Goal: Information Seeking & Learning: Learn about a topic

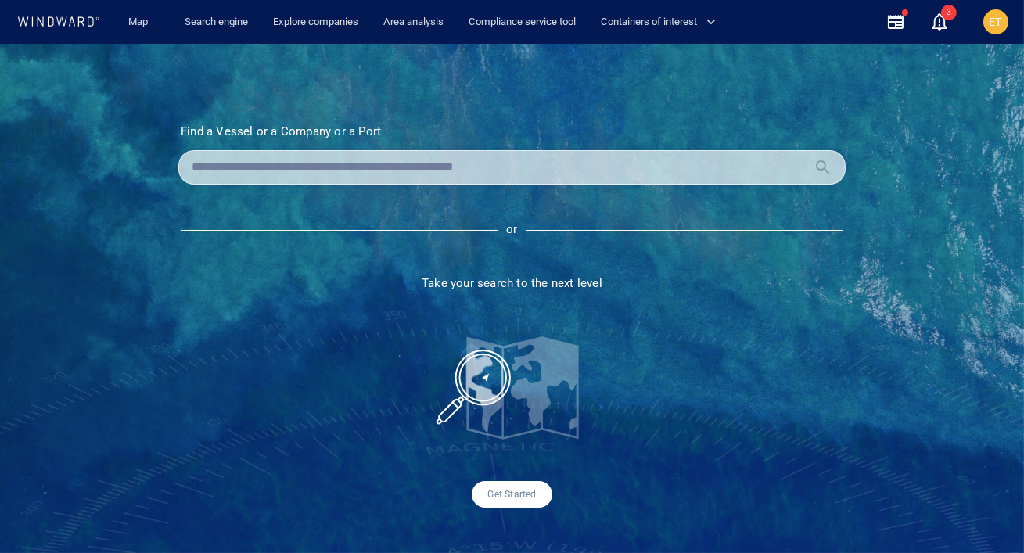
click at [1014, 22] on div "ET" at bounding box center [996, 22] width 50 height 50
click at [1007, 22] on div "ET" at bounding box center [995, 21] width 25 height 25
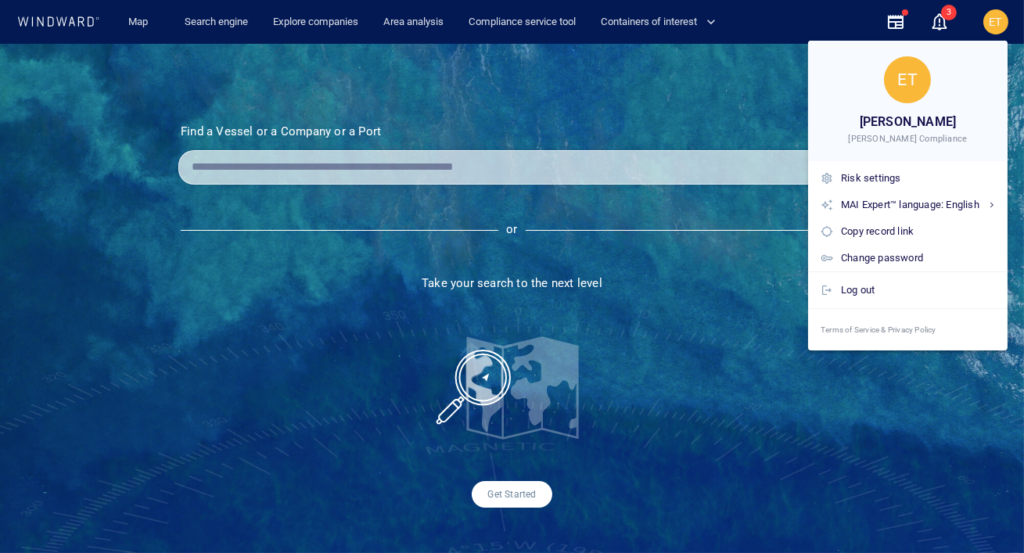
click at [754, 118] on div at bounding box center [512, 276] width 1024 height 553
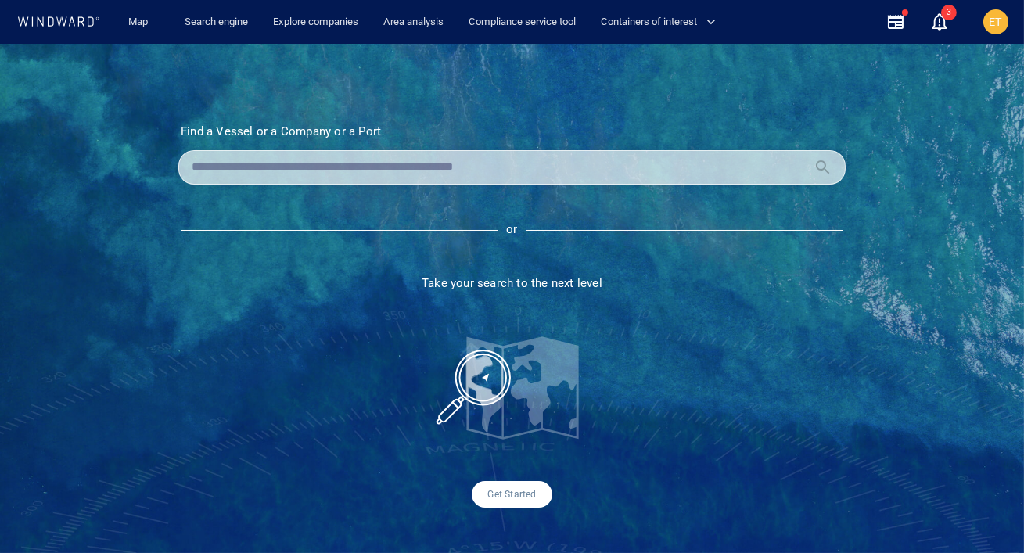
click at [409, 64] on div "Find a Vessel or a Company or a Port Name N/A IMO MMSI Call sign N/A Class N/A …" at bounding box center [512, 298] width 1024 height 509
drag, startPoint x: 400, startPoint y: 134, endPoint x: 182, endPoint y: 131, distance: 217.4
click at [182, 131] on h3 "Find a Vessel or a Company or a Port" at bounding box center [512, 131] width 662 height 14
click at [361, 161] on input "text" at bounding box center [500, 167] width 616 height 23
click at [333, 161] on input "text" at bounding box center [500, 167] width 616 height 23
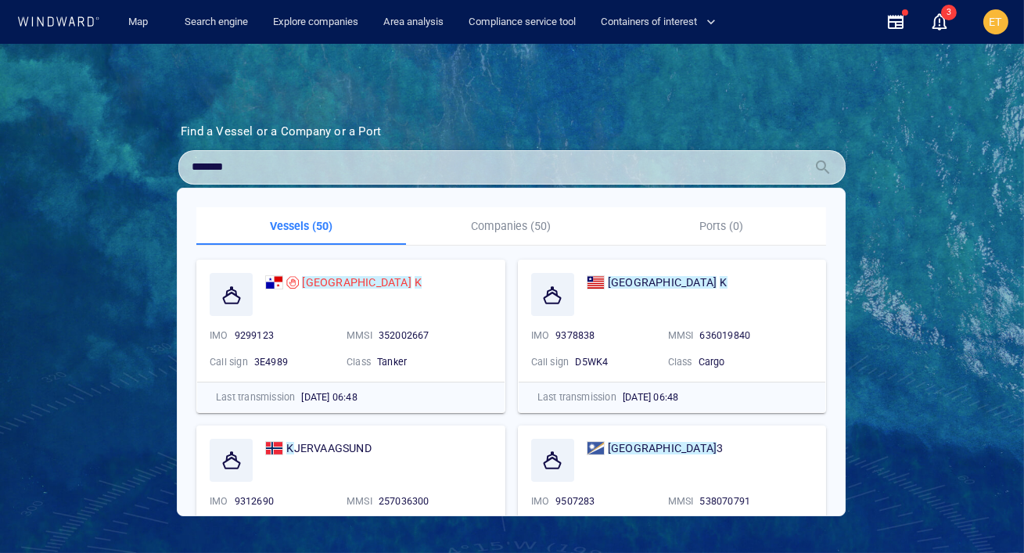
type input "*******"
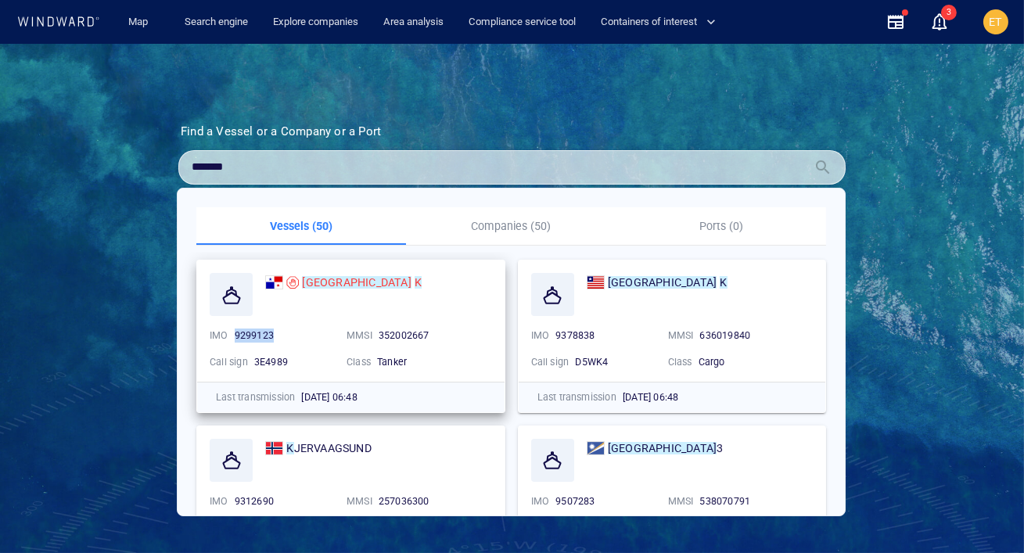
click at [235, 335] on div "9299123" at bounding box center [284, 335] width 99 height 14
copy span "9299123"
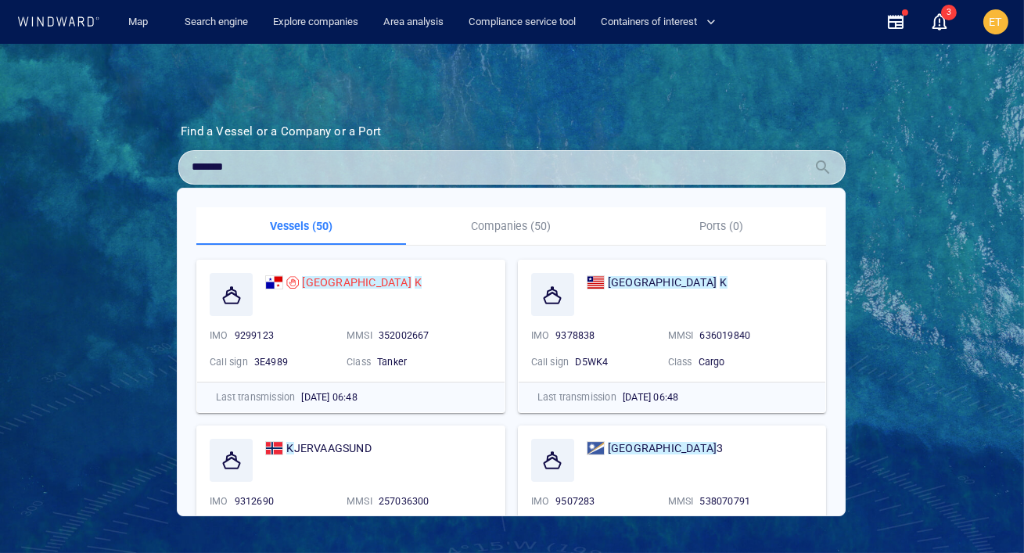
click at [250, 178] on div "*******" at bounding box center [511, 167] width 667 height 34
drag, startPoint x: 242, startPoint y: 168, endPoint x: 163, endPoint y: 164, distance: 78.3
click at [163, 164] on section "Find a Vessel or a Company or a Port Name N/A IMO MMSI Call sign N/A Class N/A …" at bounding box center [511, 315] width 745 height 383
paste input "*******"
type input "*******"
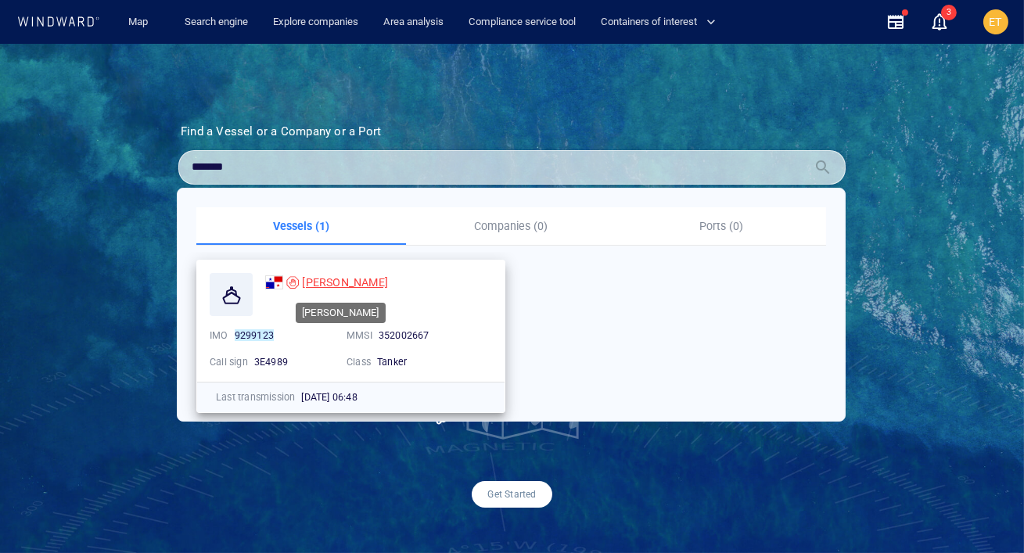
click at [312, 282] on span "SOFIA K" at bounding box center [345, 282] width 86 height 13
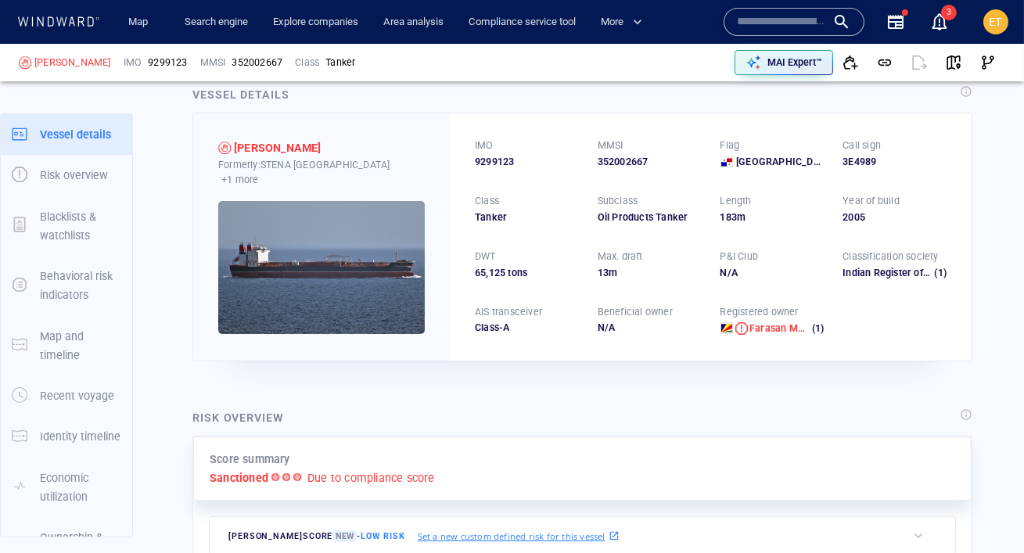
scroll to position [31, 0]
click at [329, 316] on img at bounding box center [321, 266] width 206 height 133
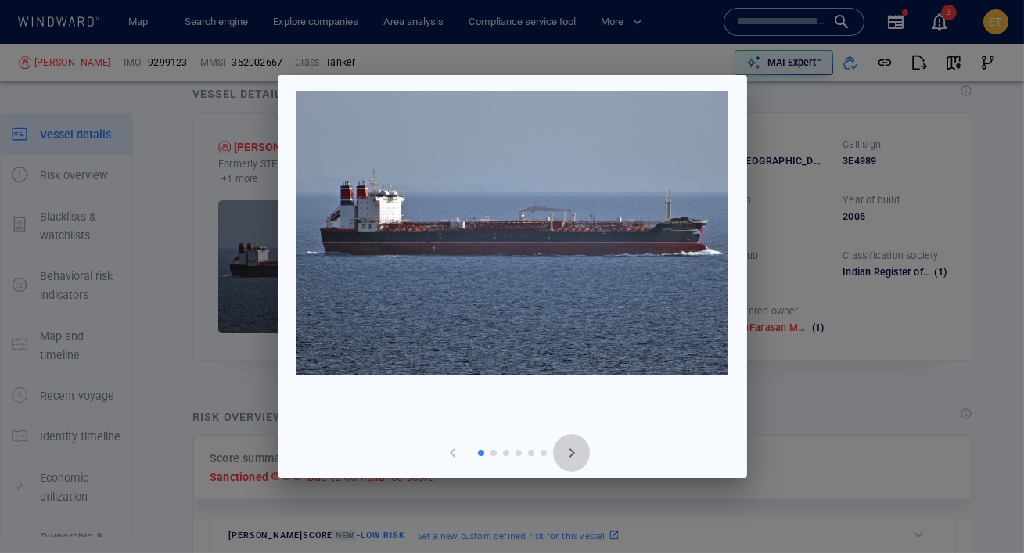
click at [564, 457] on span "button" at bounding box center [571, 452] width 19 height 19
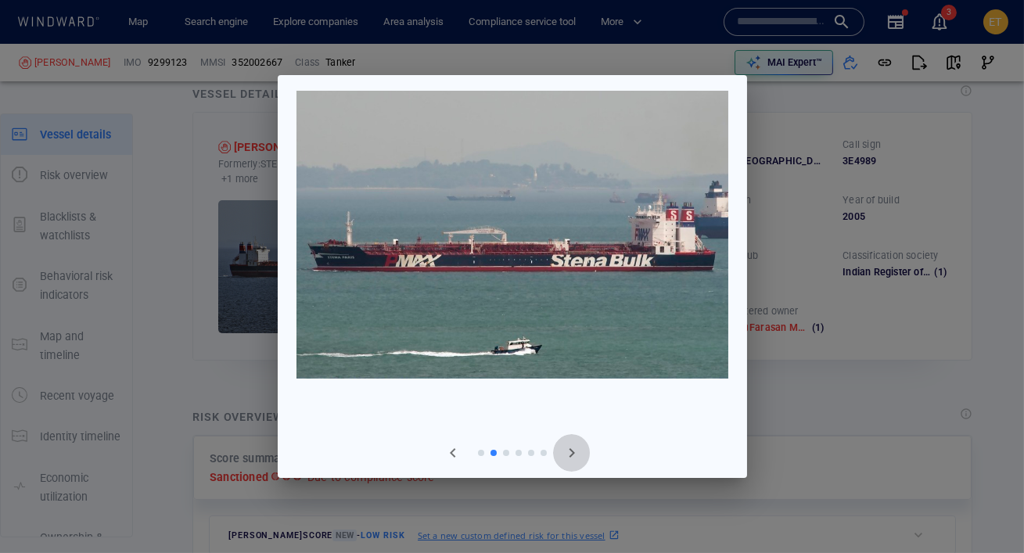
click at [564, 457] on span "button" at bounding box center [571, 452] width 19 height 19
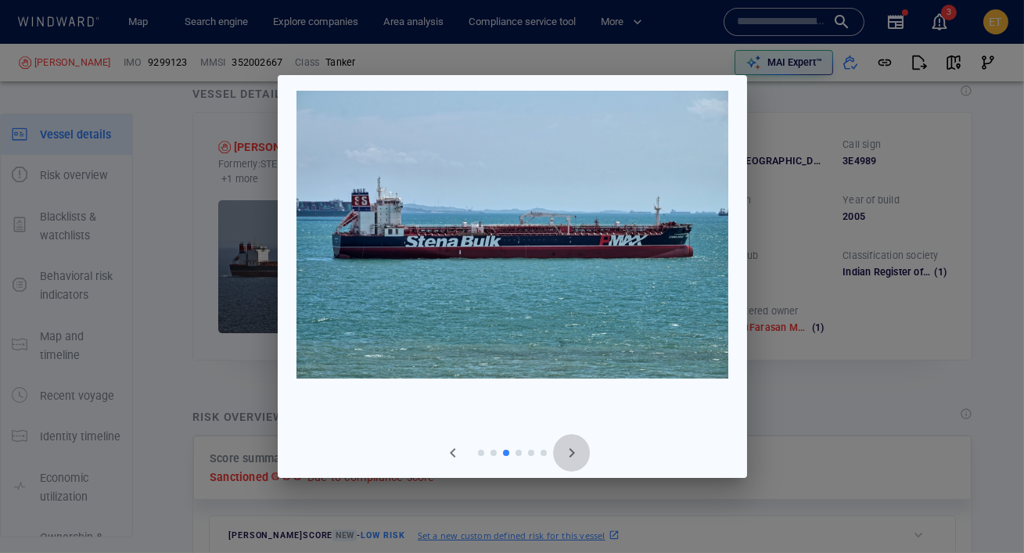
click at [564, 457] on span "button" at bounding box center [571, 452] width 19 height 19
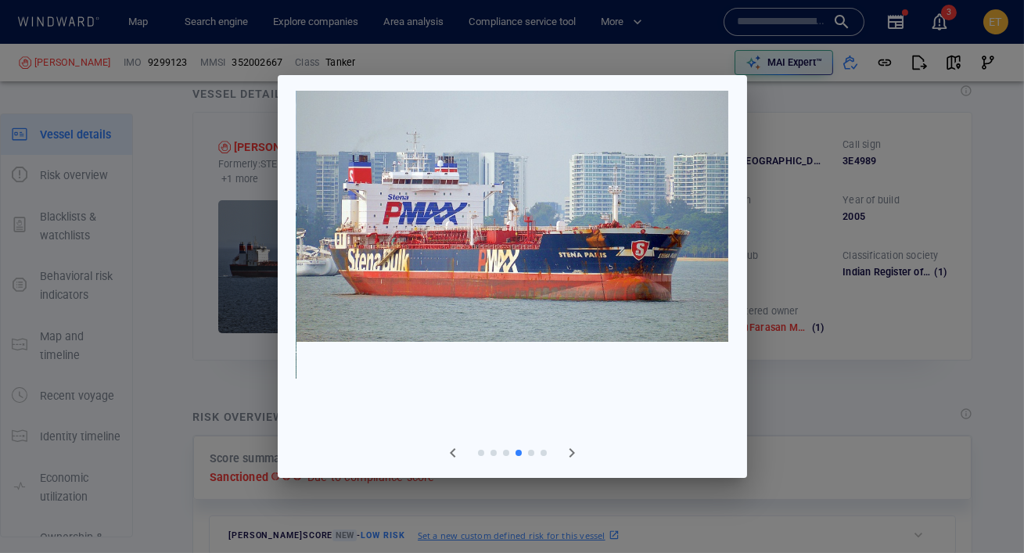
click at [777, 314] on div at bounding box center [512, 276] width 1024 height 553
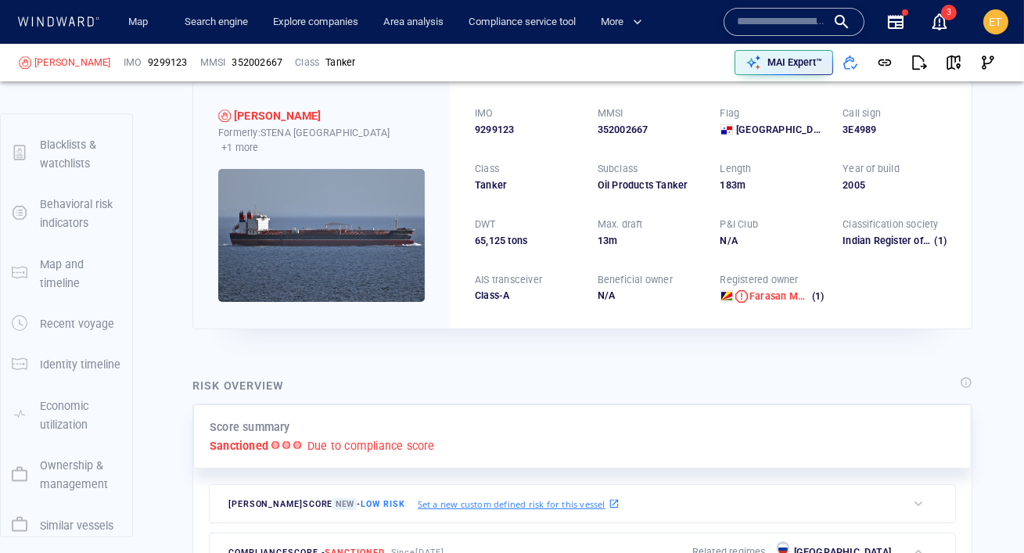
scroll to position [80, 0]
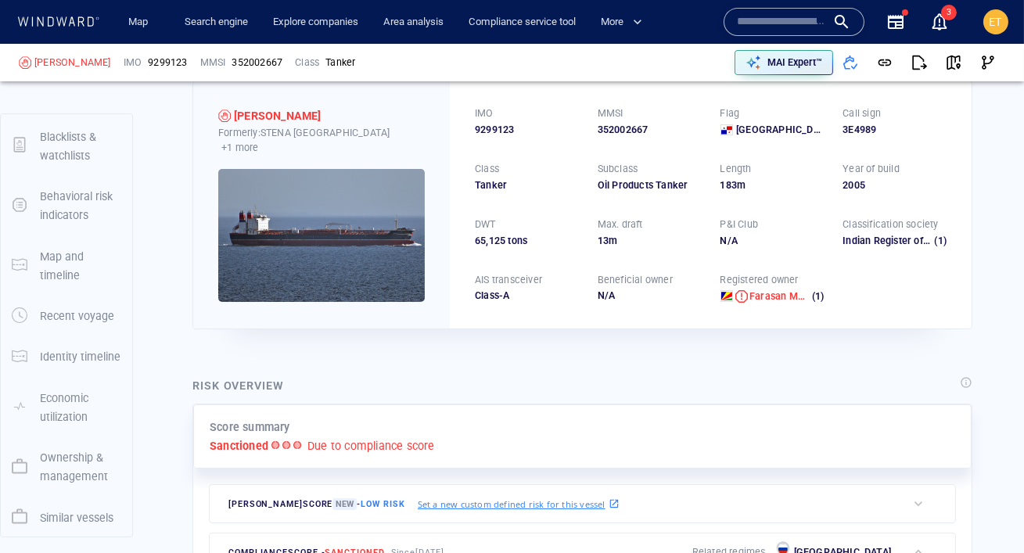
click at [59, 455] on p "Ownership & management" at bounding box center [80, 467] width 81 height 38
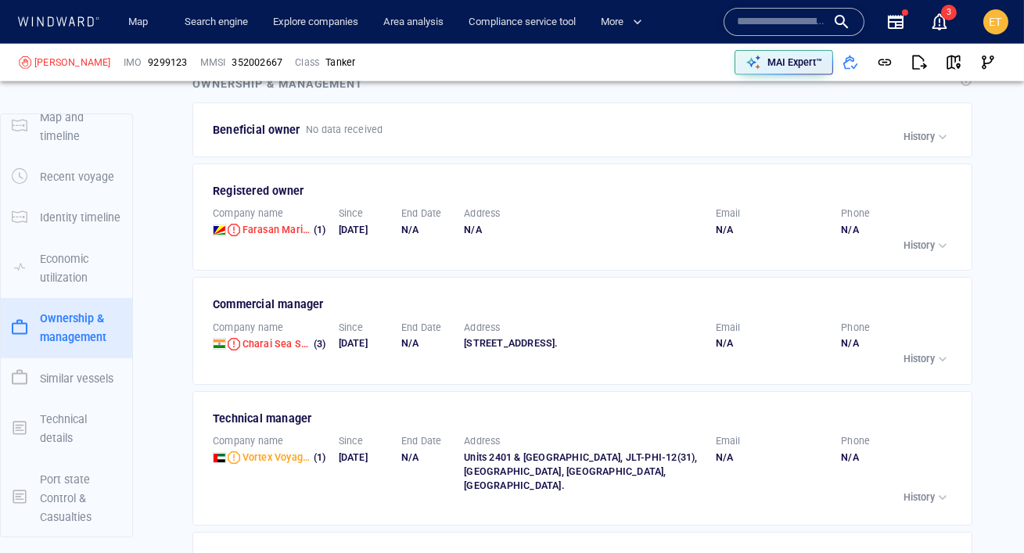
scroll to position [3375, 0]
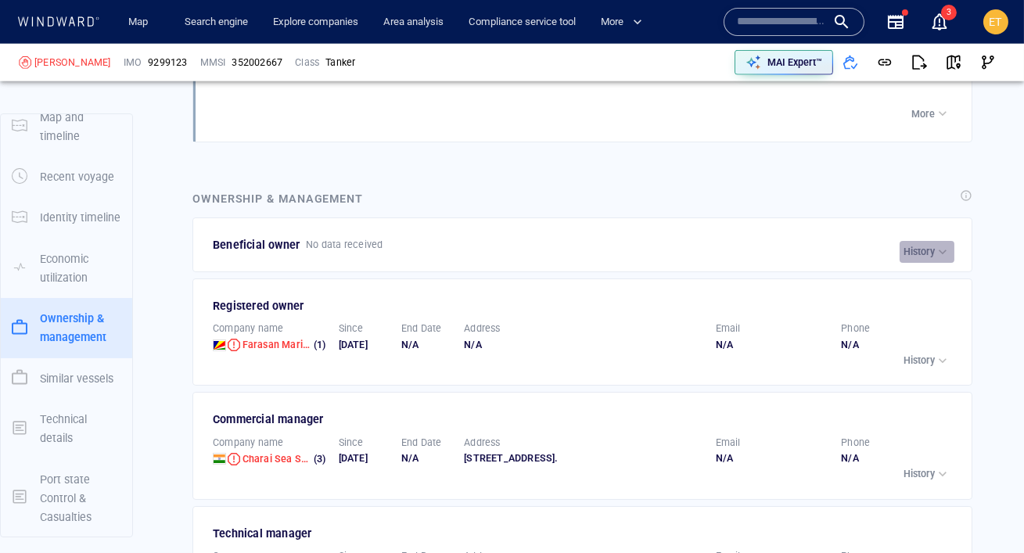
click at [941, 244] on div "button" at bounding box center [943, 252] width 16 height 16
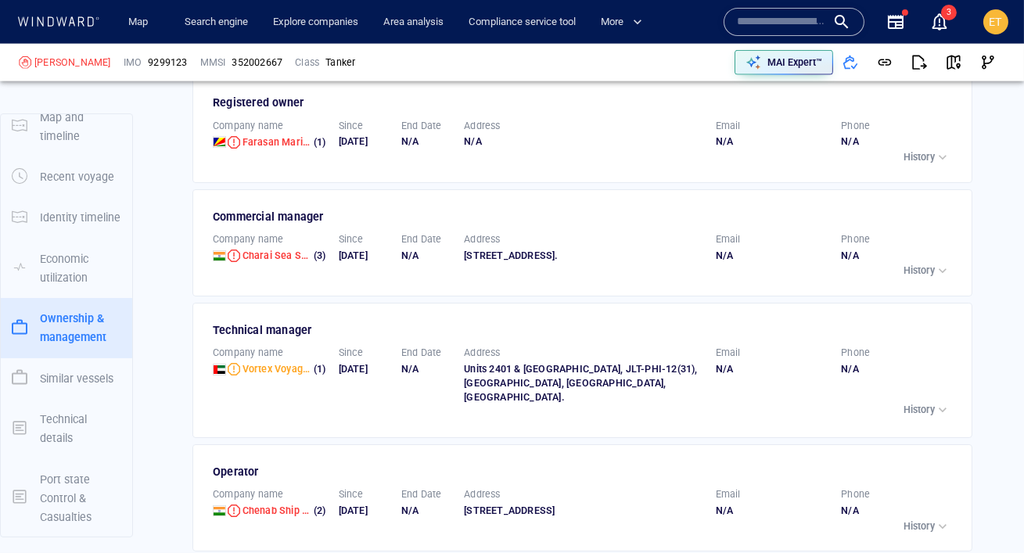
scroll to position [3935, 0]
click at [933, 149] on p "History" at bounding box center [918, 156] width 31 height 14
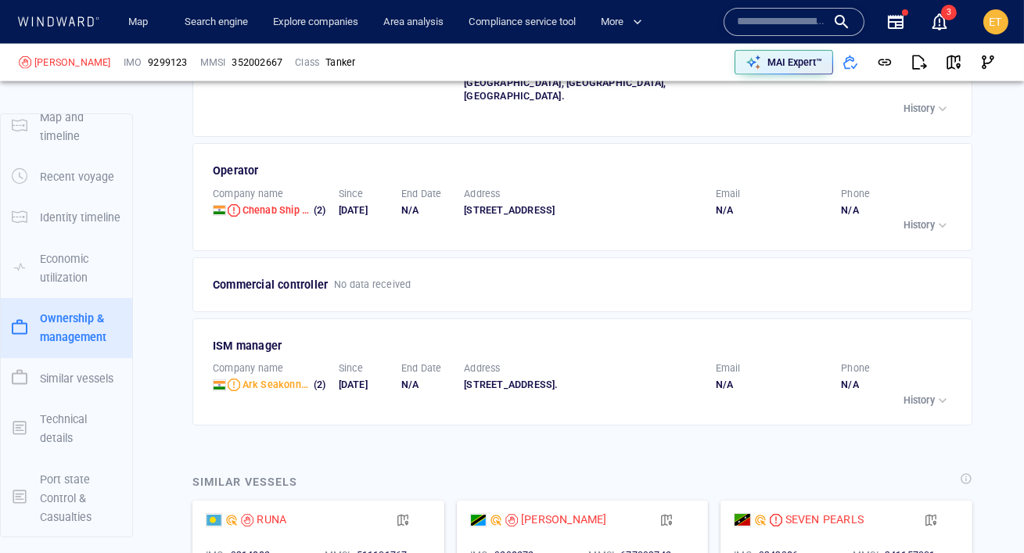
scroll to position [0, 0]
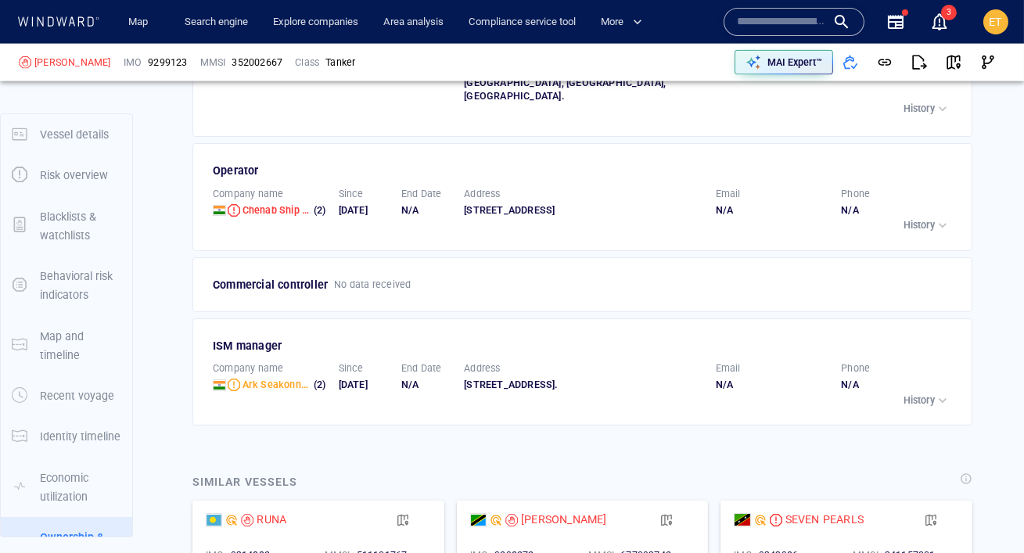
click at [63, 137] on p "Vessel details" at bounding box center [74, 134] width 69 height 19
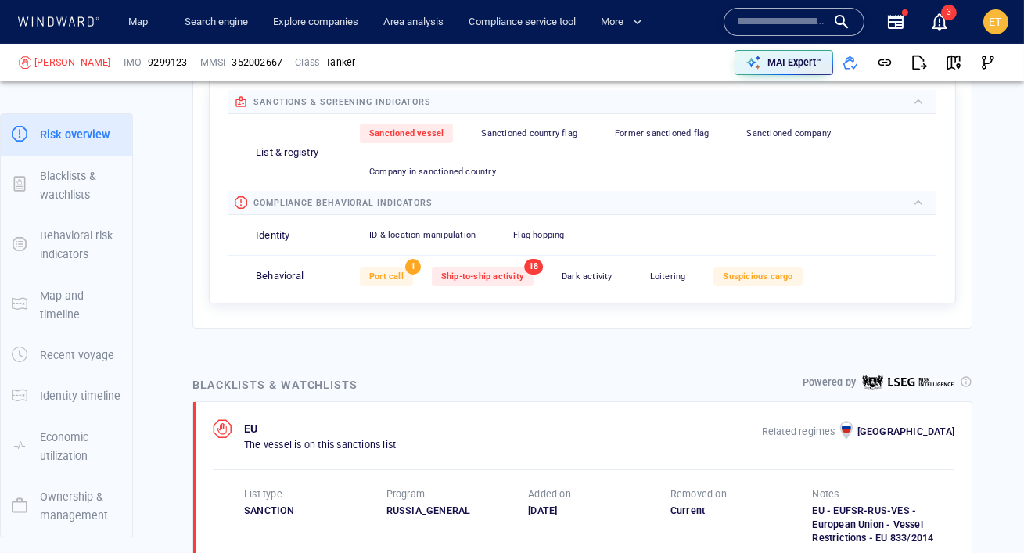
click at [1013, 21] on div "ET" at bounding box center [996, 22] width 38 height 38
click at [989, 27] on span "ET" at bounding box center [995, 22] width 13 height 13
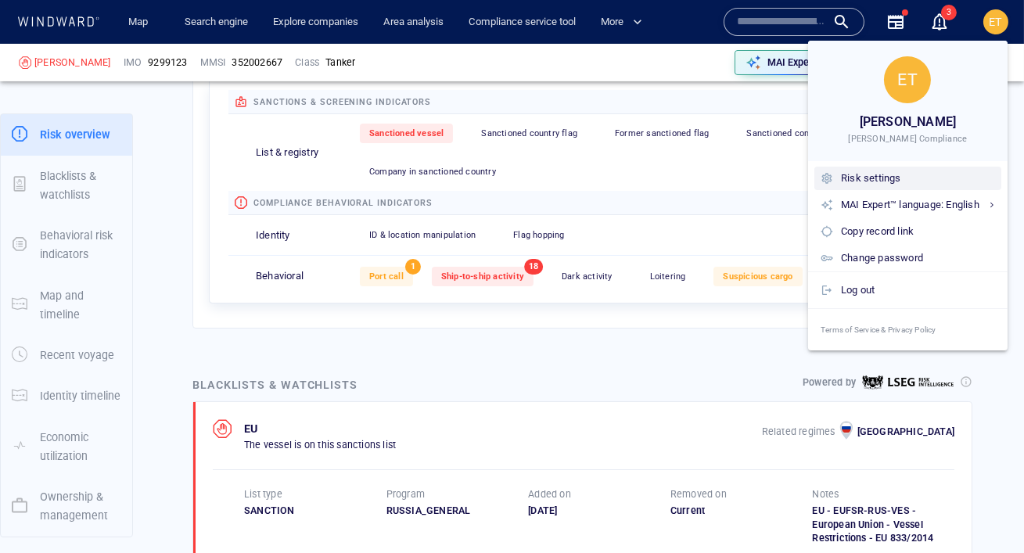
click at [842, 181] on div "Risk settings" at bounding box center [918, 178] width 154 height 17
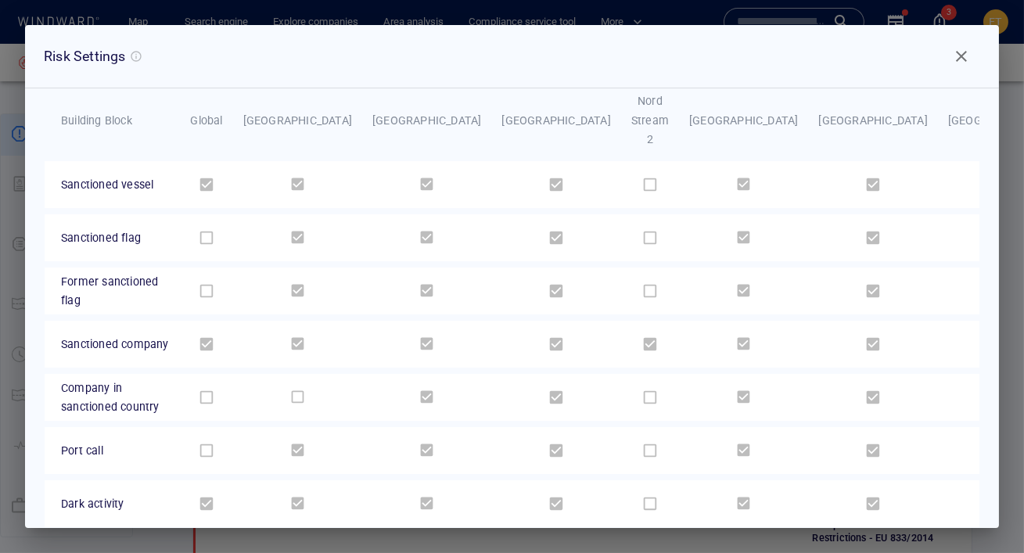
scroll to position [78, 0]
click at [956, 52] on span "Close" at bounding box center [961, 56] width 19 height 19
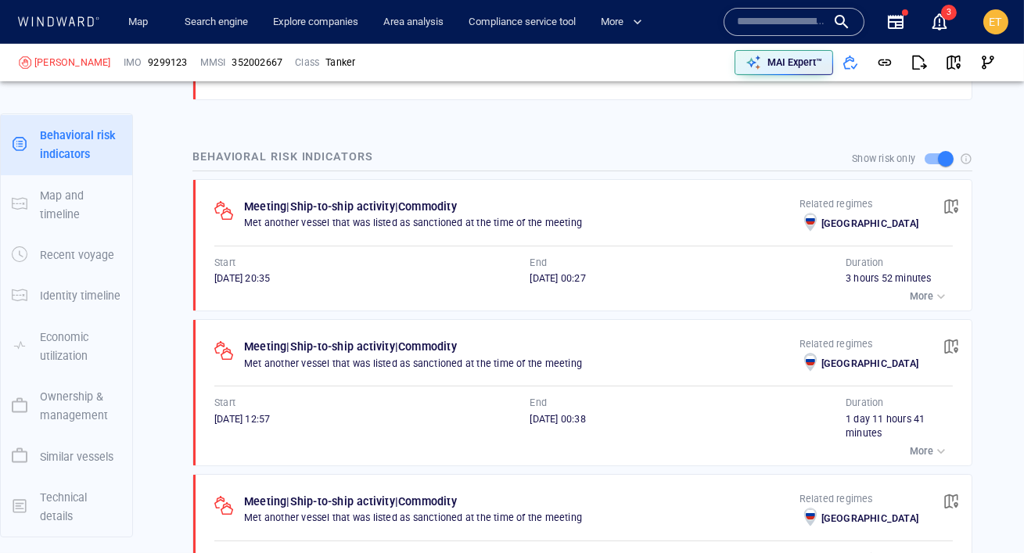
scroll to position [1217, 0]
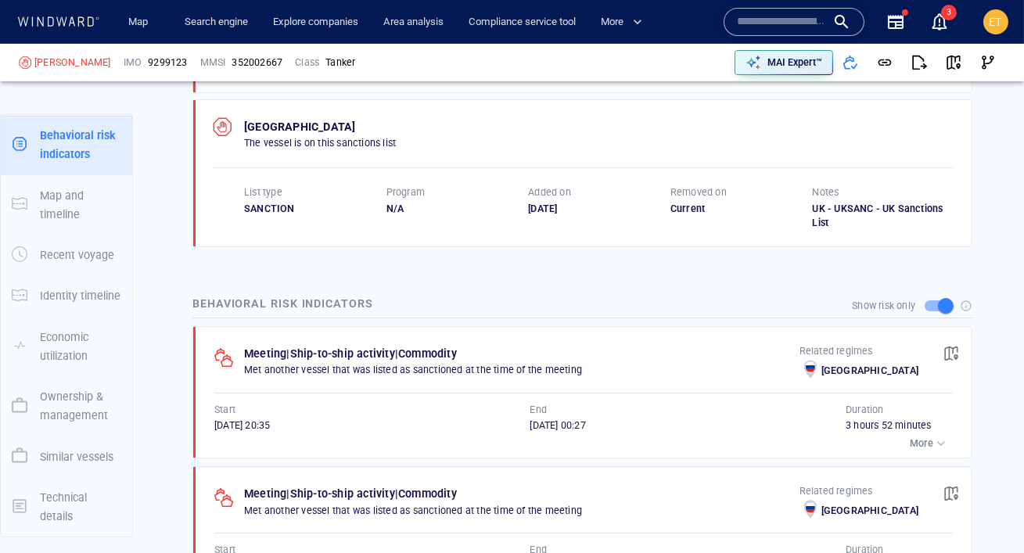
drag, startPoint x: 544, startPoint y: 192, endPoint x: 587, endPoint y: 191, distance: 43.8
click at [587, 202] on div "09/05/2025" at bounding box center [599, 209] width 142 height 14
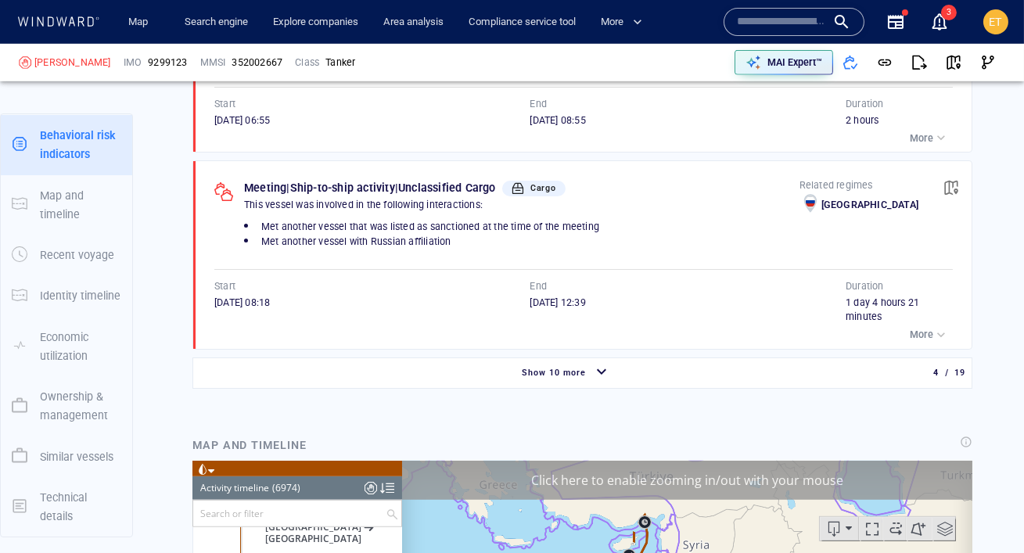
scroll to position [1885, 0]
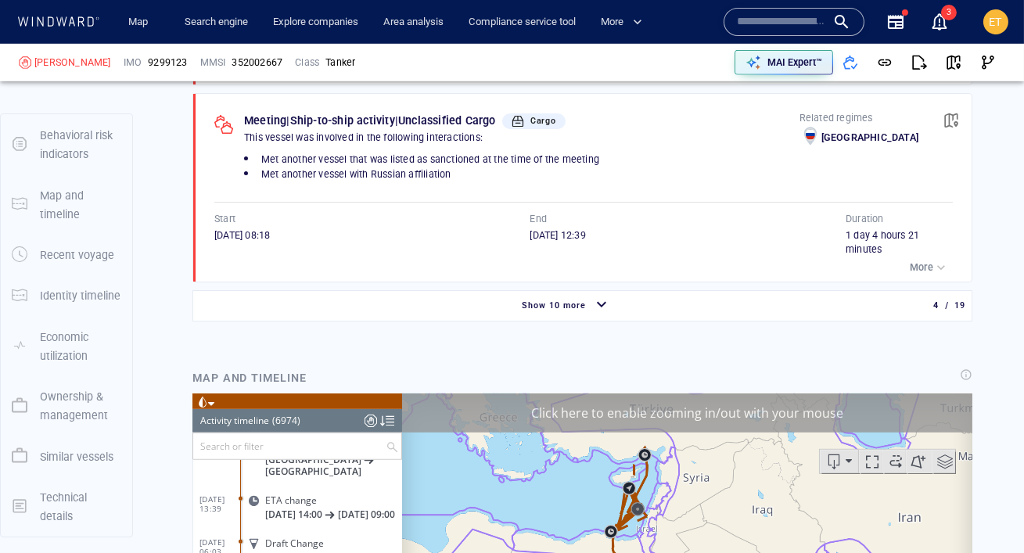
click at [572, 300] on span "Show 10 more" at bounding box center [554, 305] width 64 height 10
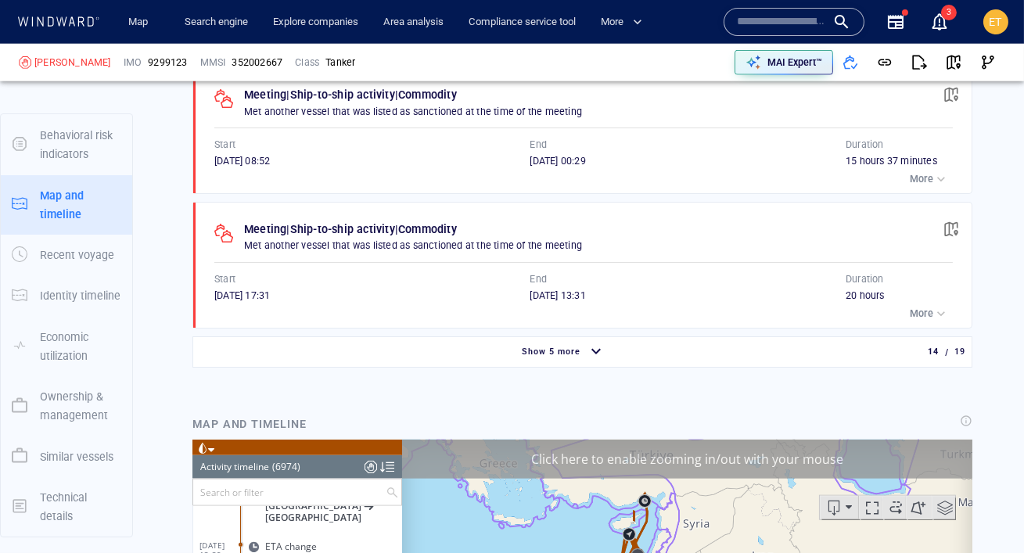
scroll to position [201, 0]
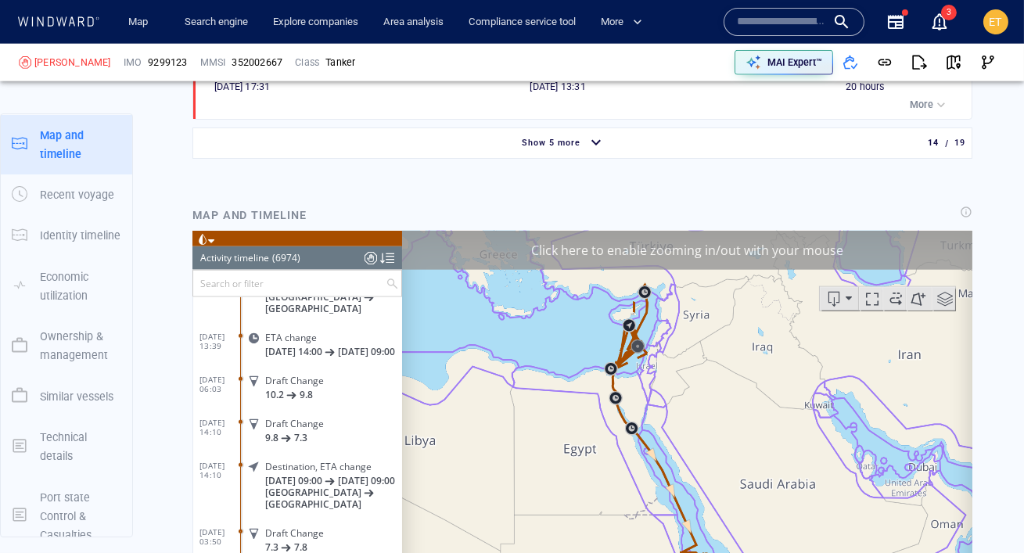
click at [568, 138] on span "Show 5 more" at bounding box center [551, 143] width 59 height 10
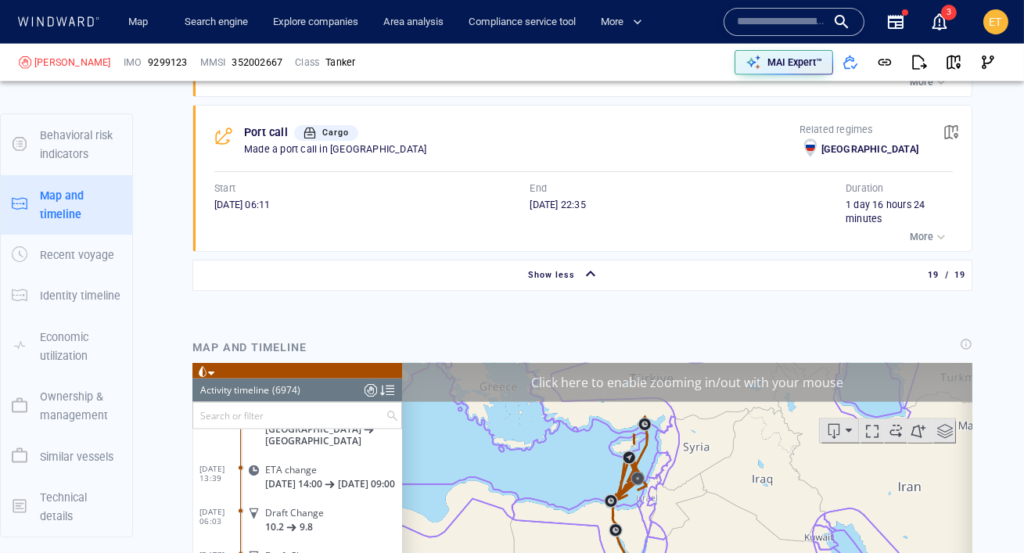
scroll to position [4176, 0]
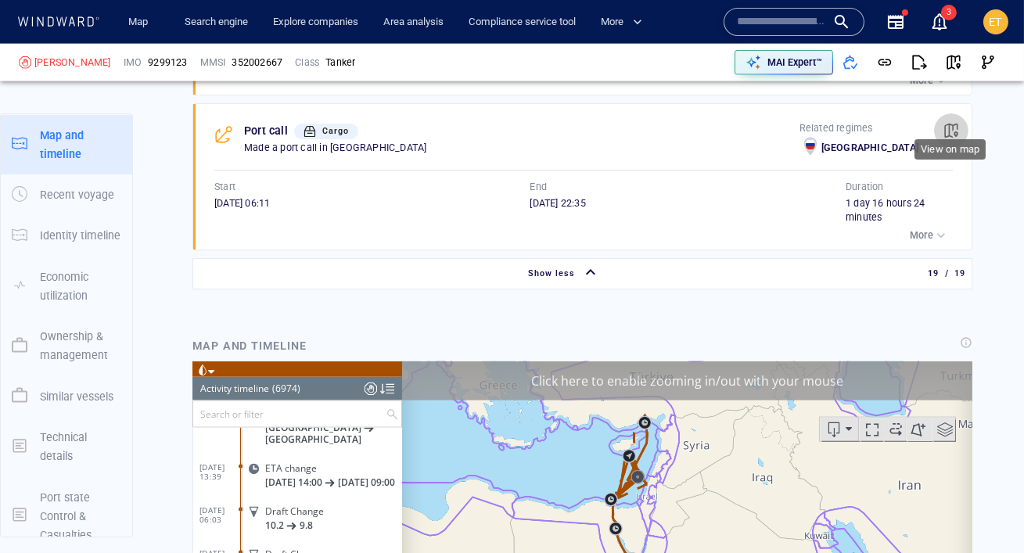
click at [949, 123] on span "button" at bounding box center [951, 131] width 16 height 16
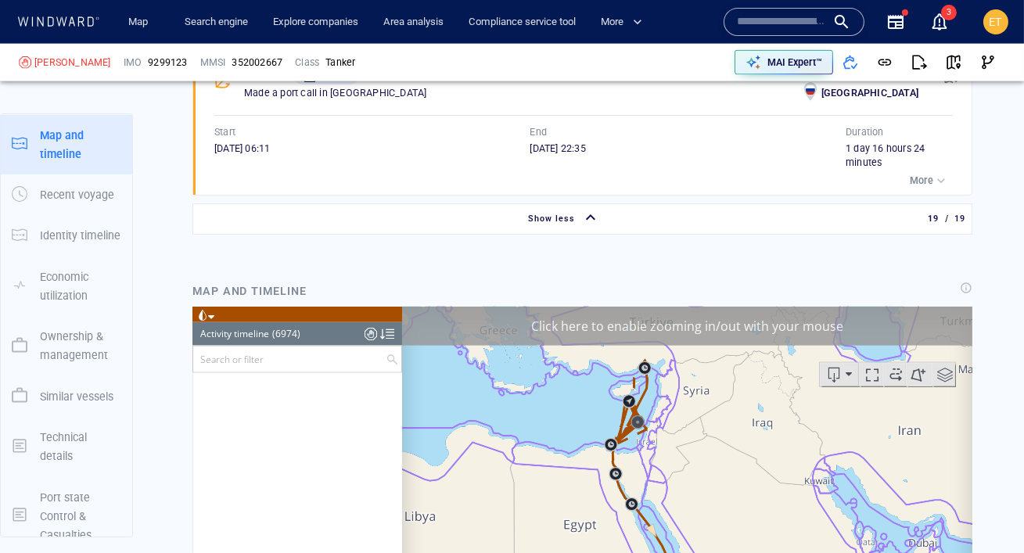
scroll to position [233268, 0]
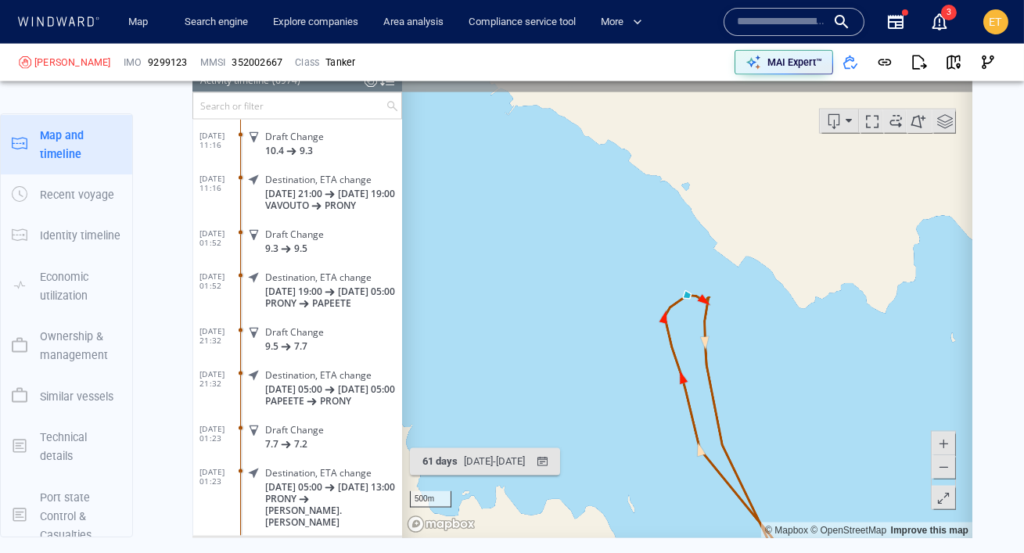
scroll to position [4448, 0]
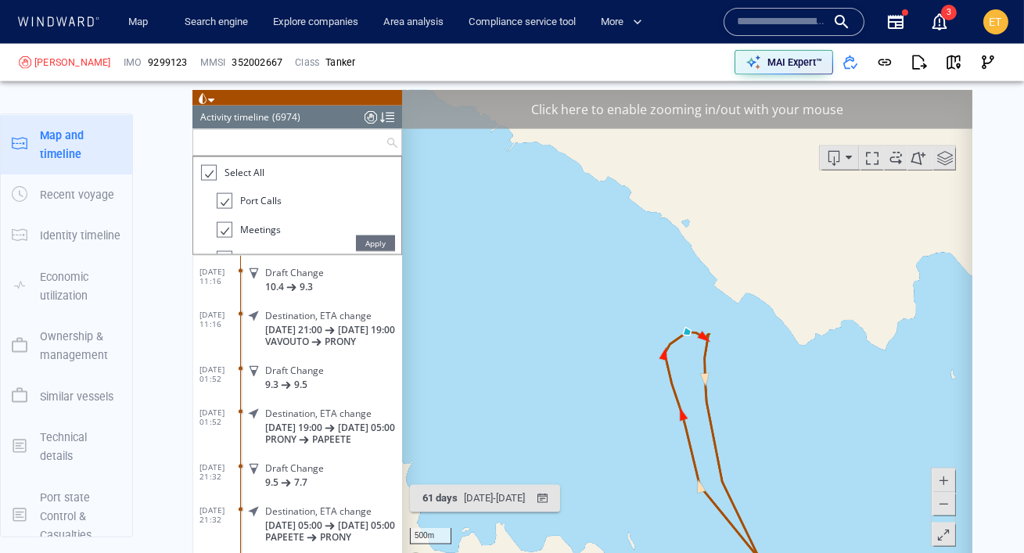
click at [255, 148] on input "text" at bounding box center [288, 143] width 192 height 26
click at [208, 171] on div at bounding box center [207, 173] width 16 height 18
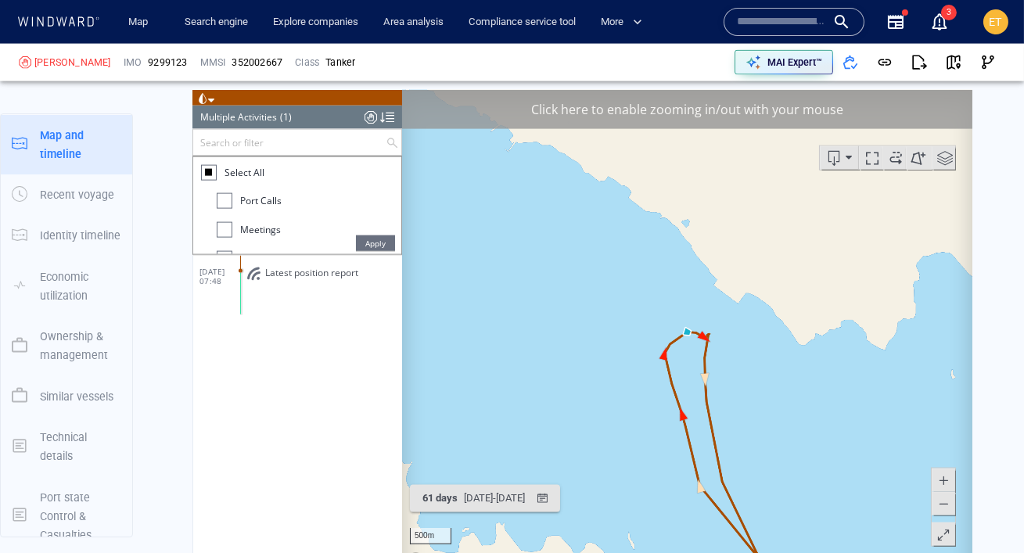
click at [219, 201] on div at bounding box center [224, 201] width 16 height 16
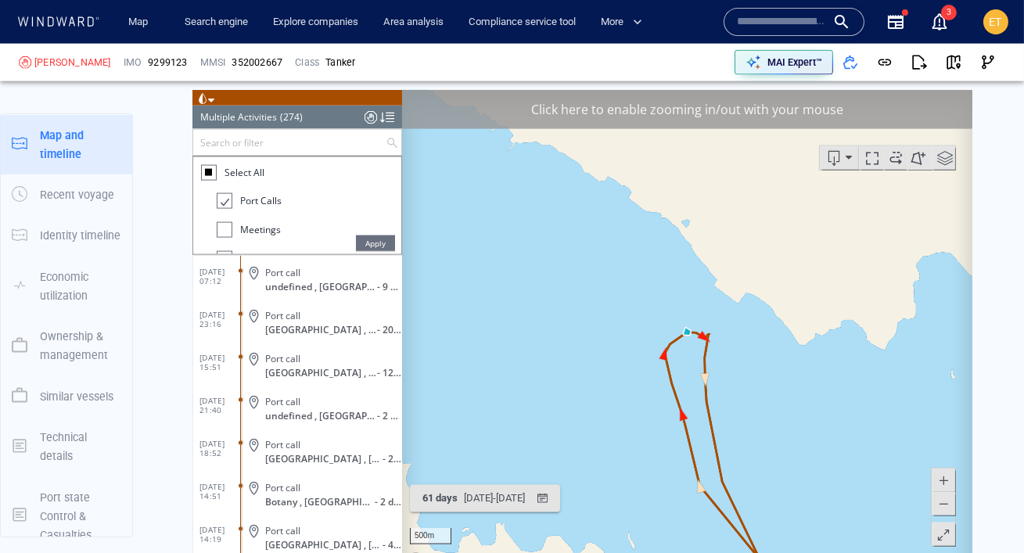
click at [386, 245] on span "Apply" at bounding box center [374, 243] width 39 height 16
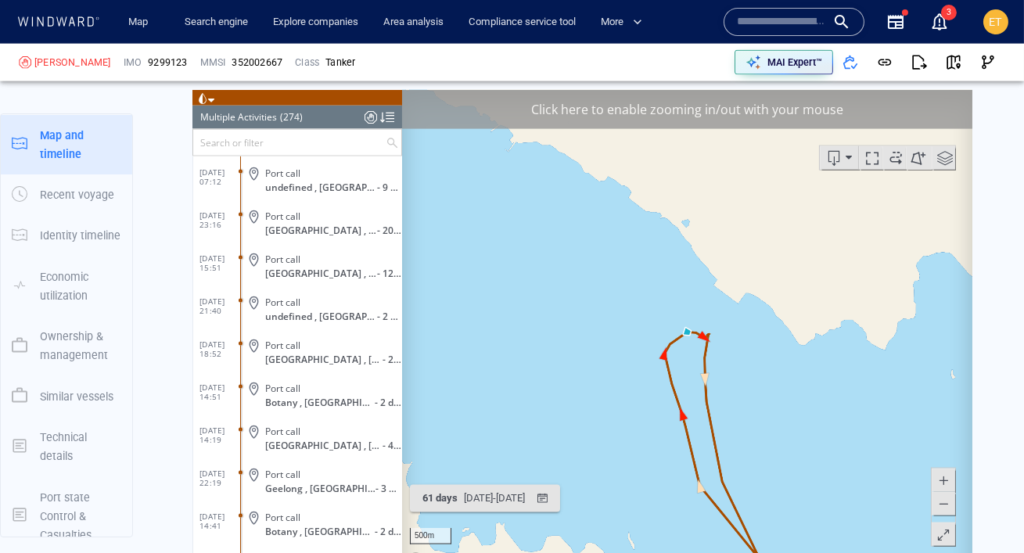
click at [255, 148] on input "text" at bounding box center [288, 143] width 192 height 26
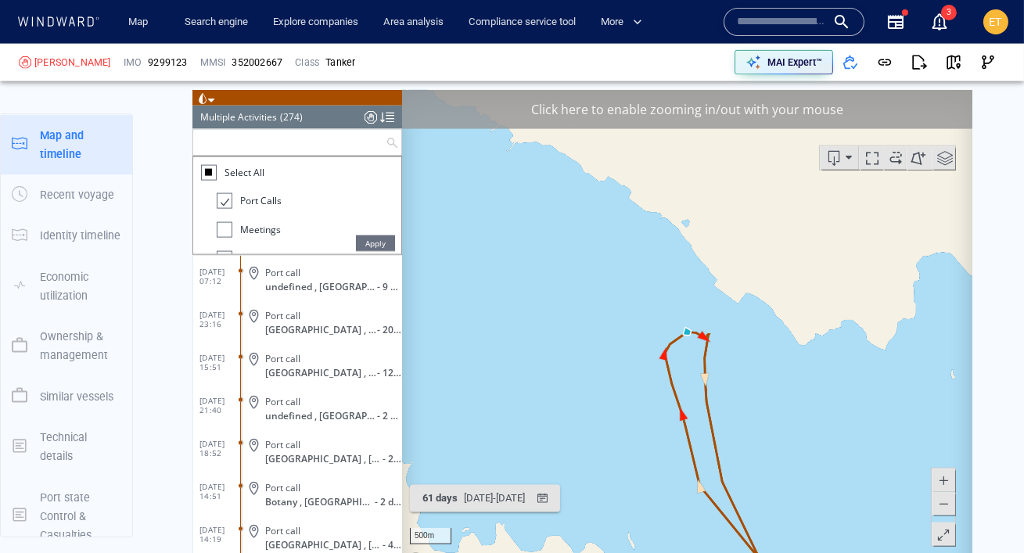
click at [206, 169] on div at bounding box center [207, 172] width 7 height 7
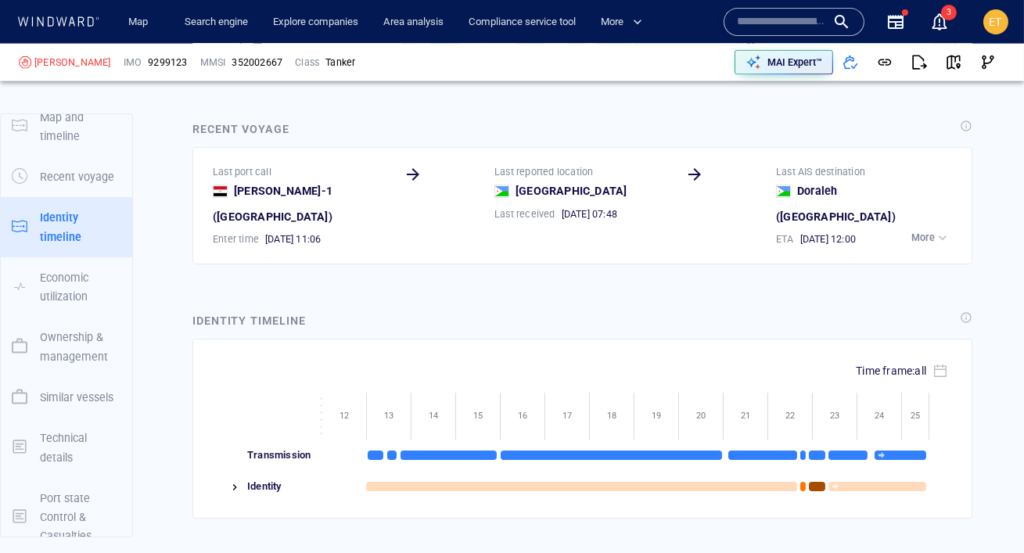
scroll to position [4933, 0]
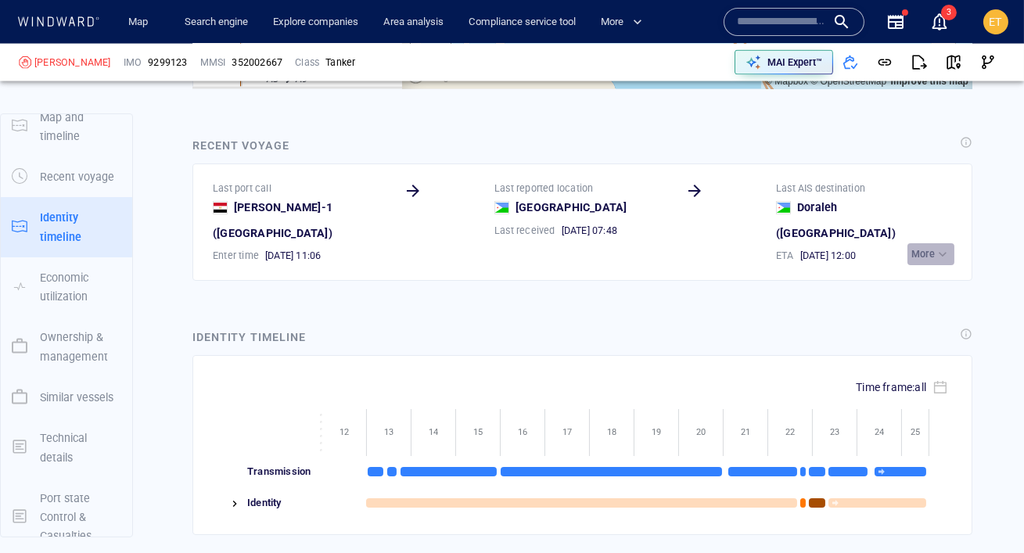
click at [909, 243] on button "More" at bounding box center [930, 254] width 47 height 22
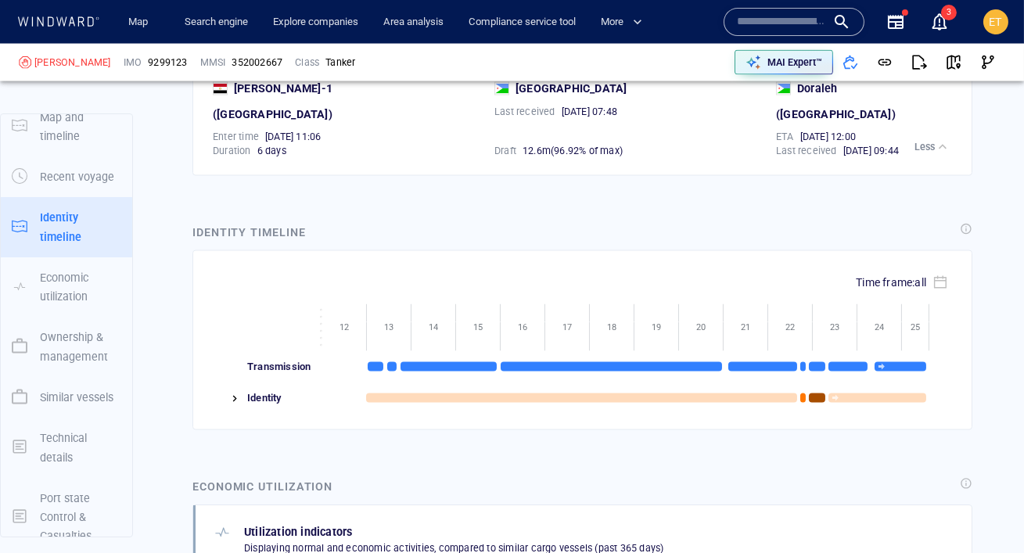
scroll to position [5073, 0]
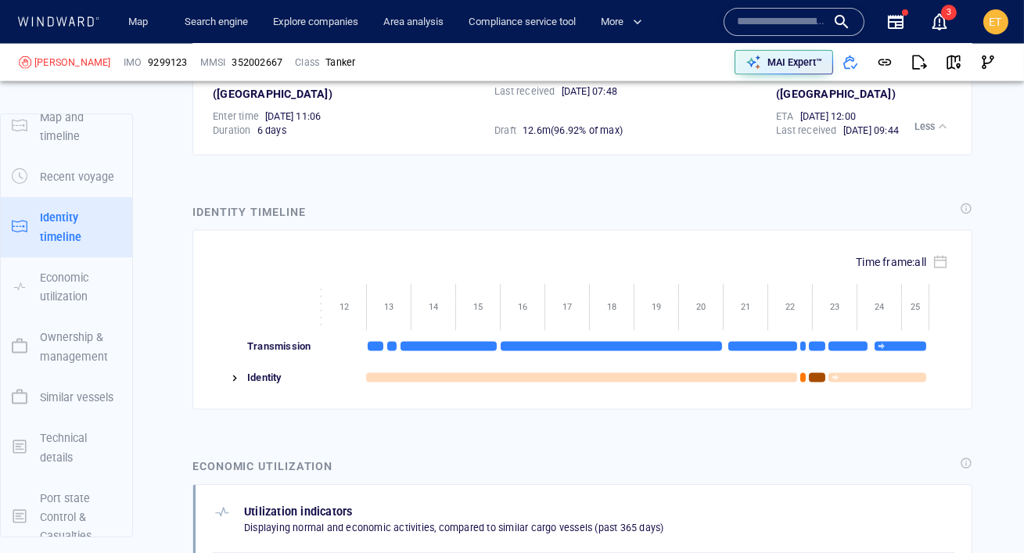
click at [235, 372] on img at bounding box center [234, 378] width 13 height 13
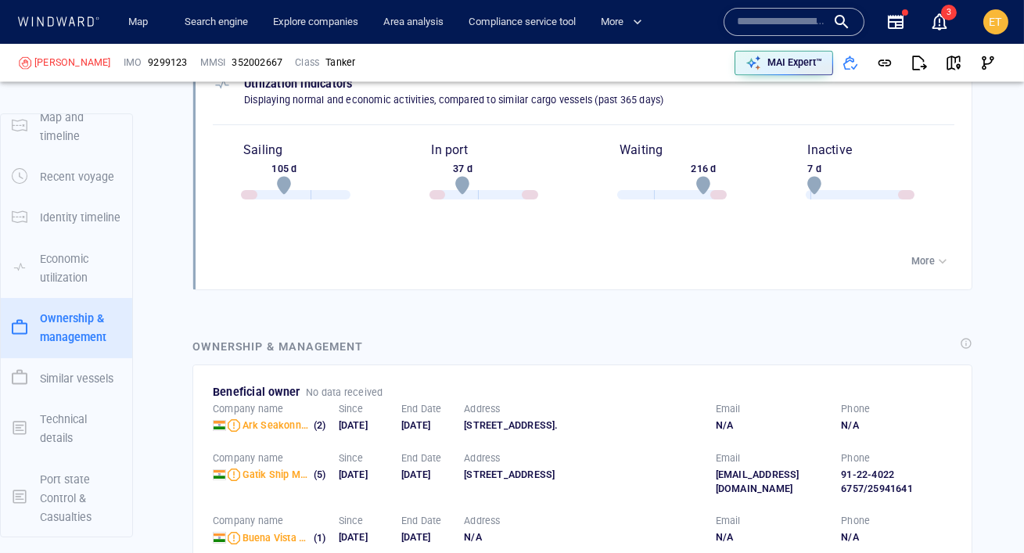
scroll to position [5686, 0]
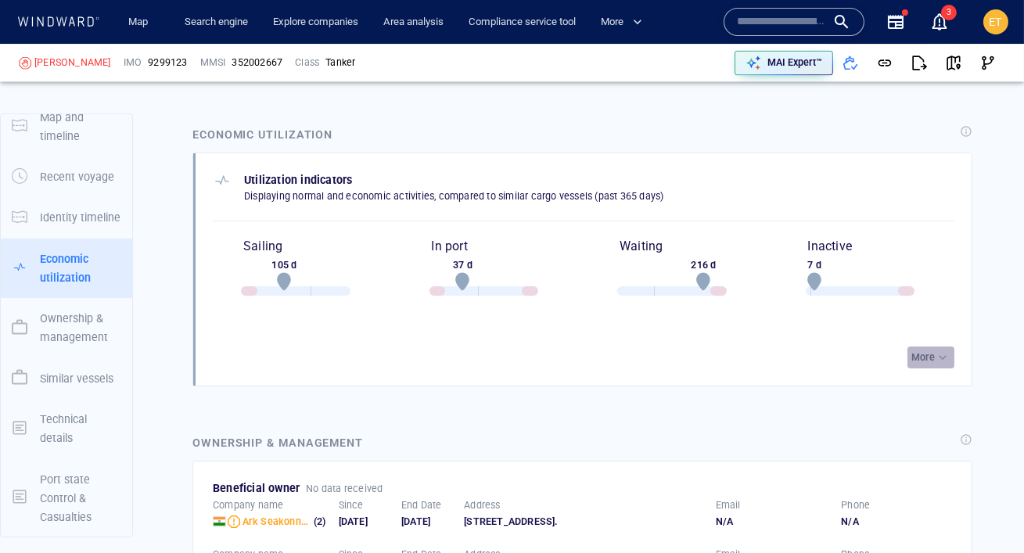
click at [920, 350] on p "More" at bounding box center [922, 357] width 23 height 14
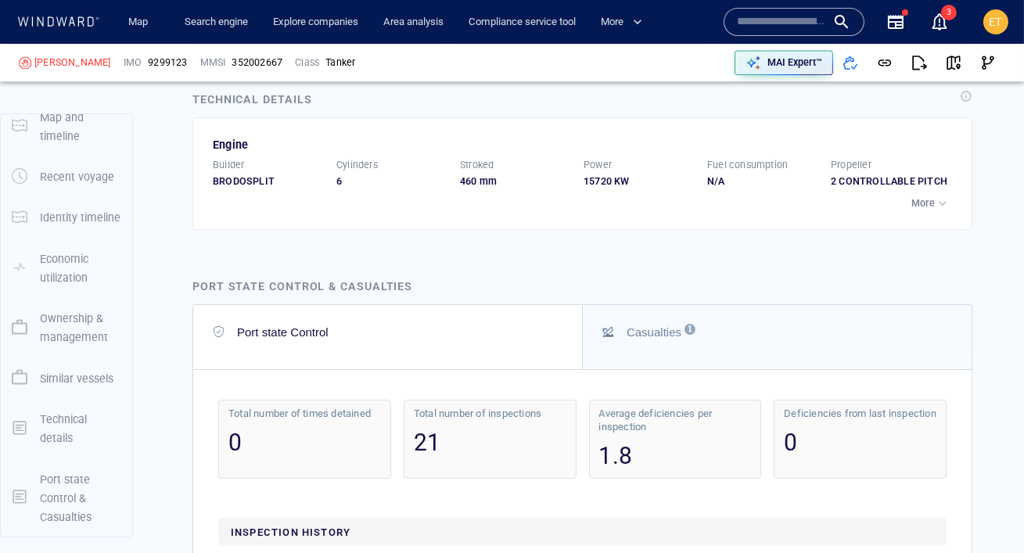
scroll to position [7675, 0]
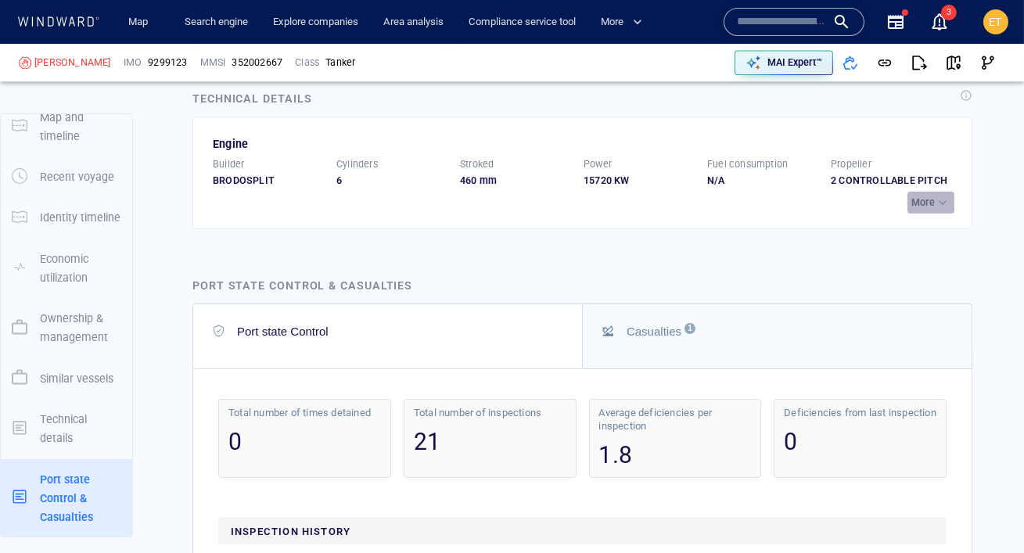
click at [931, 210] on p "More" at bounding box center [922, 203] width 23 height 14
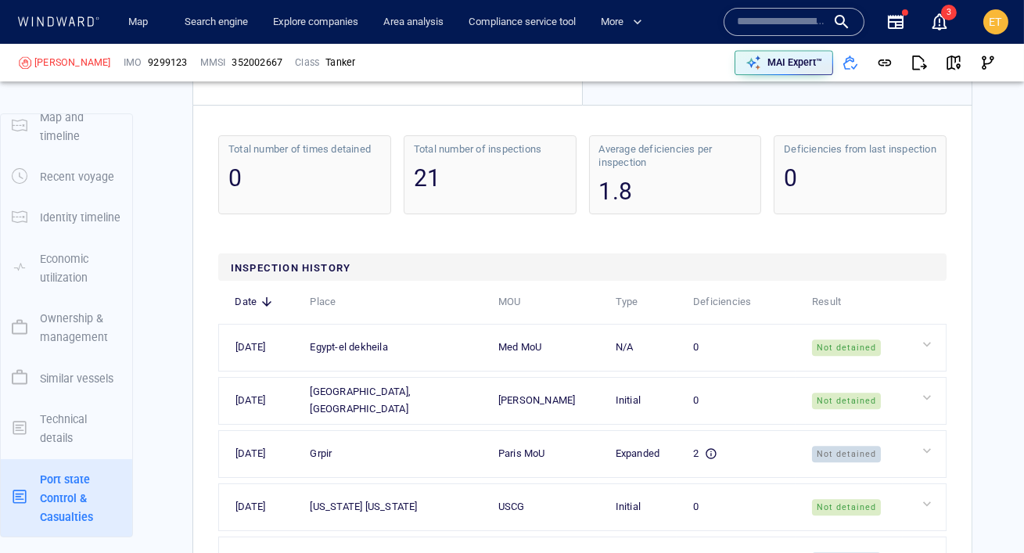
scroll to position [8587, 0]
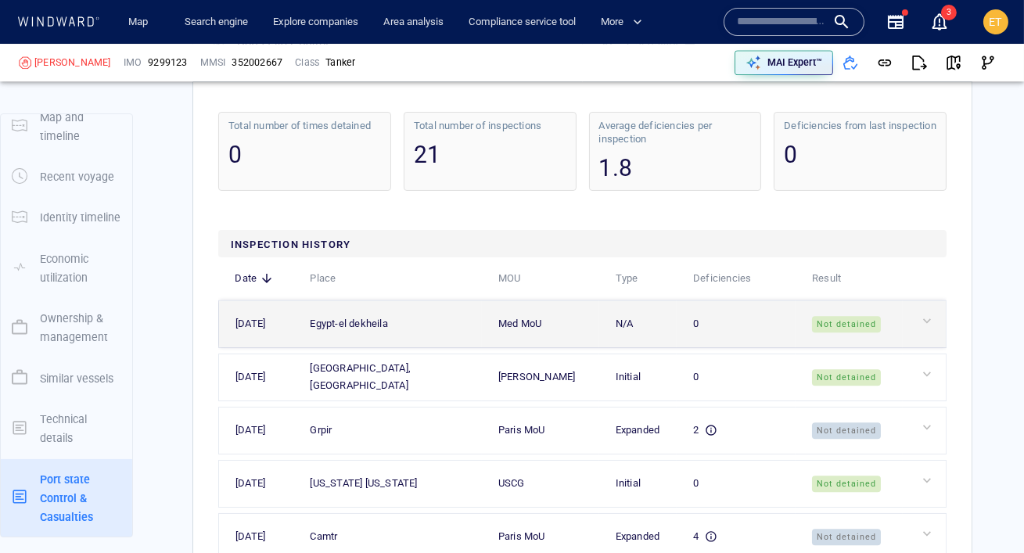
click at [923, 334] on div at bounding box center [930, 323] width 23 height 21
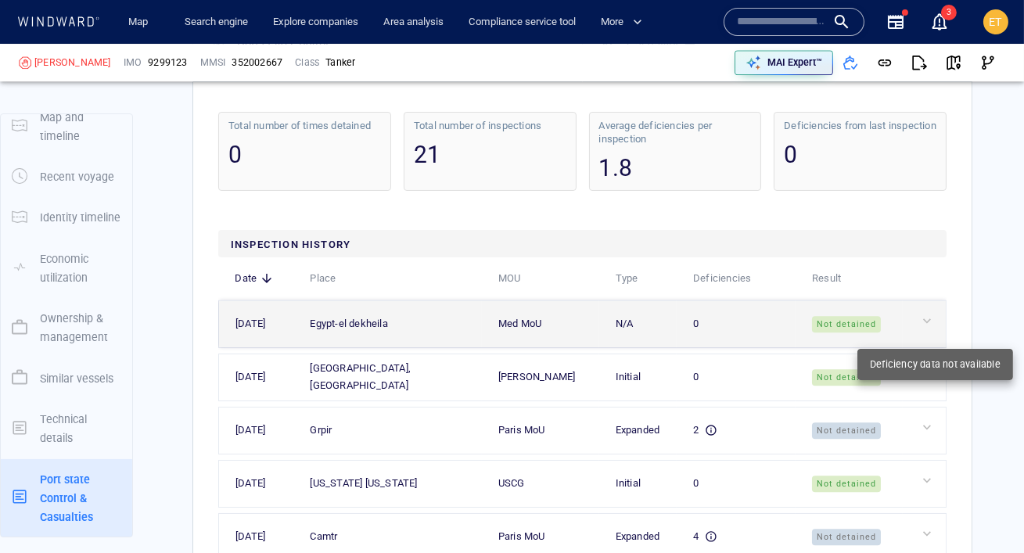
click at [923, 328] on div at bounding box center [930, 321] width 23 height 16
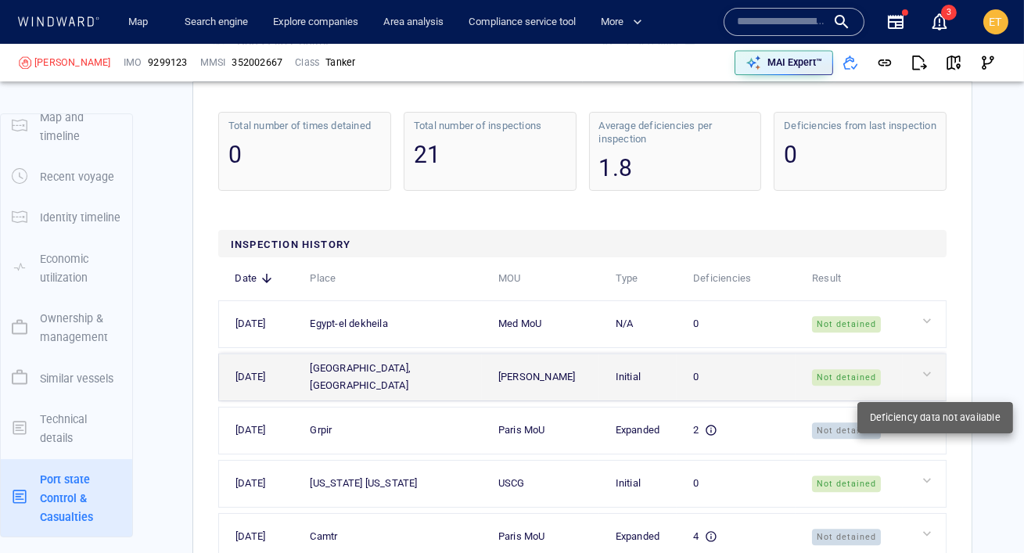
click at [923, 382] on div at bounding box center [930, 374] width 23 height 16
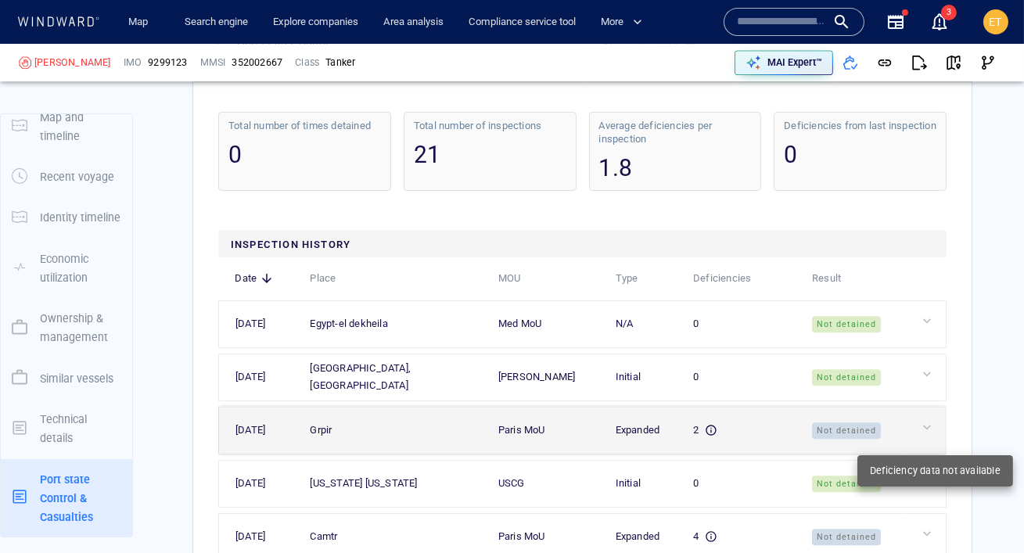
click at [924, 435] on div at bounding box center [930, 427] width 23 height 16
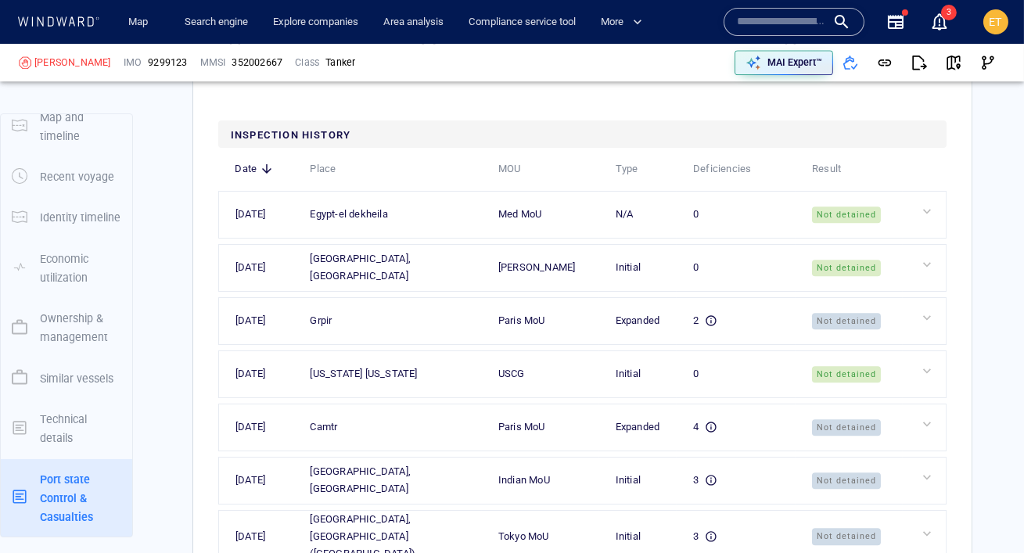
scroll to position [8786, 0]
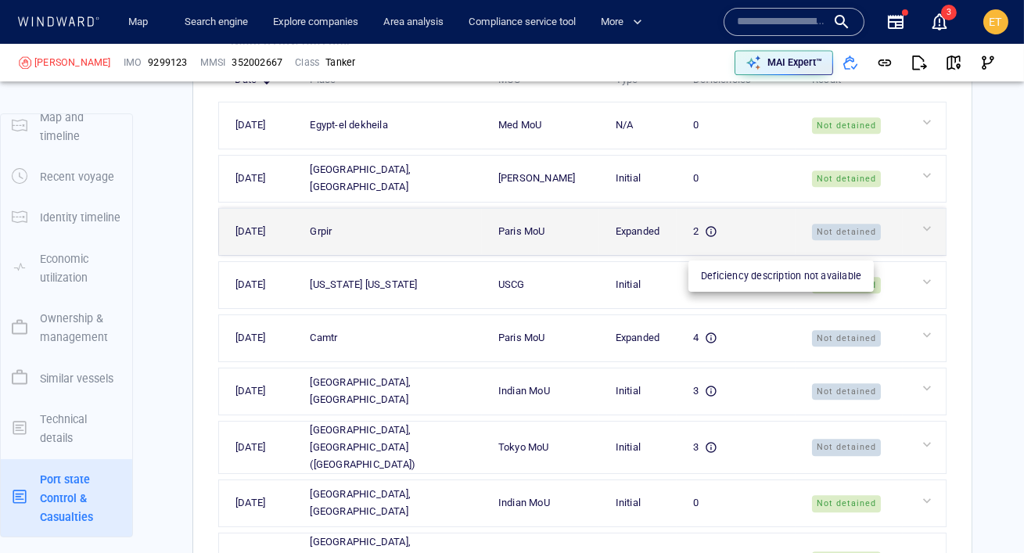
click at [706, 236] on icon at bounding box center [711, 231] width 10 height 10
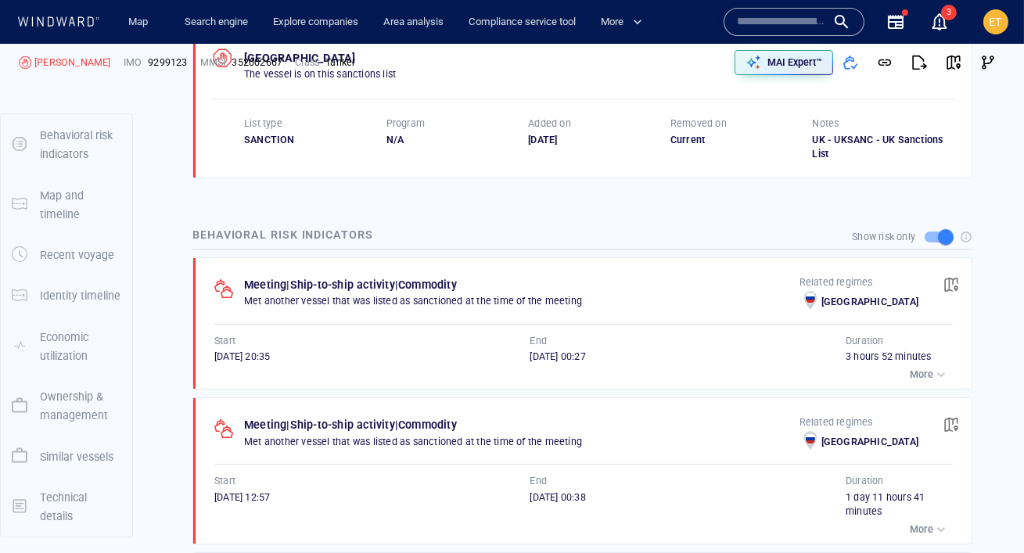
scroll to position [0, 0]
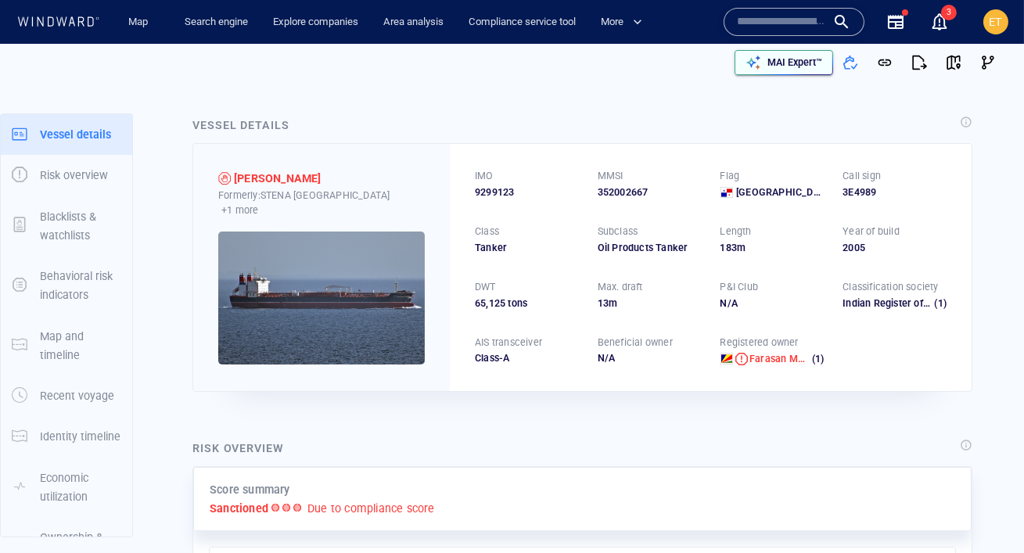
click at [804, 73] on div "MAI Expert™" at bounding box center [783, 63] width 83 height 22
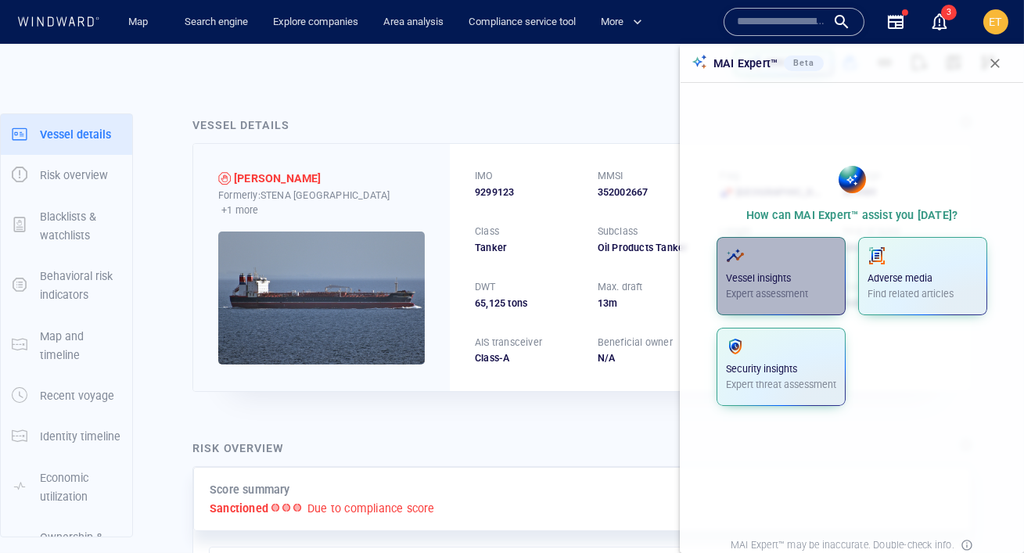
click at [774, 278] on p "Vessel insights" at bounding box center [781, 278] width 110 height 14
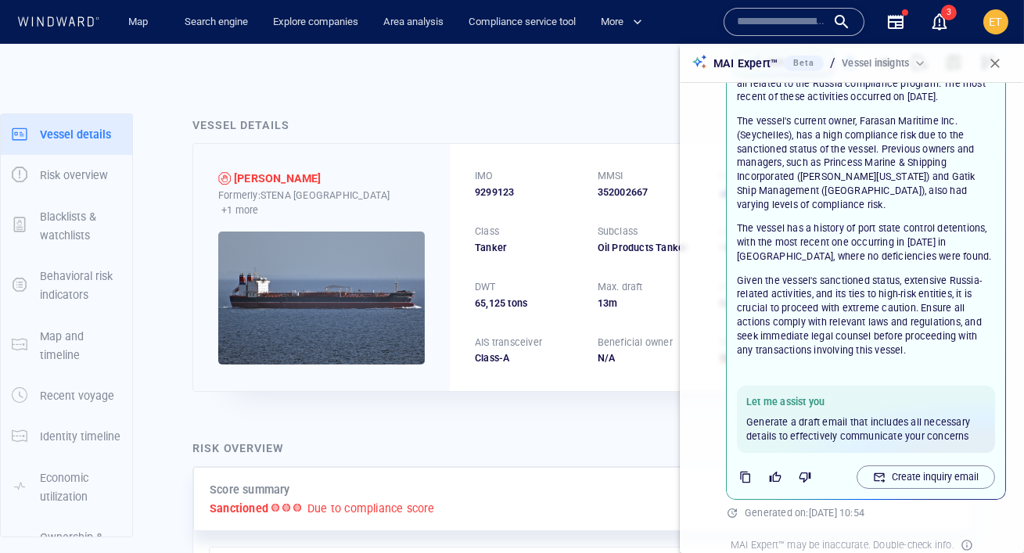
scroll to position [239, 0]
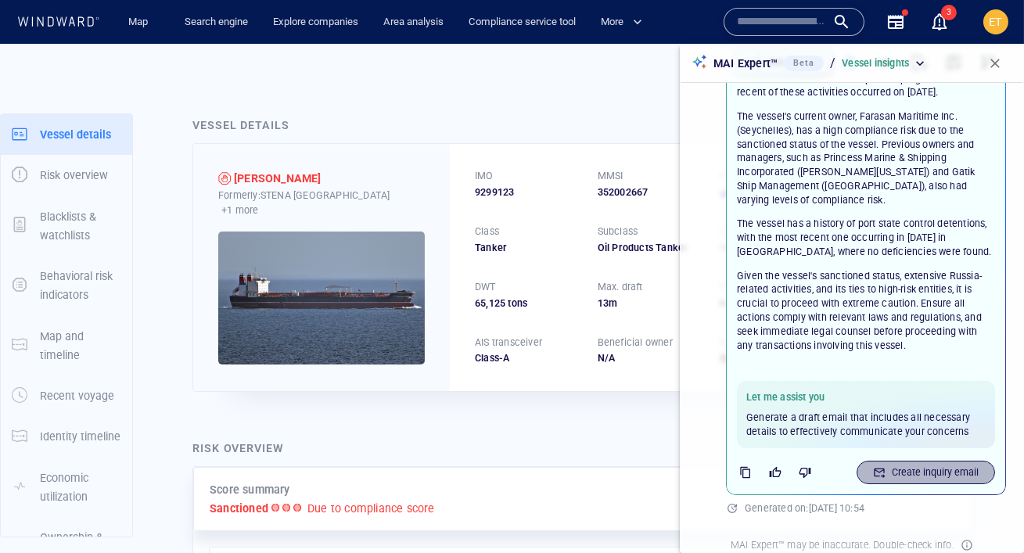
click at [898, 465] on p "Create inquiry email" at bounding box center [935, 472] width 87 height 14
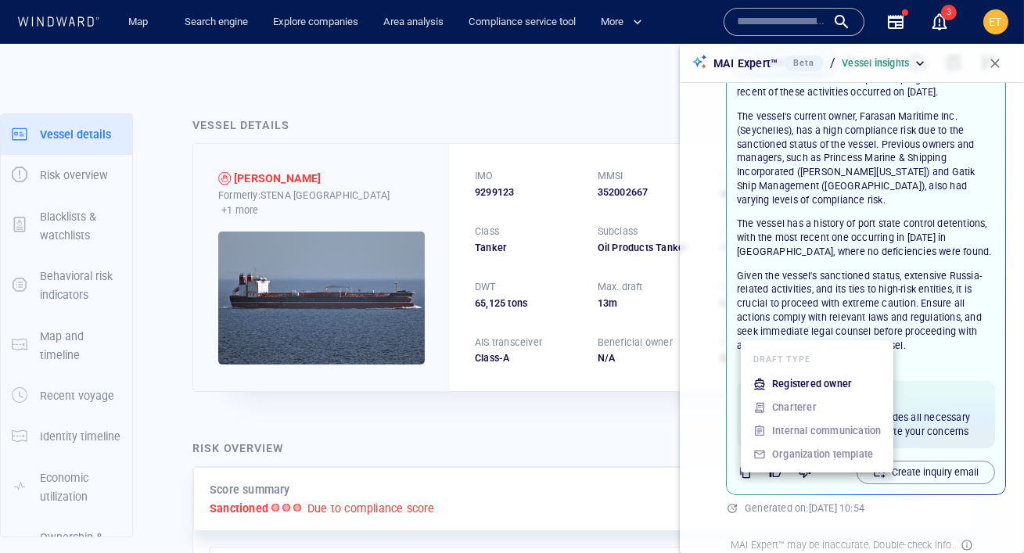
click at [813, 386] on p "Registered owner" at bounding box center [812, 384] width 80 height 14
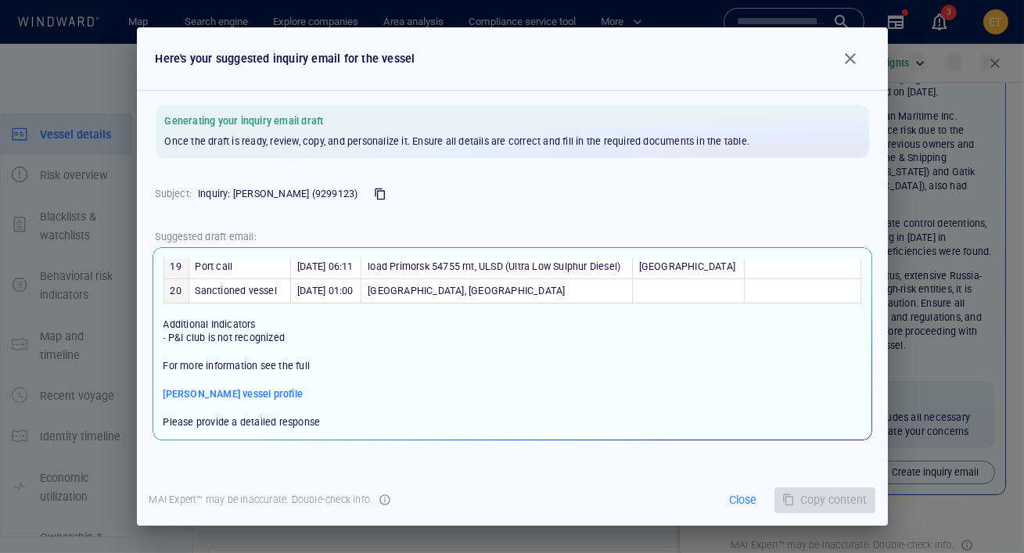
scroll to position [628, 0]
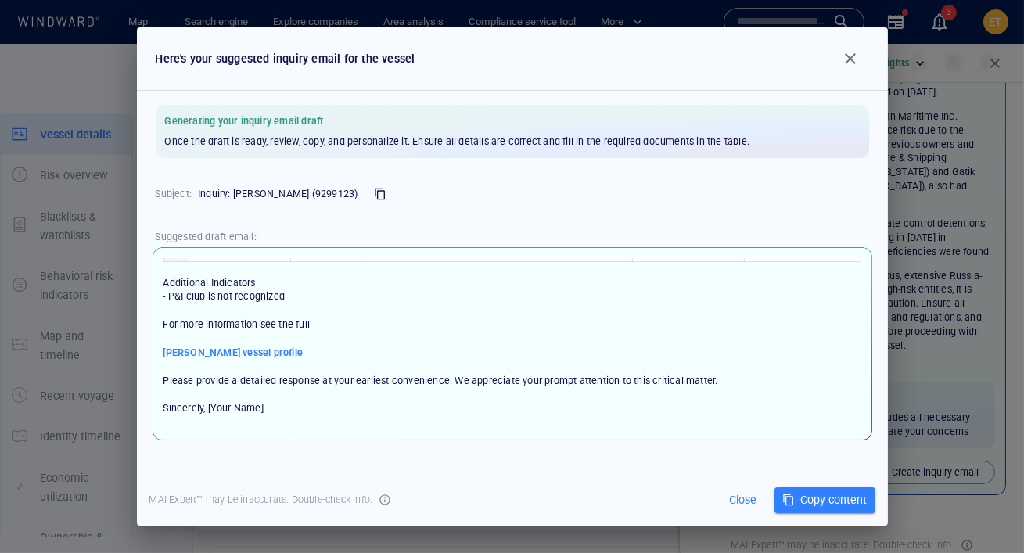
click at [246, 360] on span "SOFIA K vessel profile" at bounding box center [233, 353] width 140 height 14
click at [842, 61] on span "button" at bounding box center [850, 58] width 19 height 19
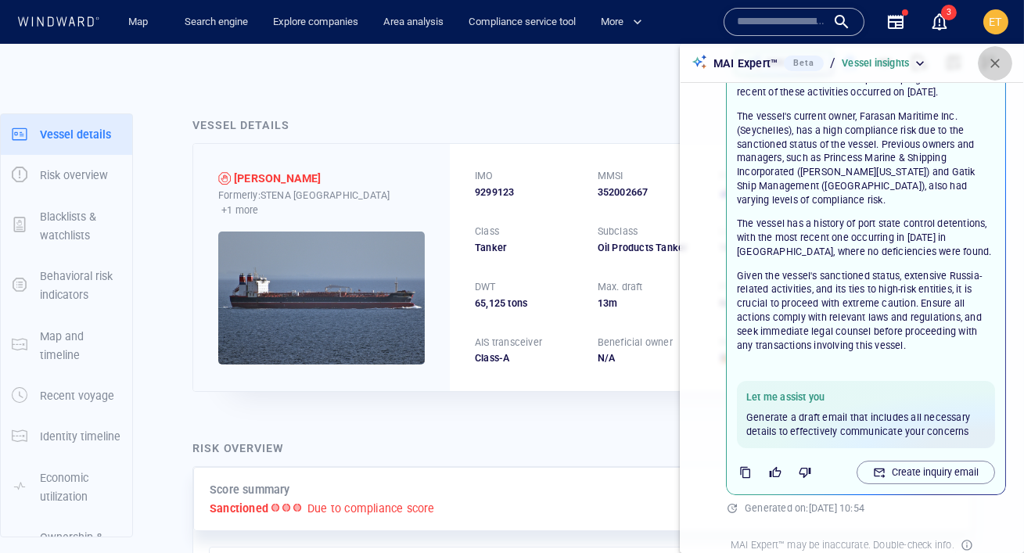
click at [999, 67] on span "button" at bounding box center [995, 64] width 16 height 16
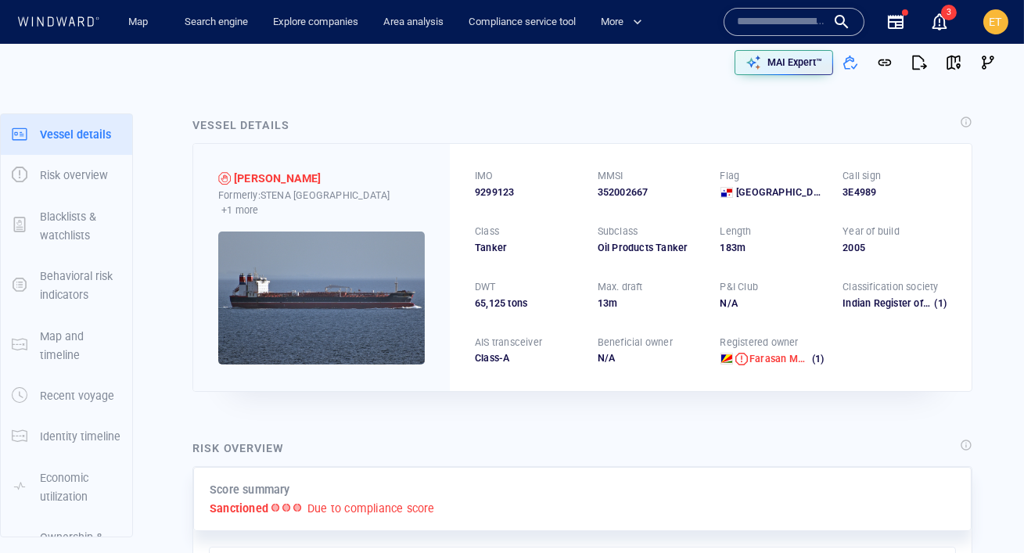
click at [57, 24] on icon at bounding box center [58, 21] width 84 height 10
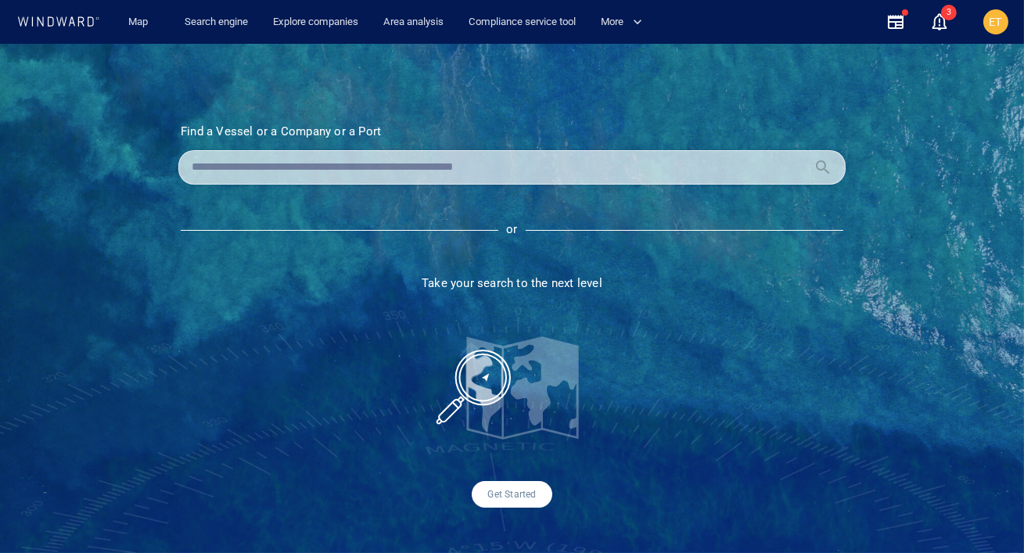
click at [289, 156] on input "text" at bounding box center [500, 167] width 616 height 23
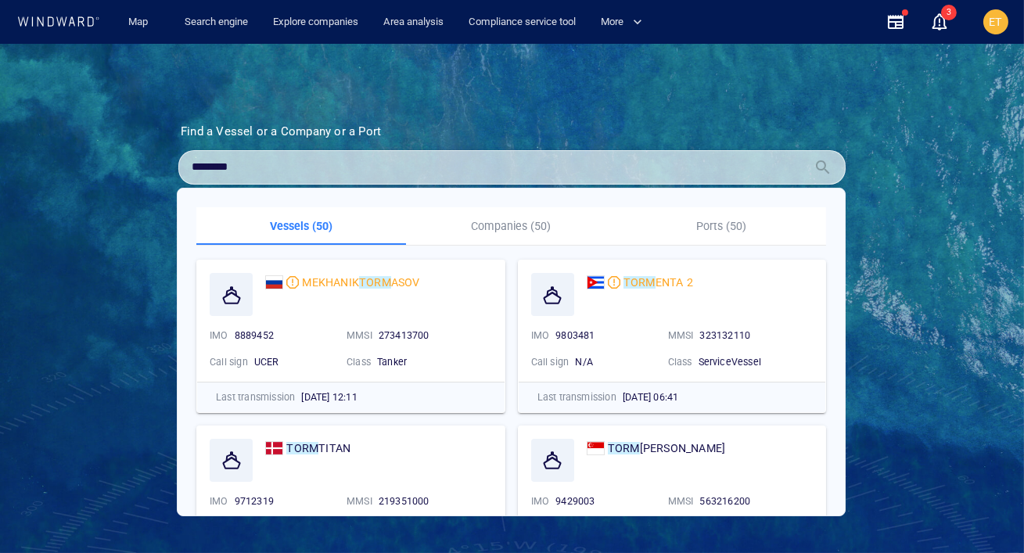
type input "********"
click at [479, 226] on p "Companies (50)" at bounding box center [510, 226] width 191 height 19
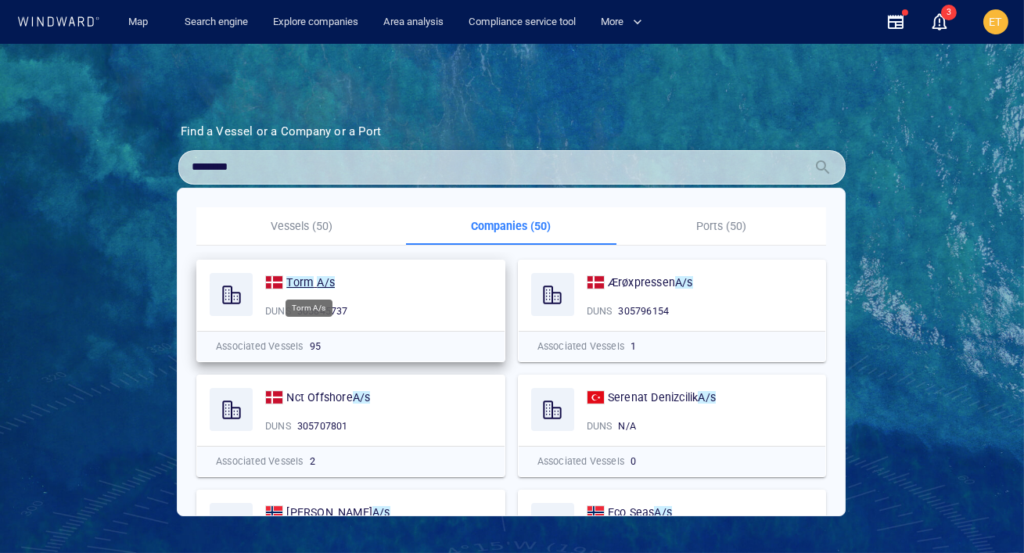
click at [314, 276] on span at bounding box center [315, 282] width 3 height 13
click at [71, 20] on icon at bounding box center [58, 21] width 84 height 10
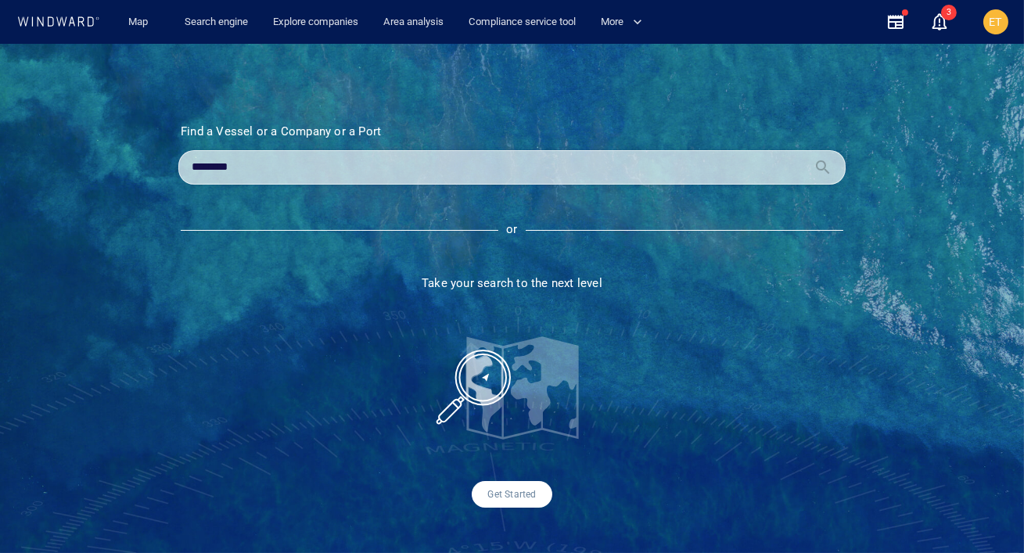
click at [74, 20] on icon at bounding box center [58, 21] width 84 height 10
click at [210, 28] on link "Search engine" at bounding box center [216, 22] width 76 height 27
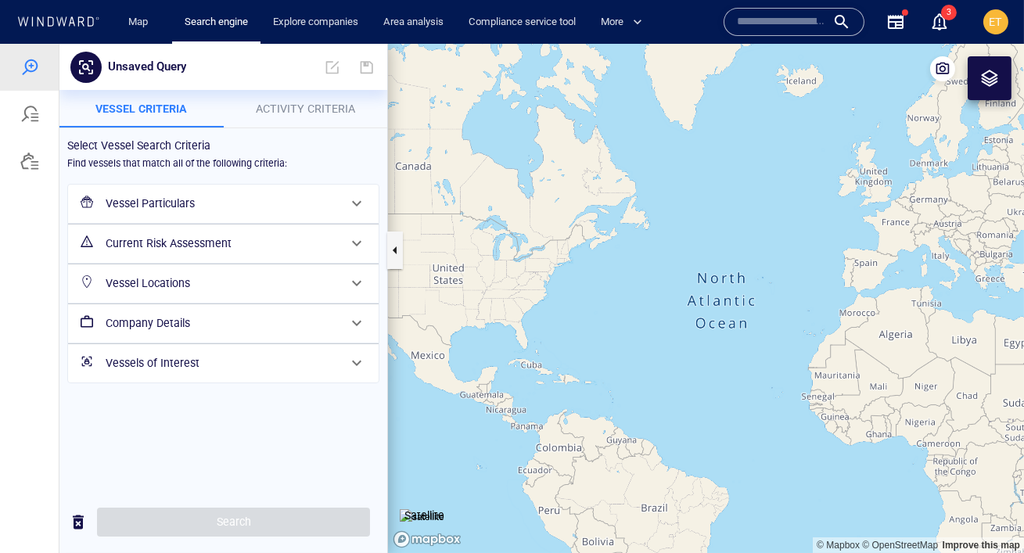
click at [28, 165] on div at bounding box center [29, 161] width 19 height 19
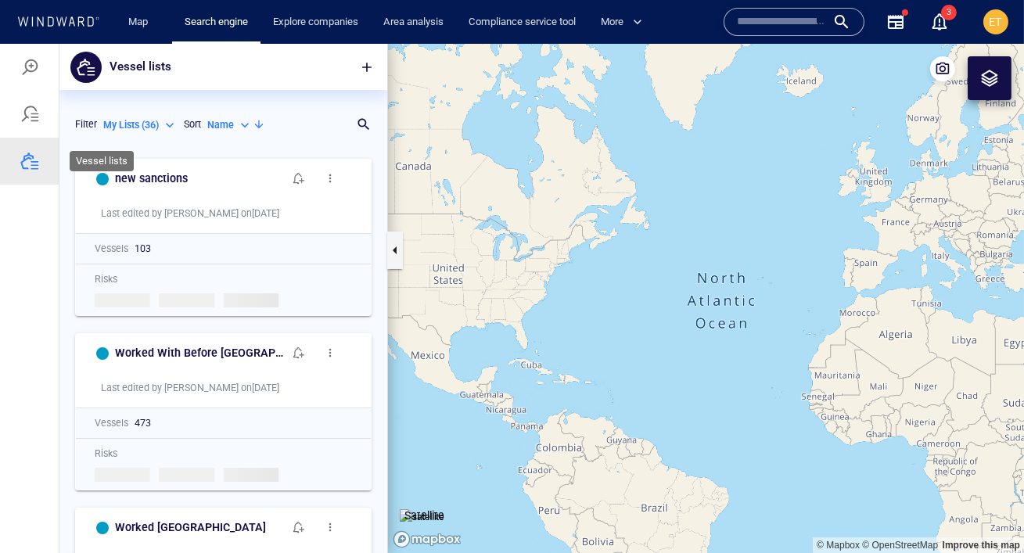
scroll to position [402, 328]
click at [368, 66] on span "button" at bounding box center [367, 67] width 16 height 16
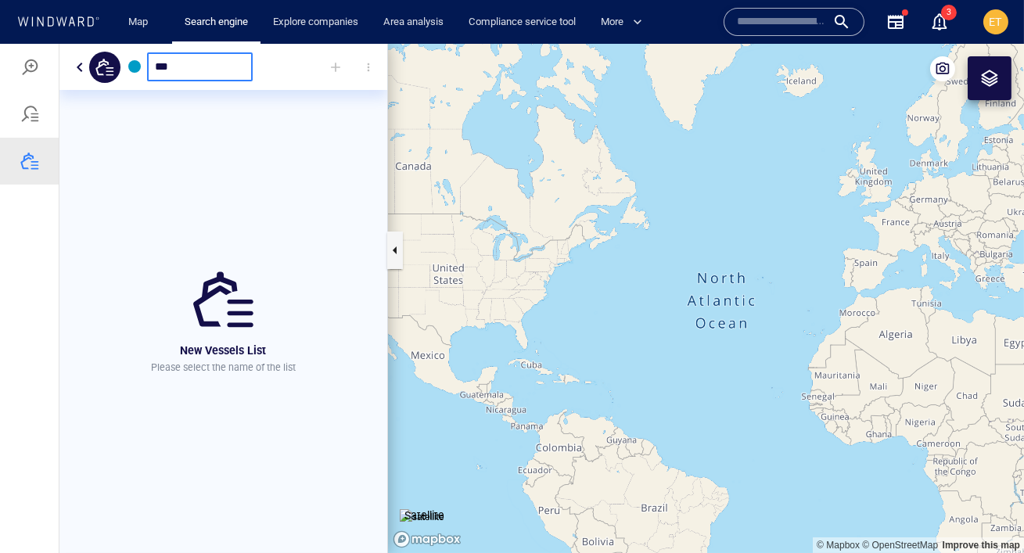
type input "***"
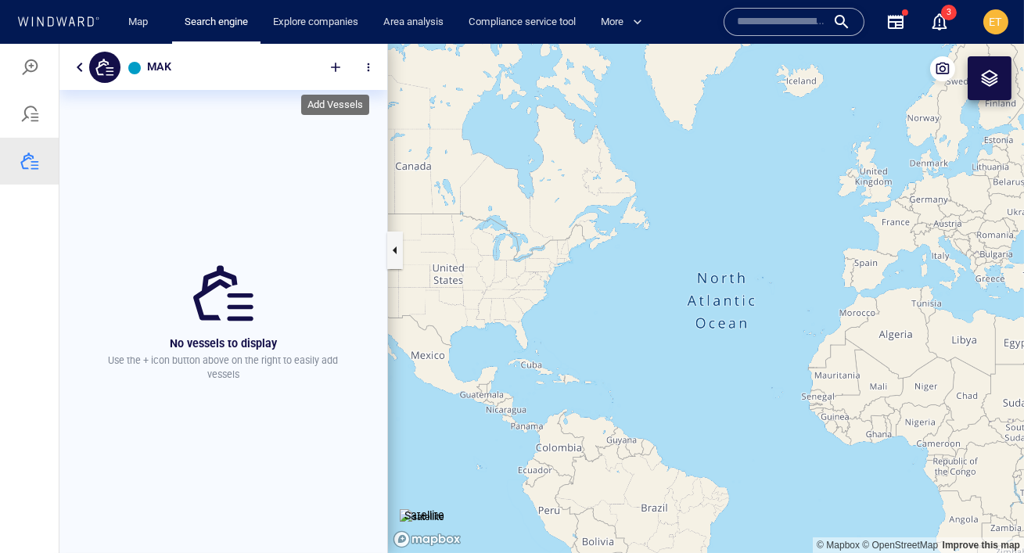
click at [330, 64] on div at bounding box center [335, 67] width 34 height 34
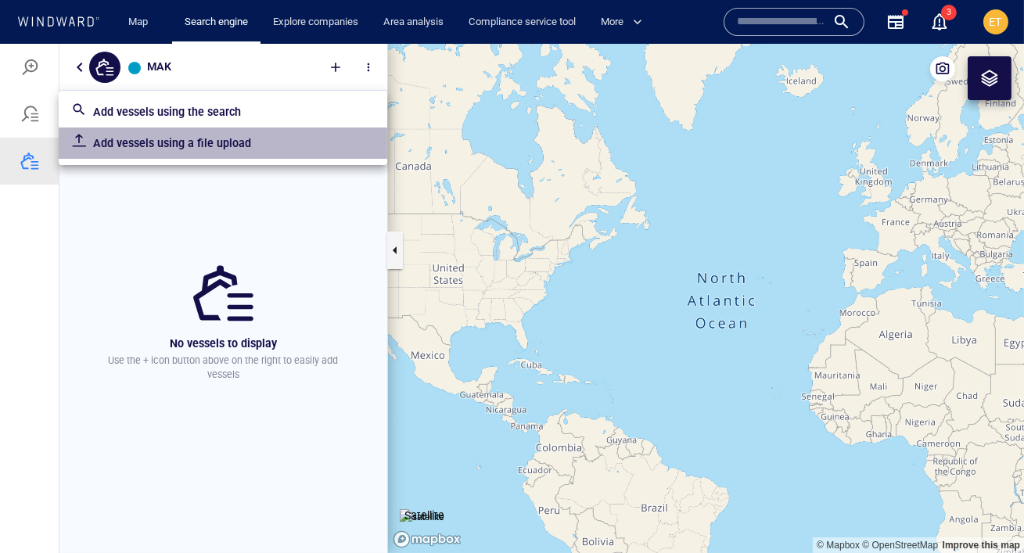
click at [253, 143] on p "Add vessels using a file upload" at bounding box center [234, 143] width 282 height 19
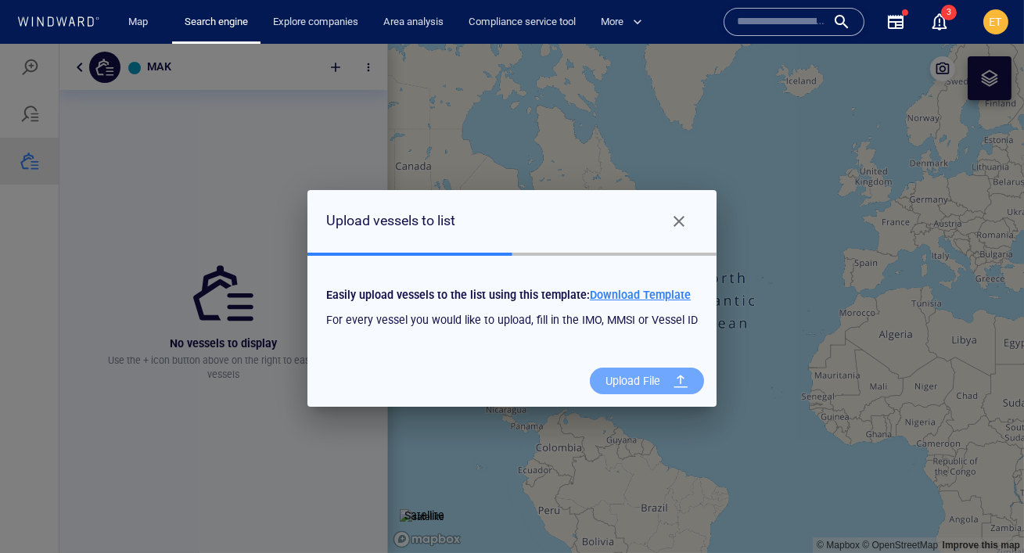
click at [628, 381] on div "Upload File" at bounding box center [632, 381] width 67 height 32
click at [0, 44] on input "Upload File" at bounding box center [0, 44] width 0 height 0
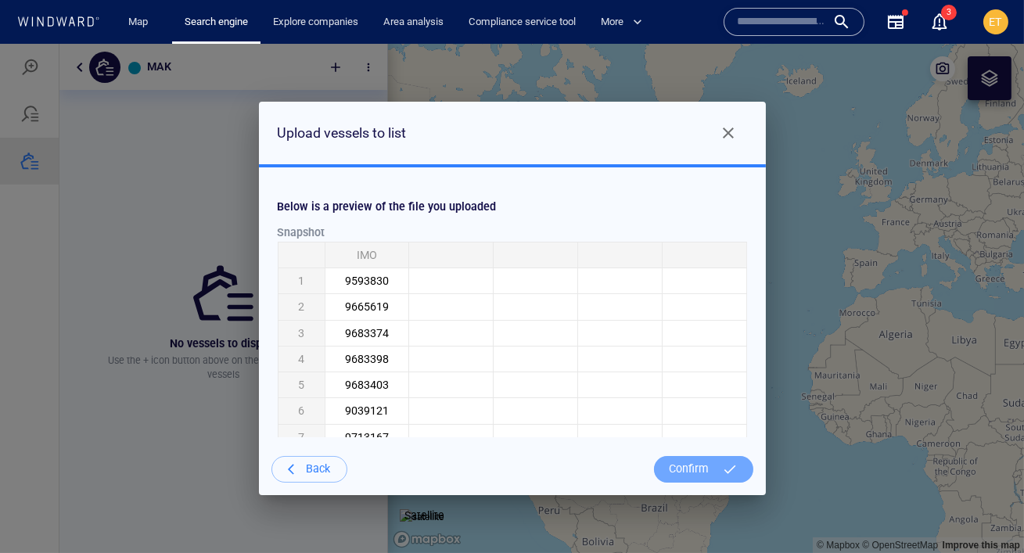
click at [681, 472] on div "Confirm" at bounding box center [689, 469] width 52 height 32
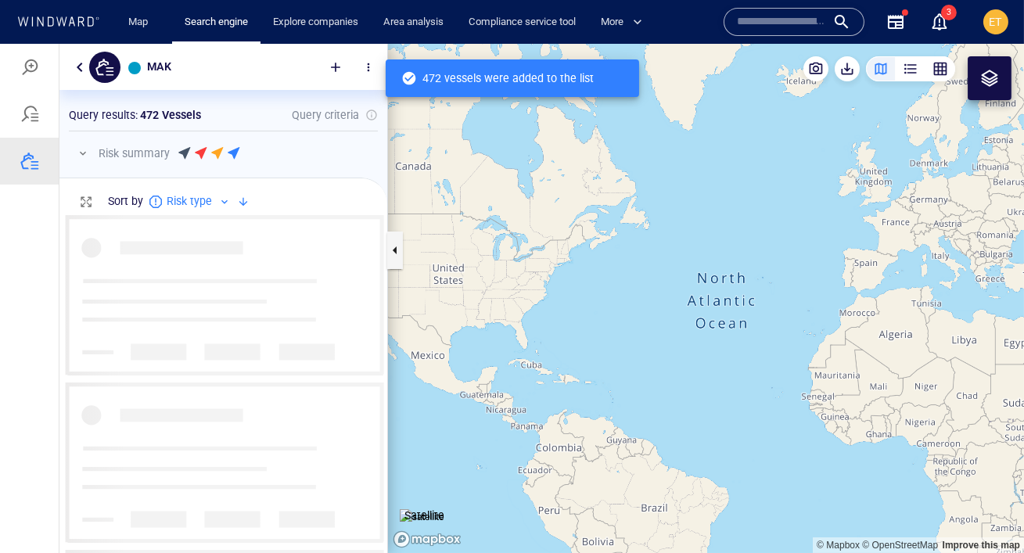
scroll to position [338, 328]
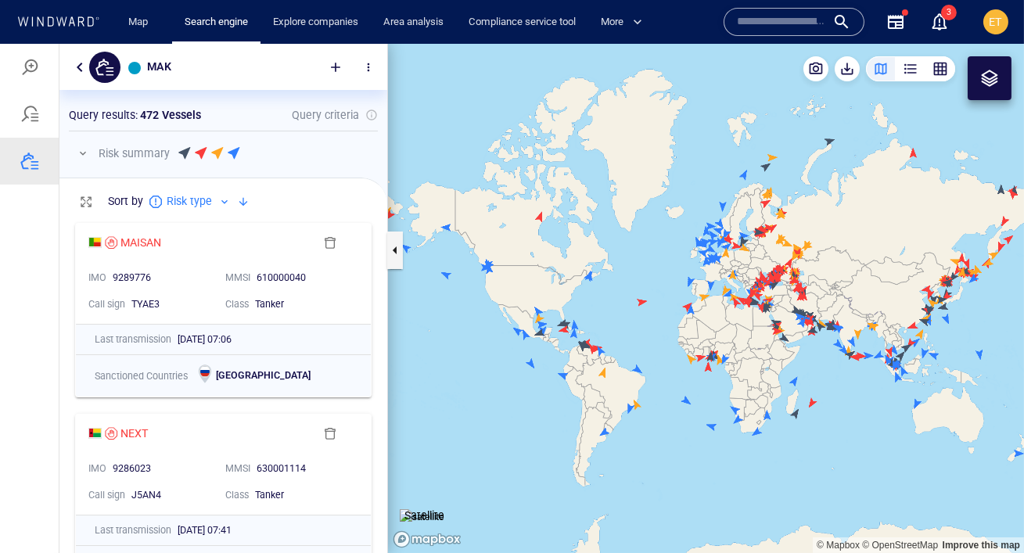
drag, startPoint x: 667, startPoint y: 328, endPoint x: 599, endPoint y: 318, distance: 68.7
click at [599, 318] on canvas "Map" at bounding box center [706, 298] width 636 height 509
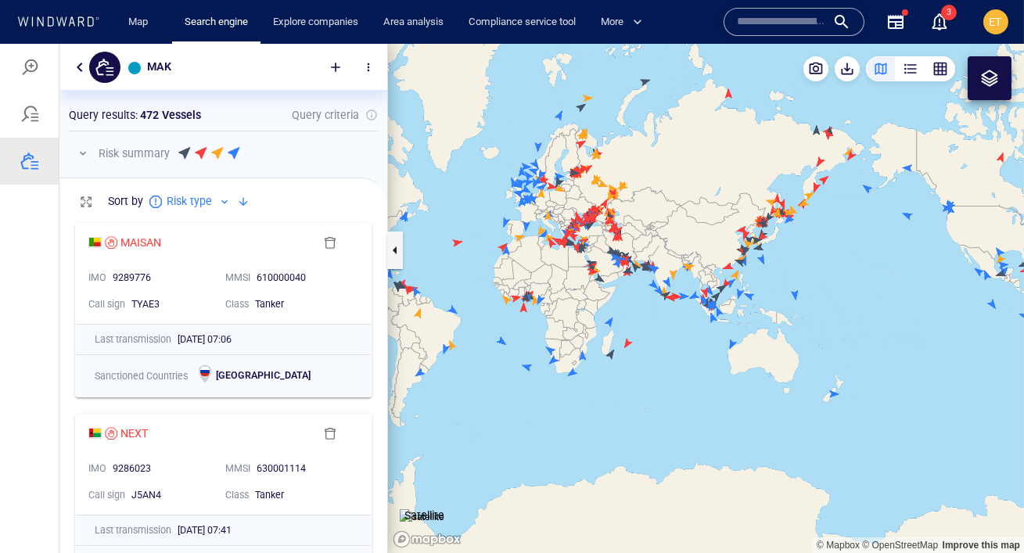
drag, startPoint x: 599, startPoint y: 318, endPoint x: 551, endPoint y: 328, distance: 49.4
click at [551, 328] on canvas "Map" at bounding box center [706, 298] width 636 height 509
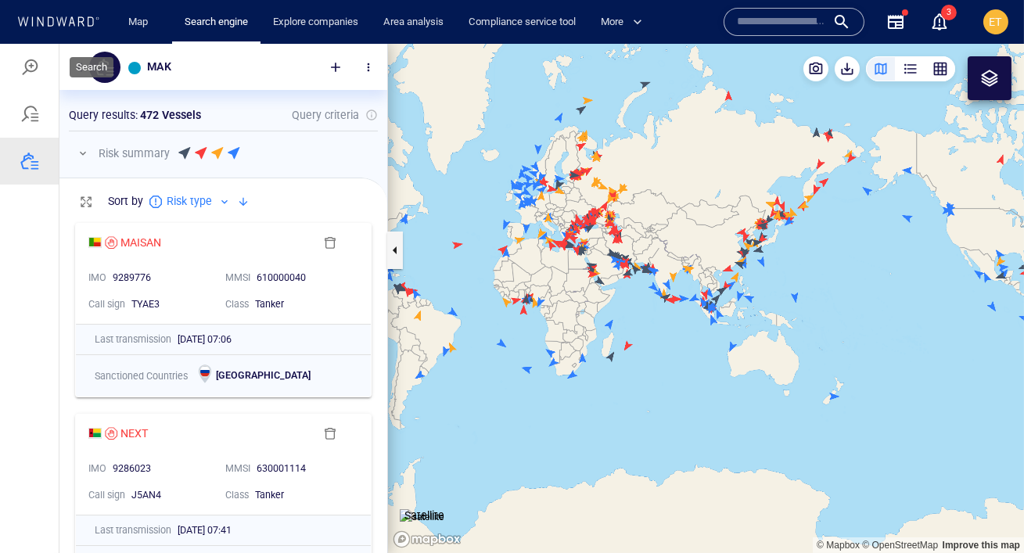
click at [33, 64] on div at bounding box center [29, 67] width 19 height 19
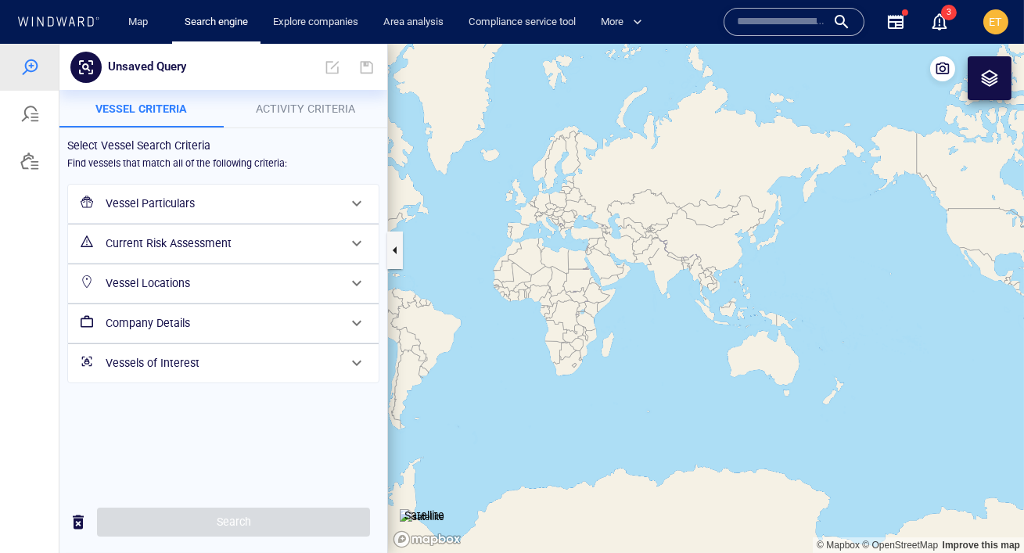
click at [153, 202] on h6 "Vessel Particulars" at bounding box center [222, 204] width 232 height 20
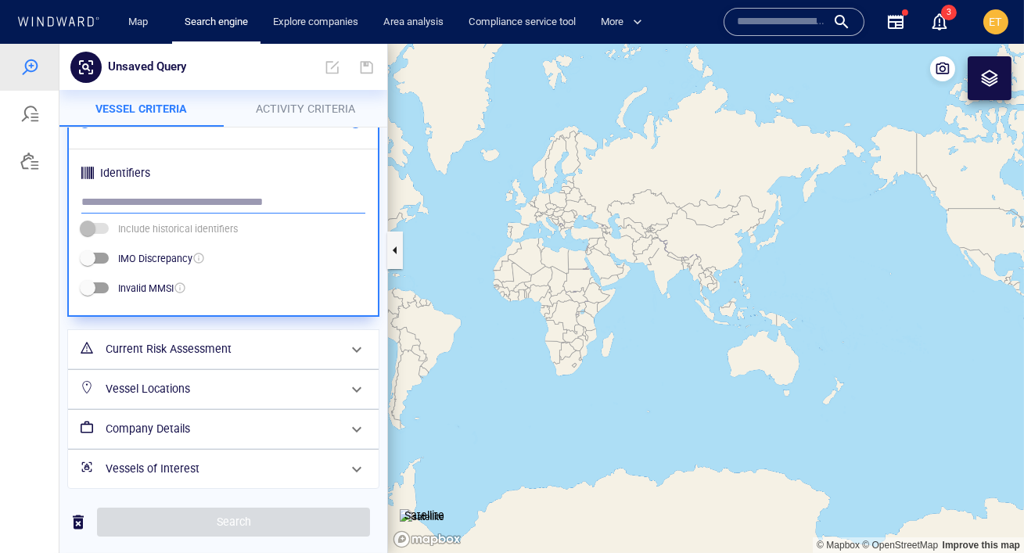
scroll to position [570, 0]
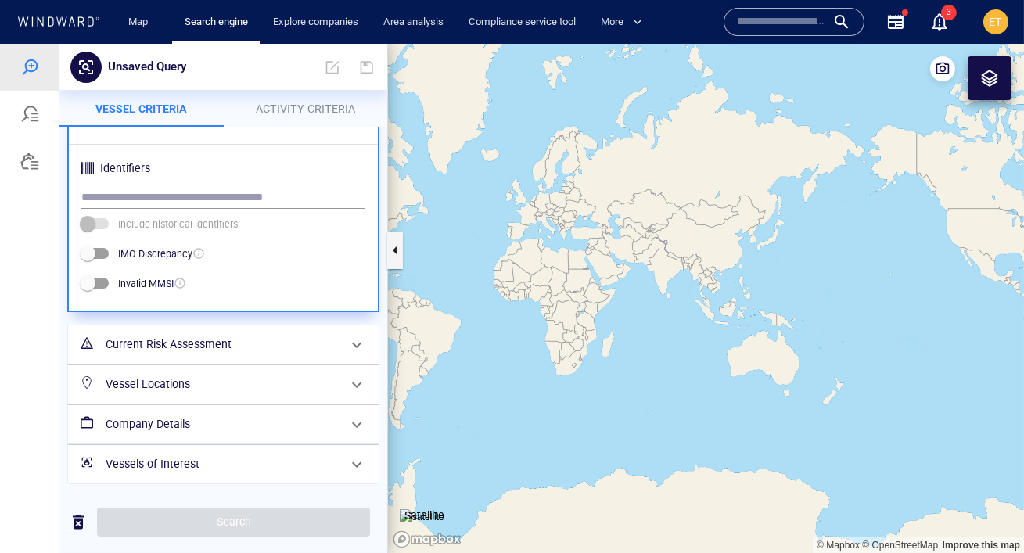
click at [289, 393] on h6 "Vessel Locations" at bounding box center [222, 385] width 232 height 20
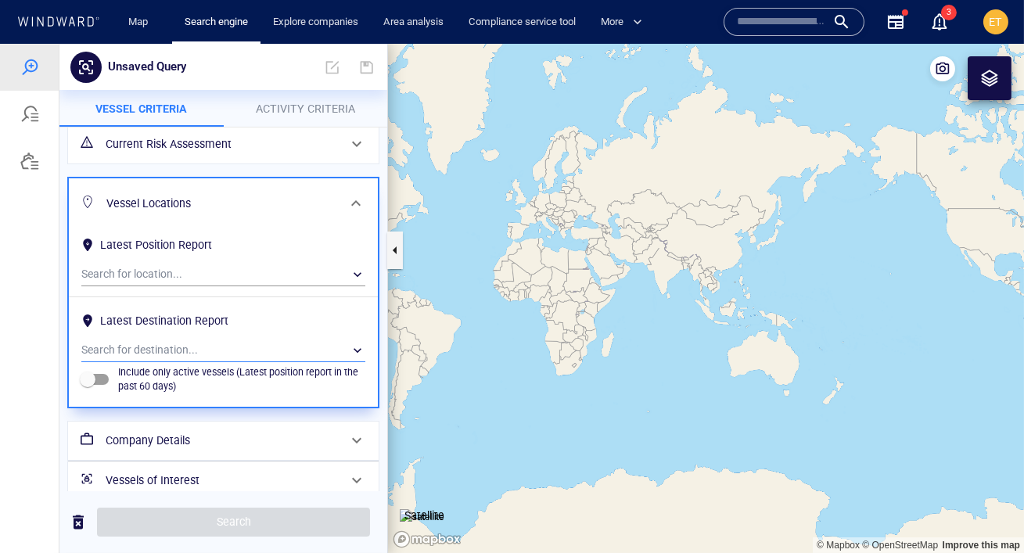
scroll to position [114, 0]
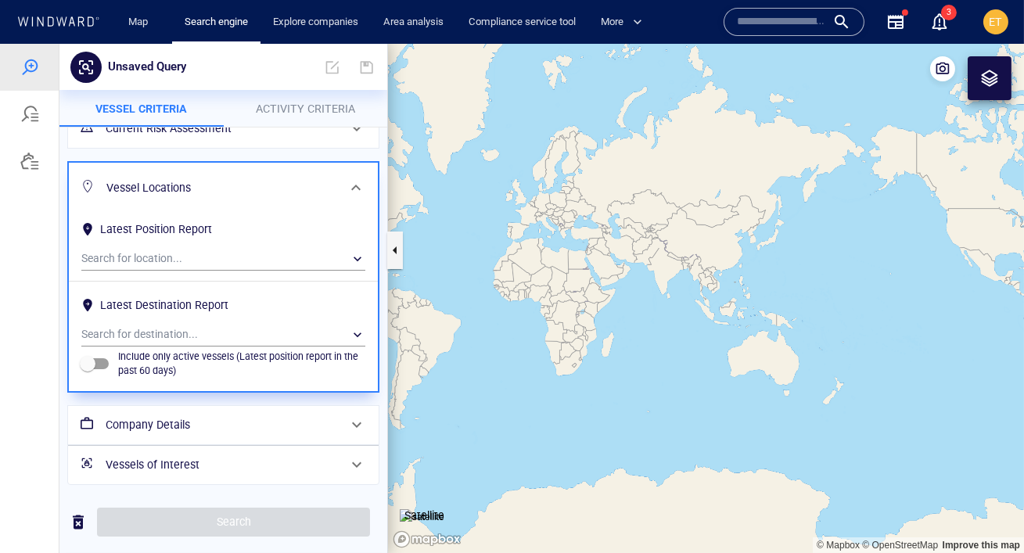
click at [236, 421] on h6 "Company Details" at bounding box center [222, 425] width 232 height 20
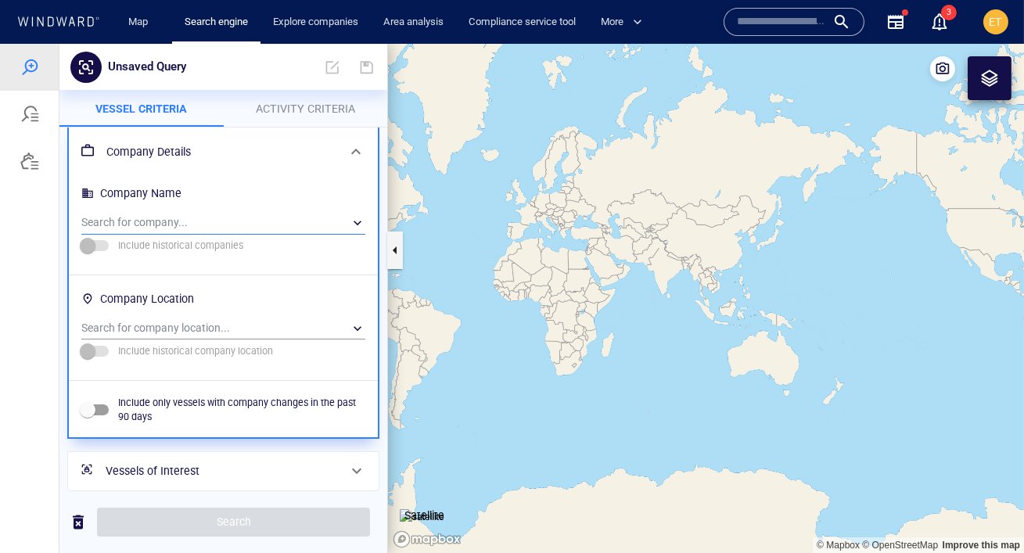
scroll to position [196, 0]
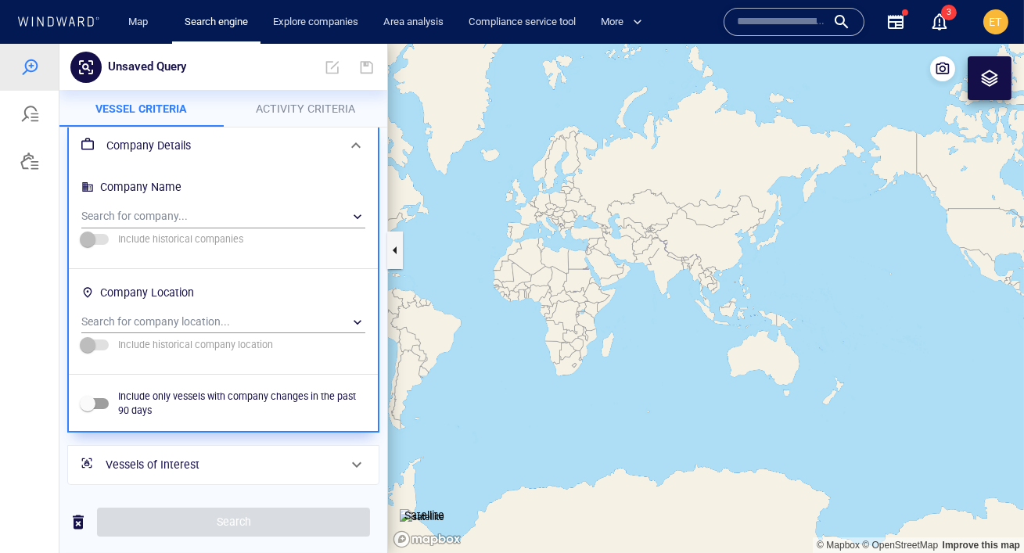
click at [283, 108] on span "Activity Criteria" at bounding box center [305, 108] width 99 height 13
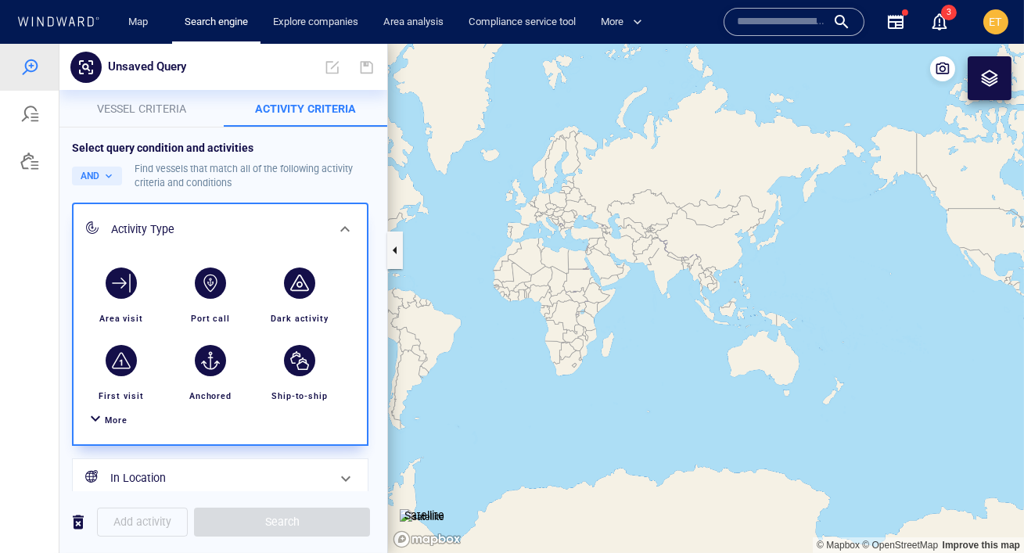
click at [113, 416] on span "More" at bounding box center [116, 420] width 23 height 10
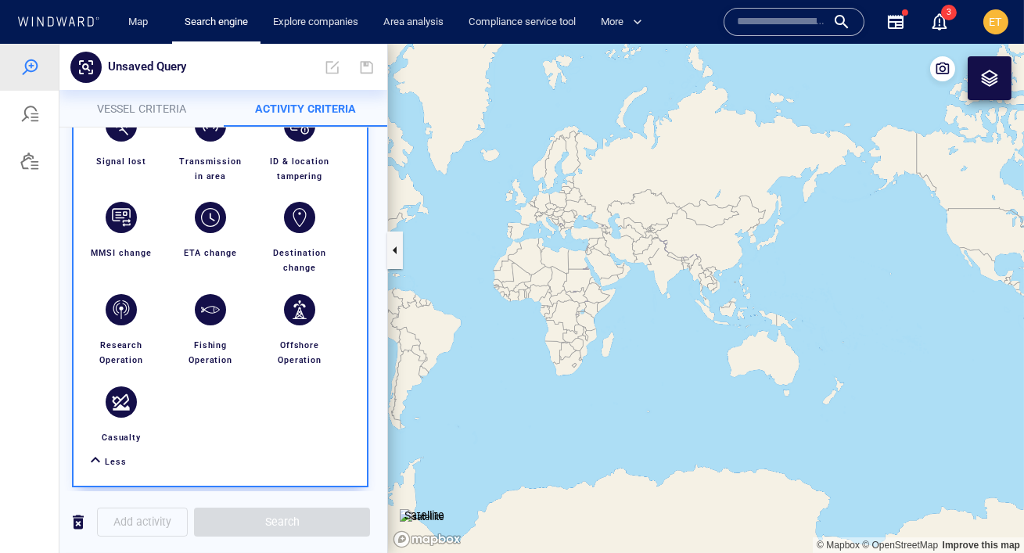
scroll to position [418, 0]
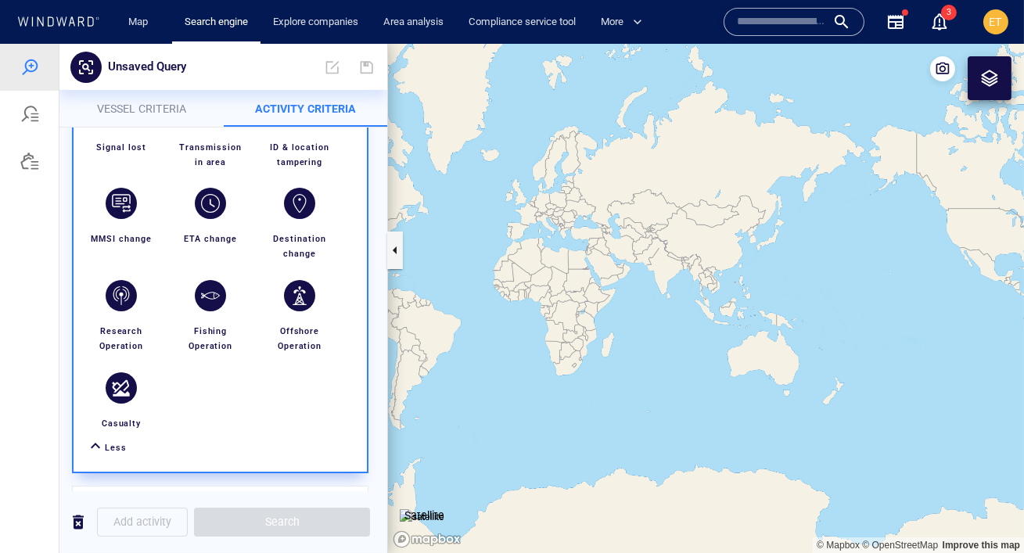
click at [153, 106] on span "Vessel criteria" at bounding box center [141, 108] width 89 height 13
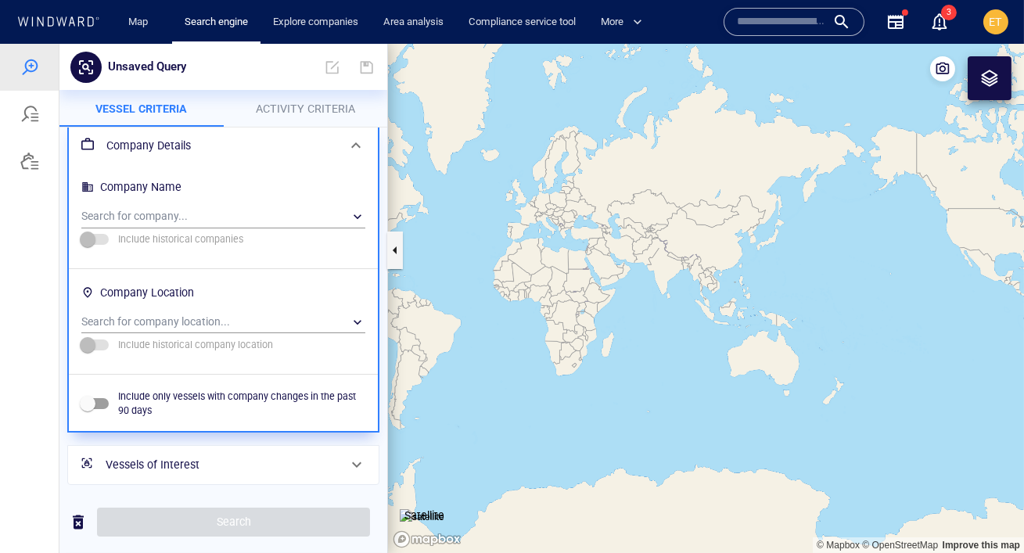
click at [181, 458] on h6 "Vessels of Interest" at bounding box center [222, 465] width 232 height 20
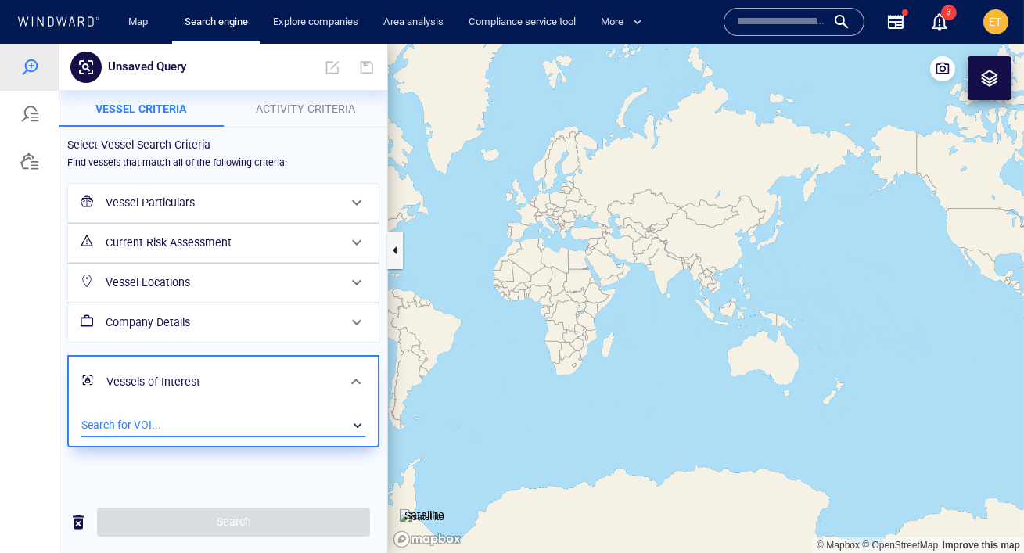
click at [201, 424] on div "​" at bounding box center [223, 425] width 284 height 23
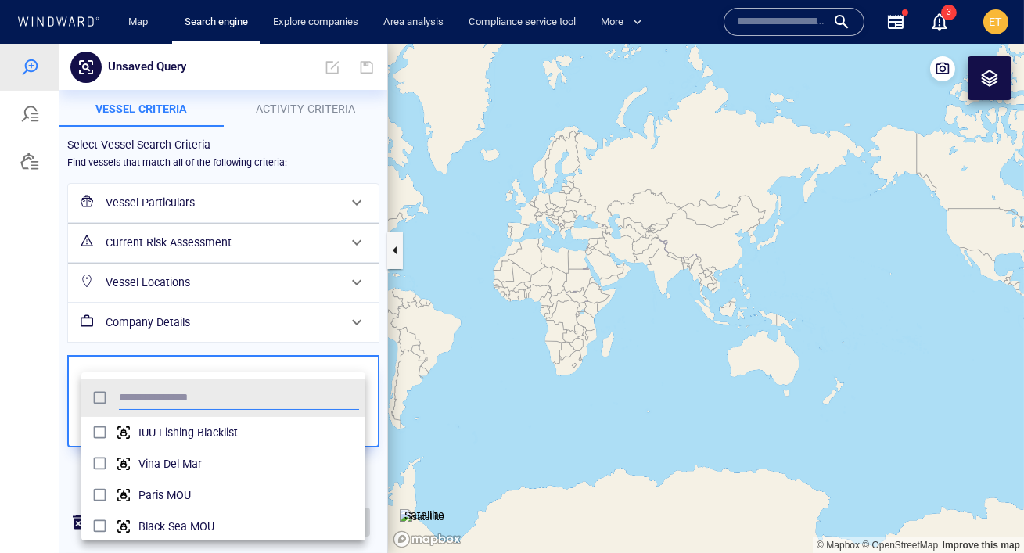
scroll to position [156, 283]
type input "***"
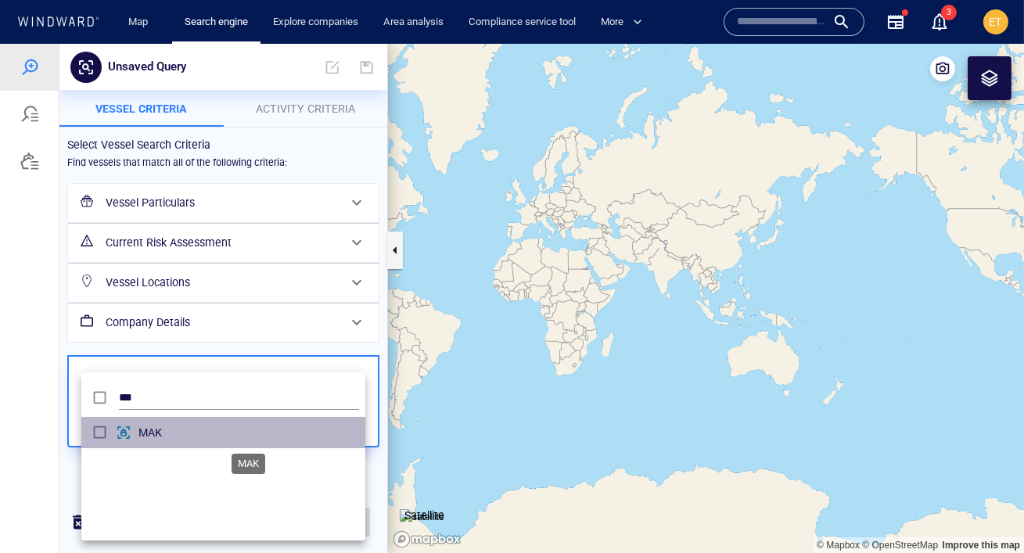
click at [194, 432] on span "MAK" at bounding box center [248, 432] width 221 height 19
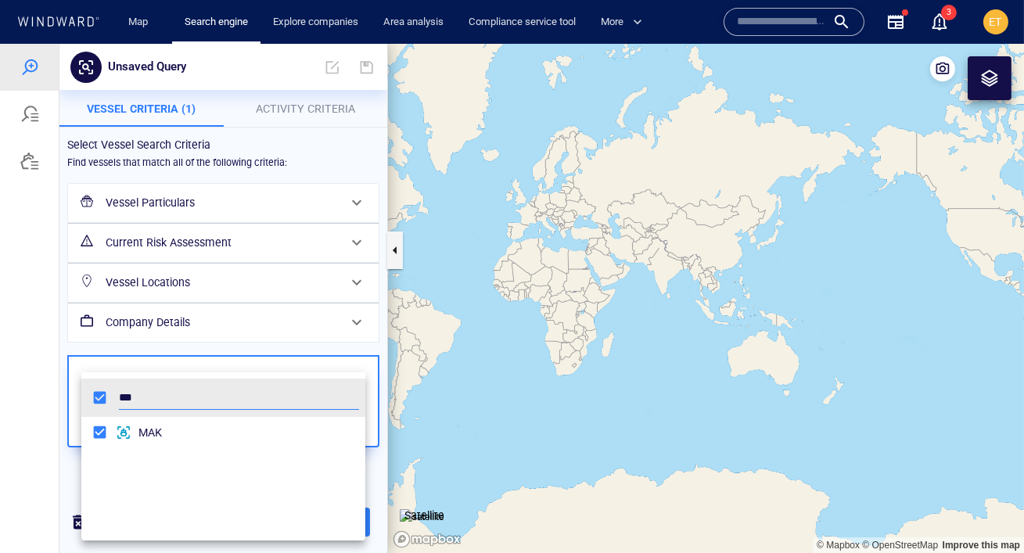
click at [17, 343] on div at bounding box center [512, 298] width 1024 height 509
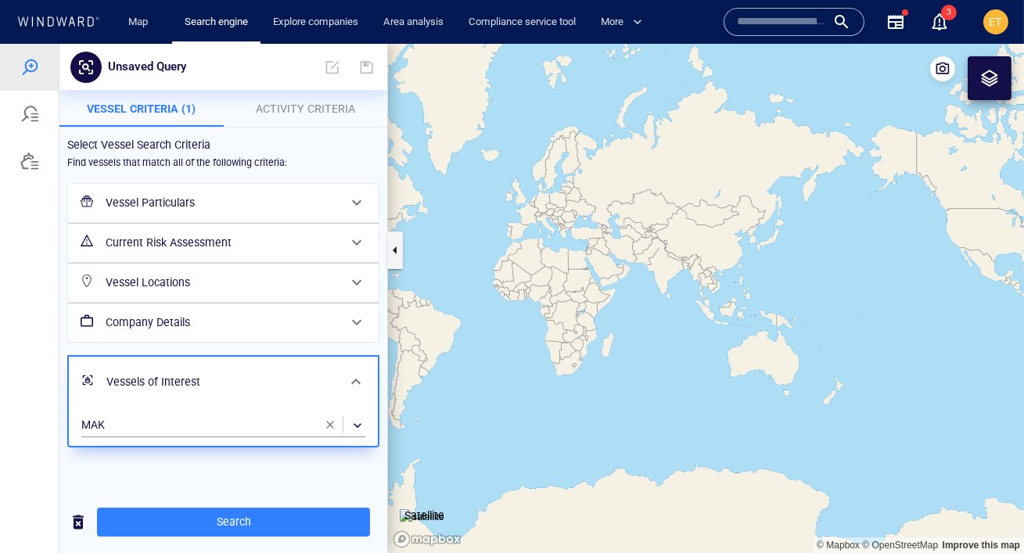
click at [163, 206] on h6 "Vessel Particulars" at bounding box center [222, 203] width 232 height 20
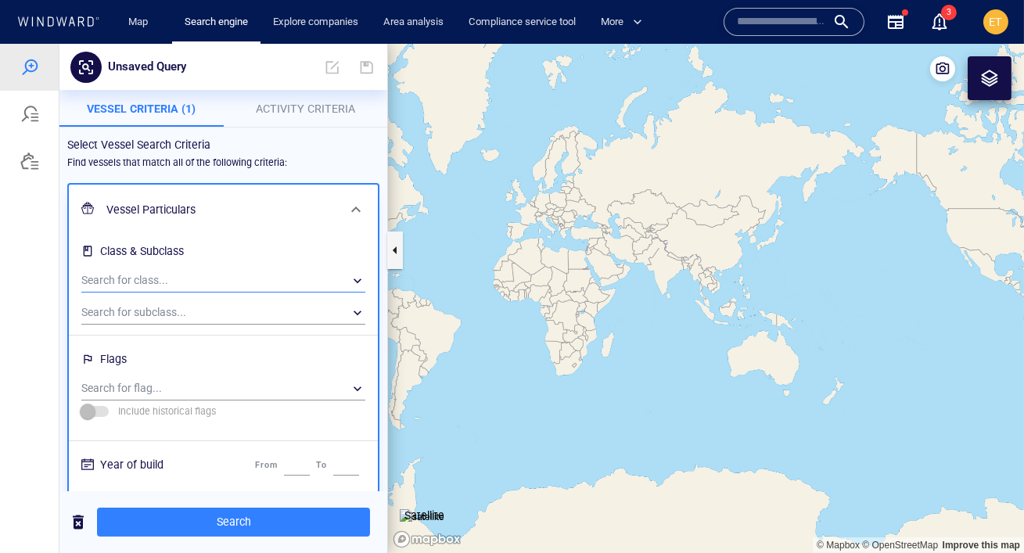
click at [149, 281] on div "​" at bounding box center [223, 280] width 284 height 23
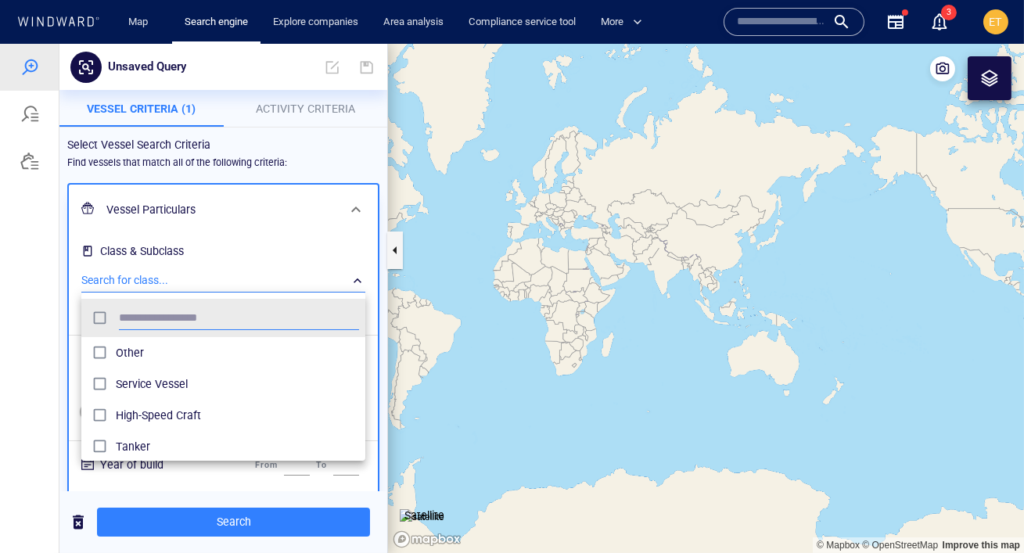
scroll to position [156, 283]
type input "******"
click at [130, 357] on span "Tanker" at bounding box center [237, 352] width 243 height 19
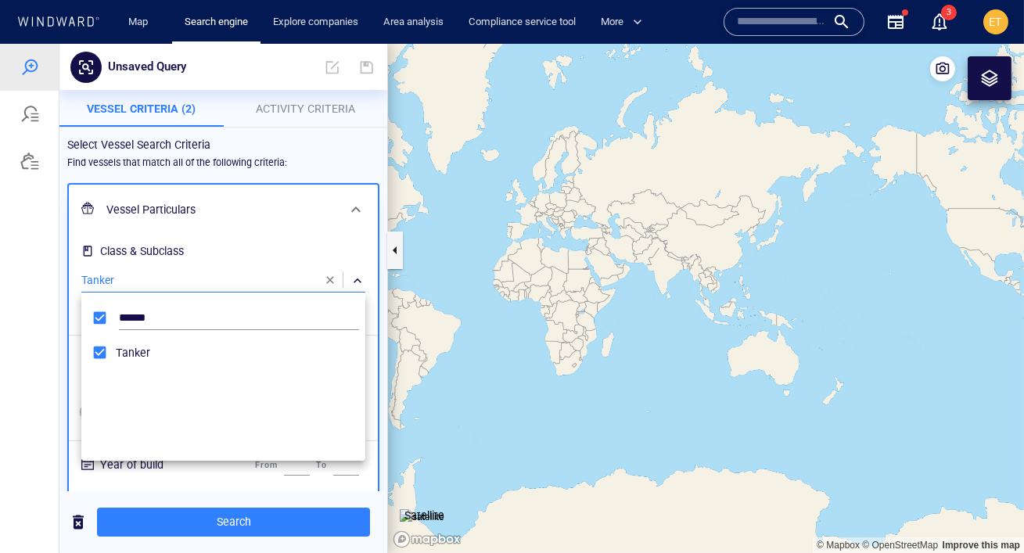
click at [54, 355] on div at bounding box center [512, 298] width 1024 height 509
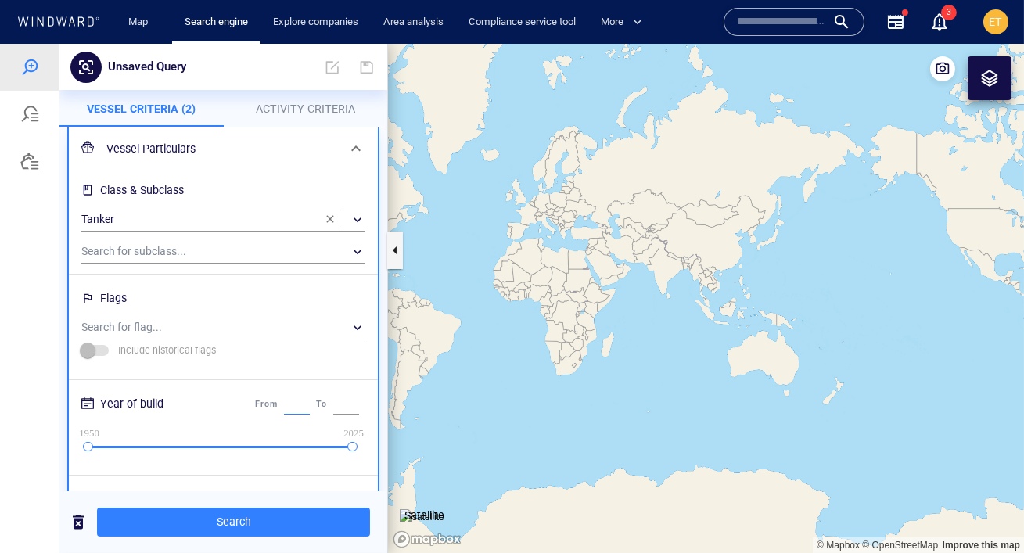
scroll to position [0, 1]
drag, startPoint x: 276, startPoint y: 405, endPoint x: 301, endPoint y: 406, distance: 25.0
click at [301, 406] on input "****" at bounding box center [298, 404] width 30 height 20
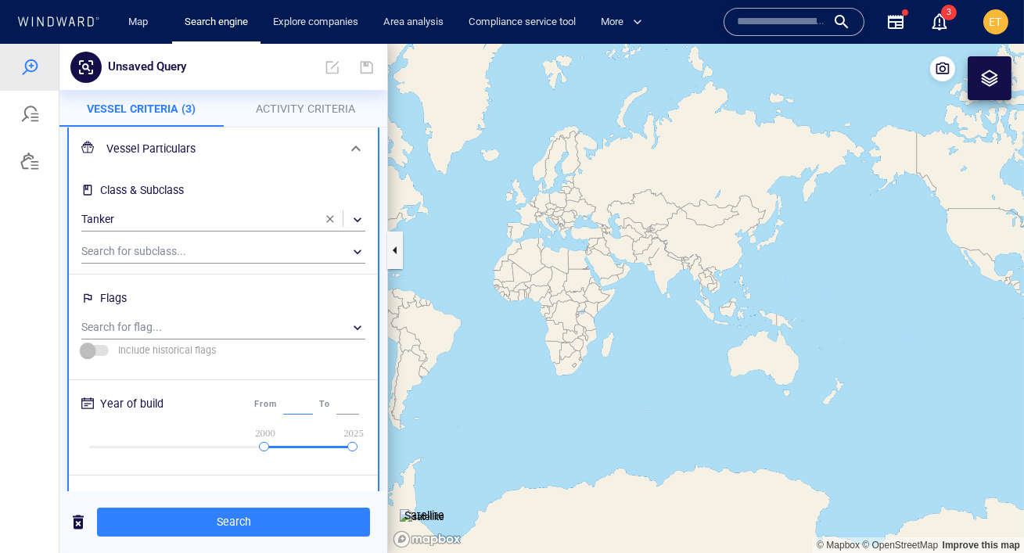
type input "****"
click at [280, 351] on div "Flags Search for flag... ​ Include historical flags" at bounding box center [223, 325] width 284 height 80
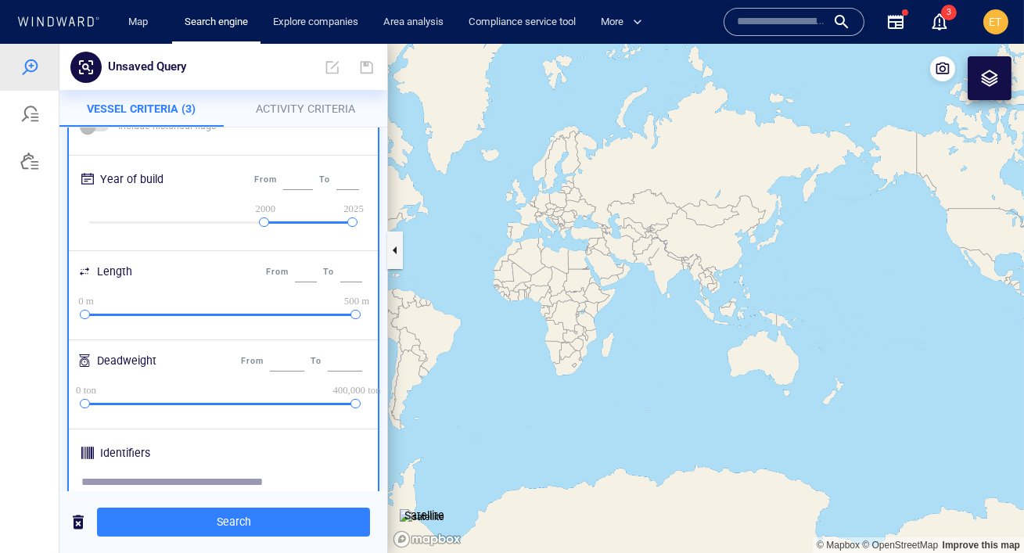
scroll to position [293, 0]
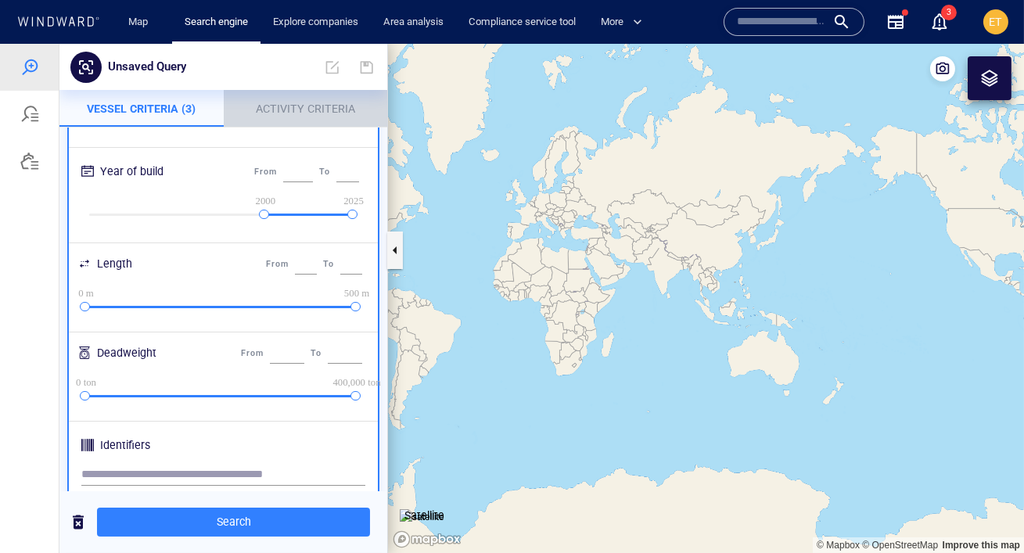
click at [300, 102] on span "Activity Criteria" at bounding box center [305, 108] width 99 height 13
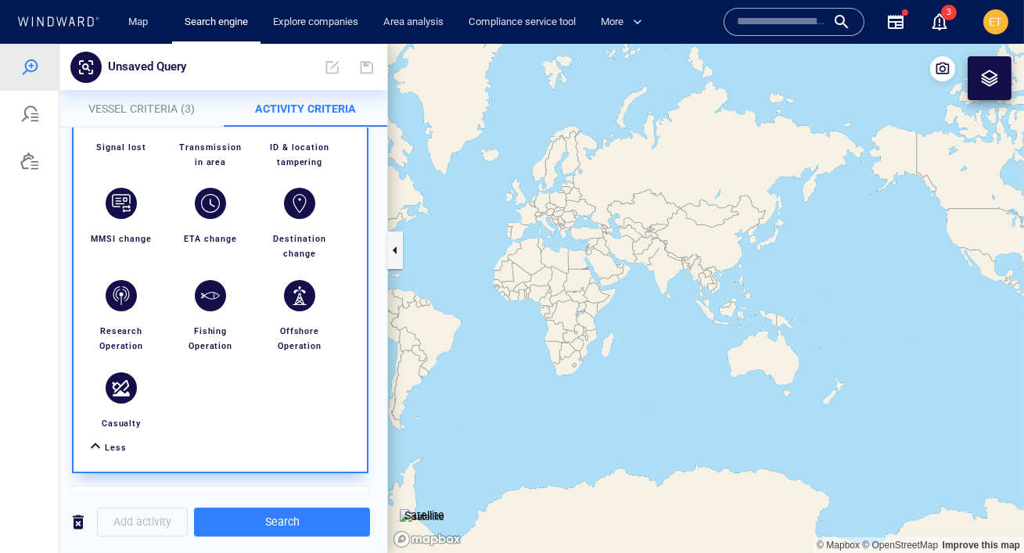
click at [161, 104] on span "Vessel Criteria (3)" at bounding box center [141, 108] width 106 height 13
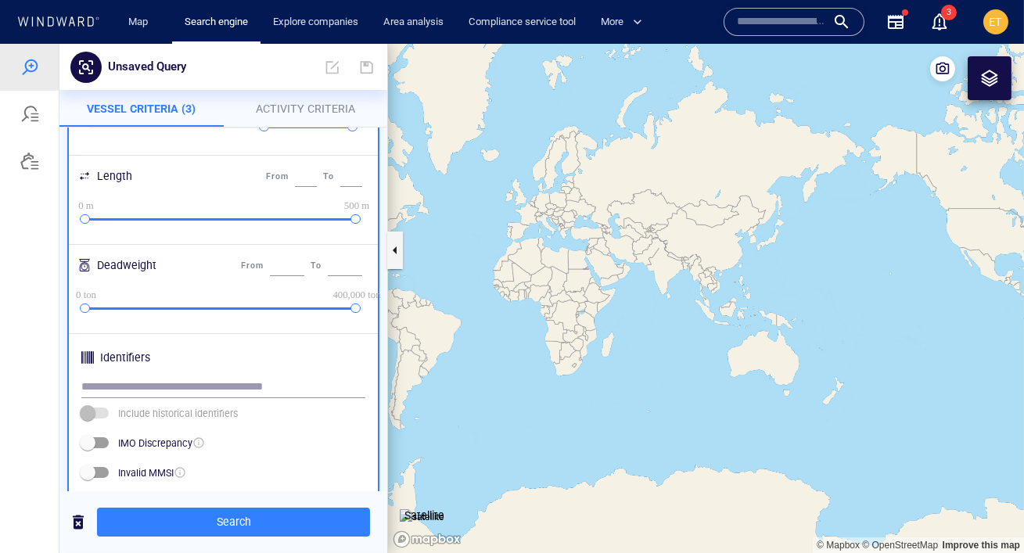
scroll to position [570, 0]
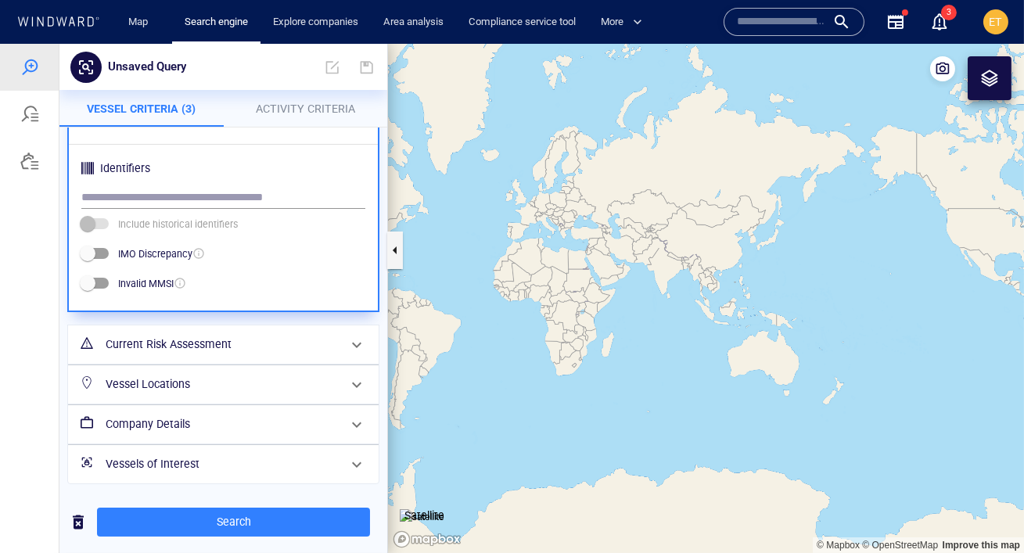
click at [239, 386] on h6 "Vessel Locations" at bounding box center [222, 385] width 232 height 20
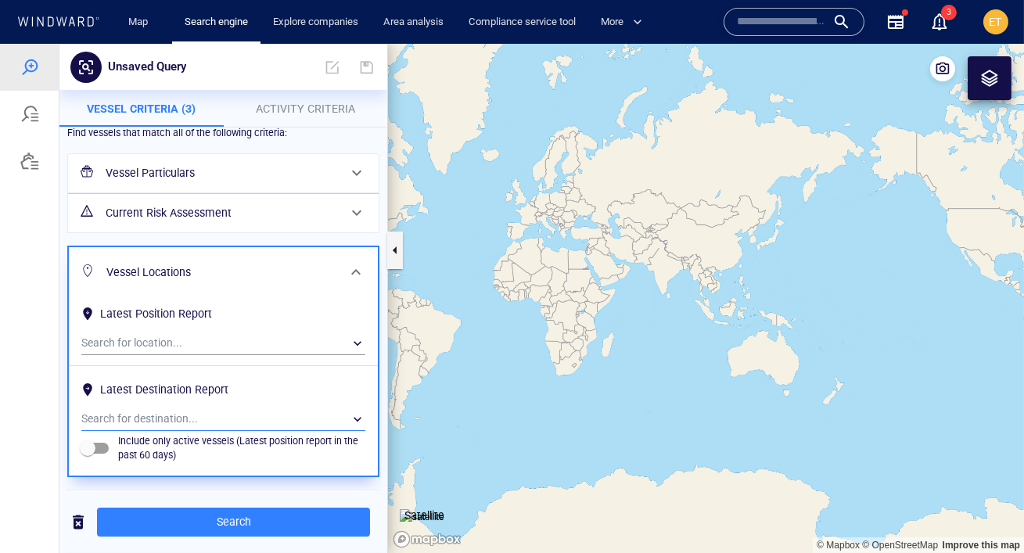
scroll to position [40, 0]
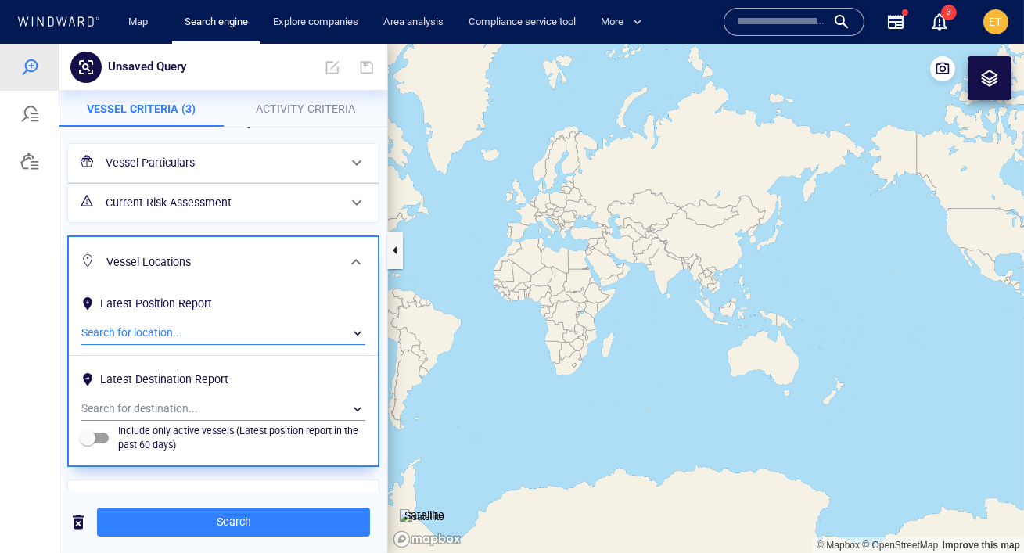
click at [178, 326] on div "​" at bounding box center [223, 332] width 284 height 23
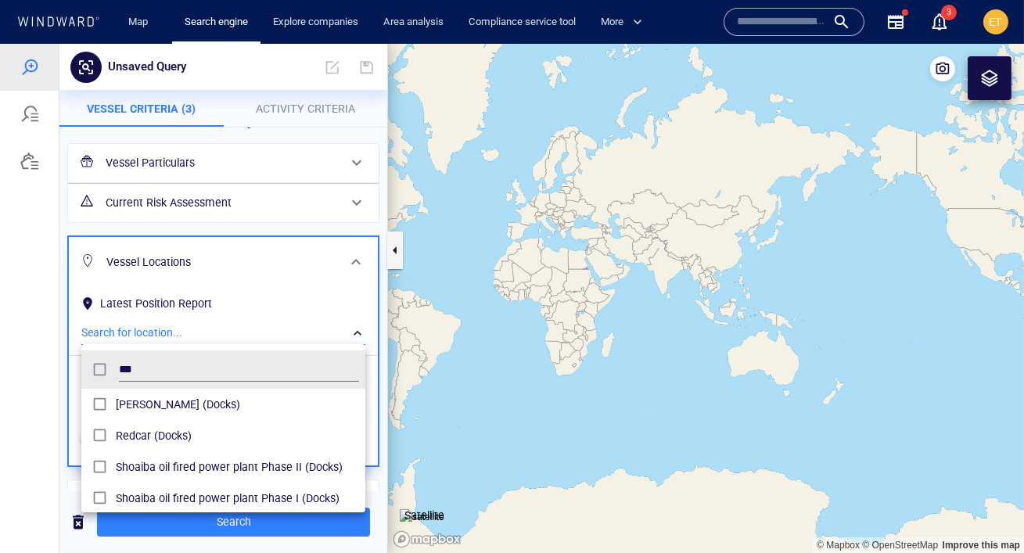
scroll to position [156, 283]
type input "*"
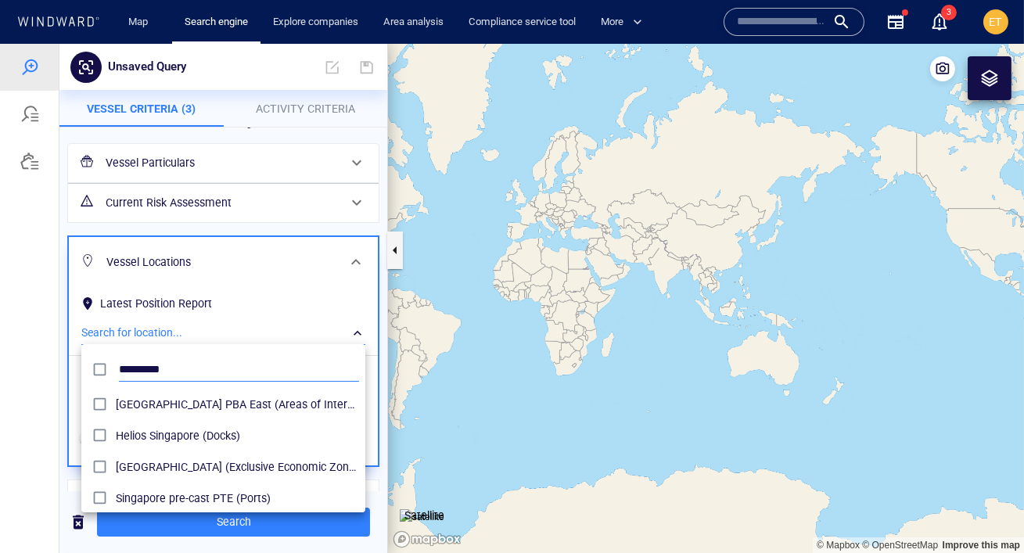
type input "*********"
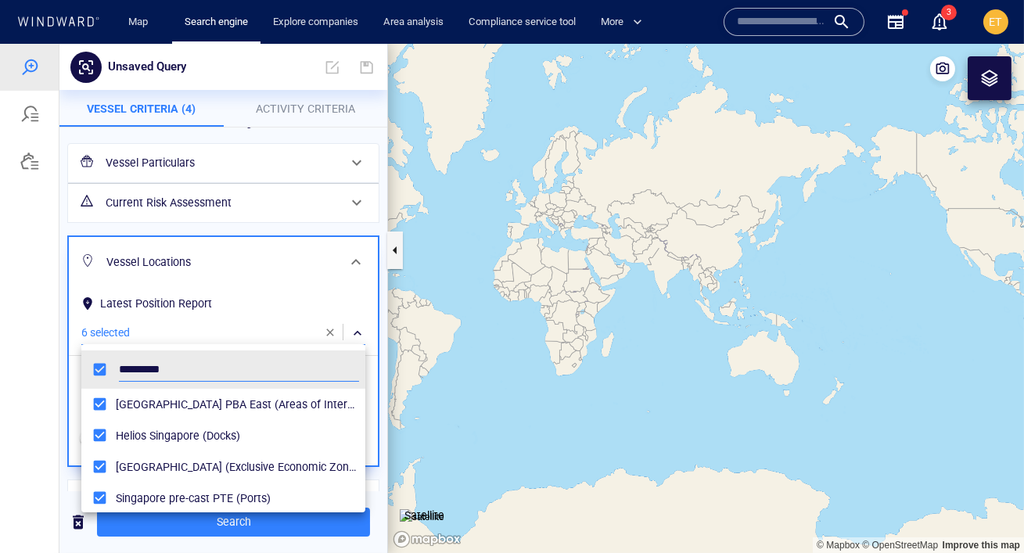
click at [70, 371] on div at bounding box center [512, 298] width 1024 height 509
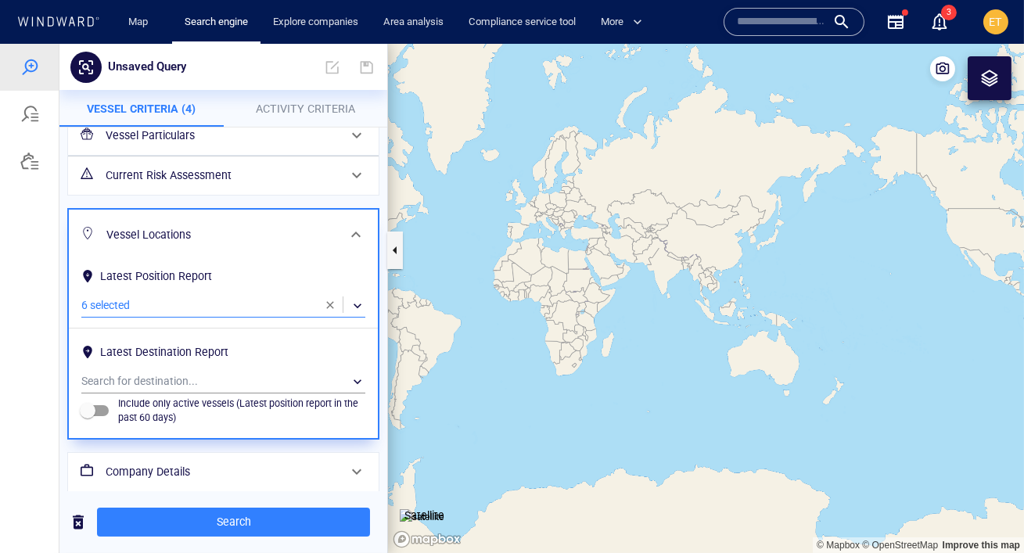
scroll to position [69, 0]
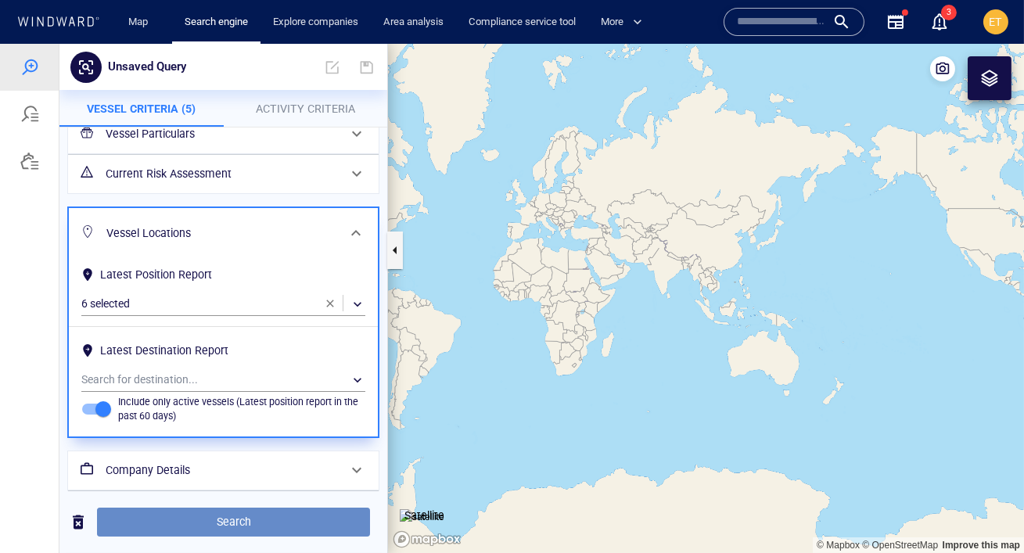
click at [226, 511] on button "Search" at bounding box center [233, 522] width 273 height 29
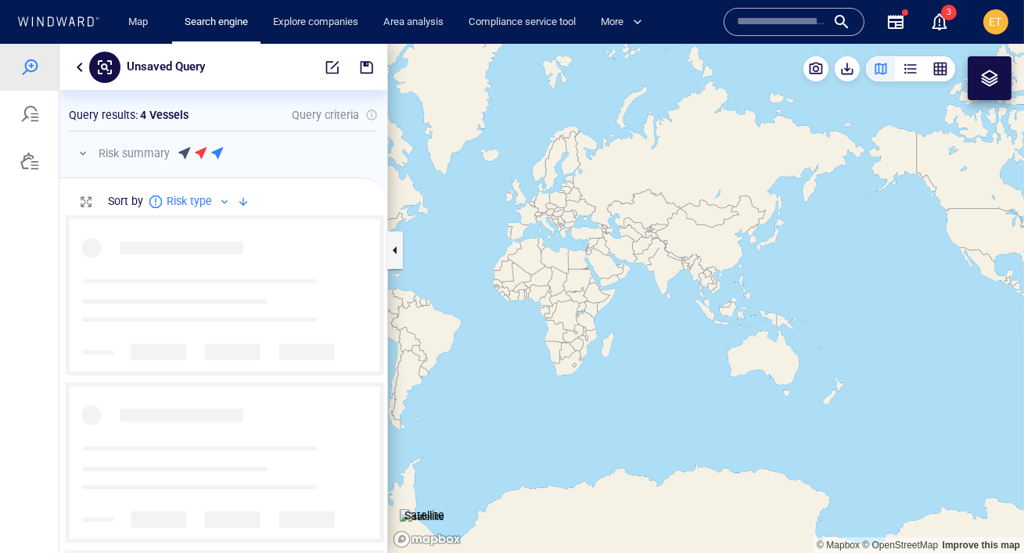
scroll to position [338, 328]
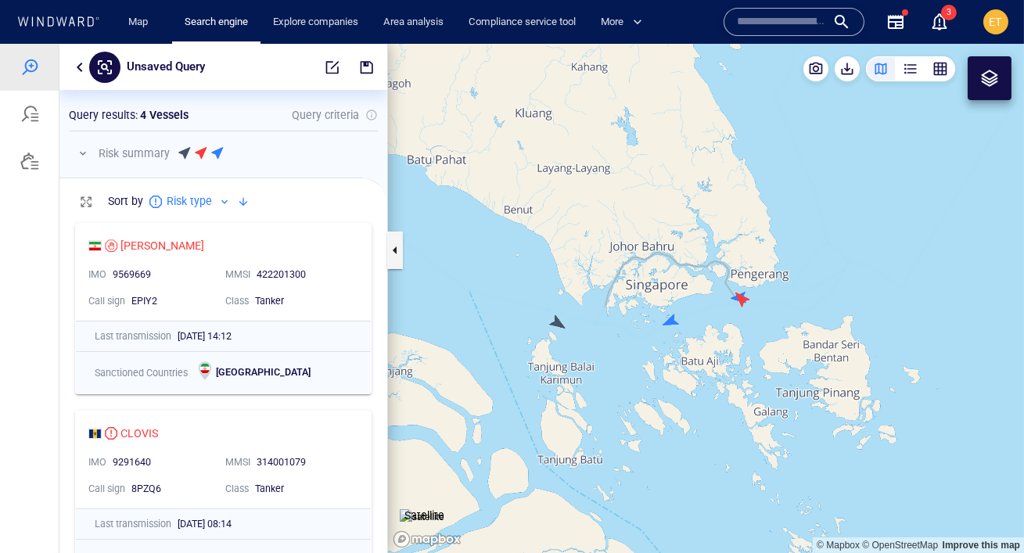
drag, startPoint x: 600, startPoint y: 201, endPoint x: 539, endPoint y: 203, distance: 61.0
click at [539, 203] on canvas "Map" at bounding box center [706, 298] width 636 height 509
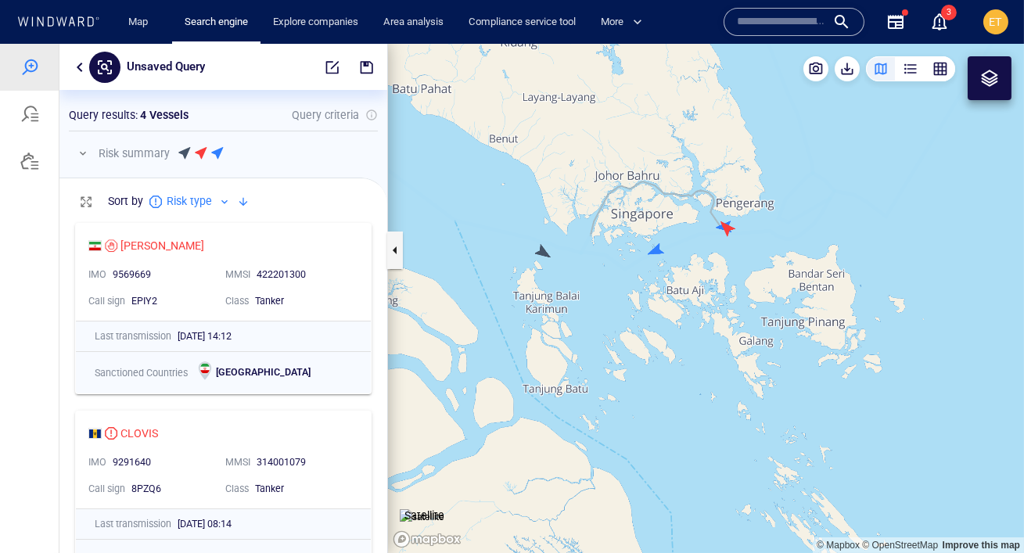
drag, startPoint x: 692, startPoint y: 236, endPoint x: 716, endPoint y: 145, distance: 94.7
click at [716, 145] on canvas "Map" at bounding box center [706, 298] width 636 height 509
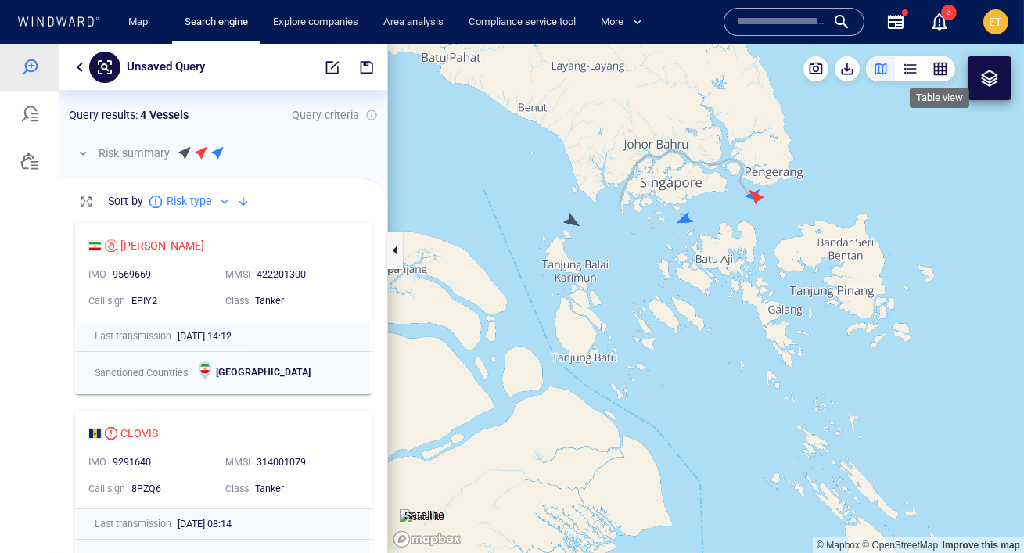
click at [942, 69] on div "button" at bounding box center [940, 69] width 16 height 16
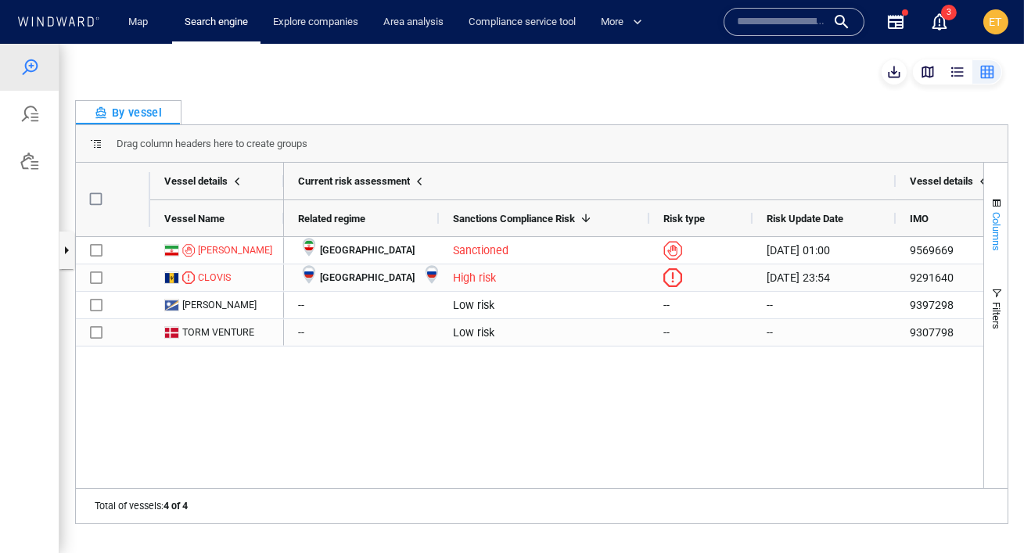
click at [997, 213] on span "Columns" at bounding box center [997, 231] width 12 height 39
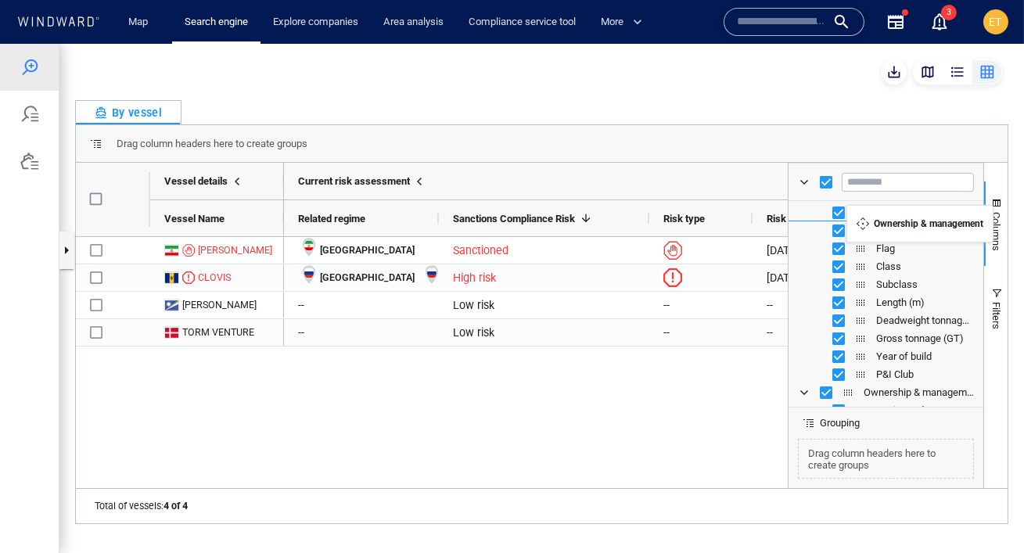
scroll to position [133, 0]
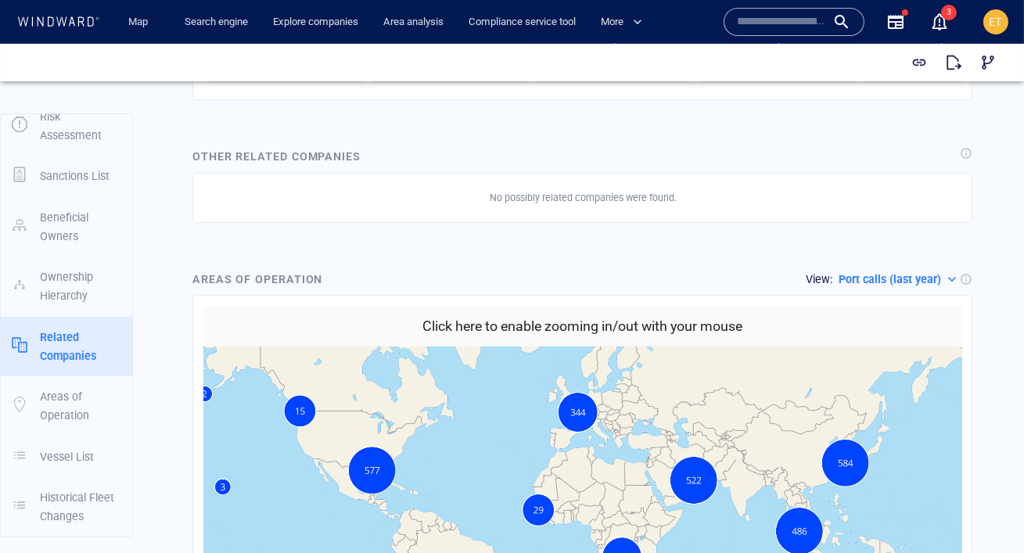
scroll to position [1868, 0]
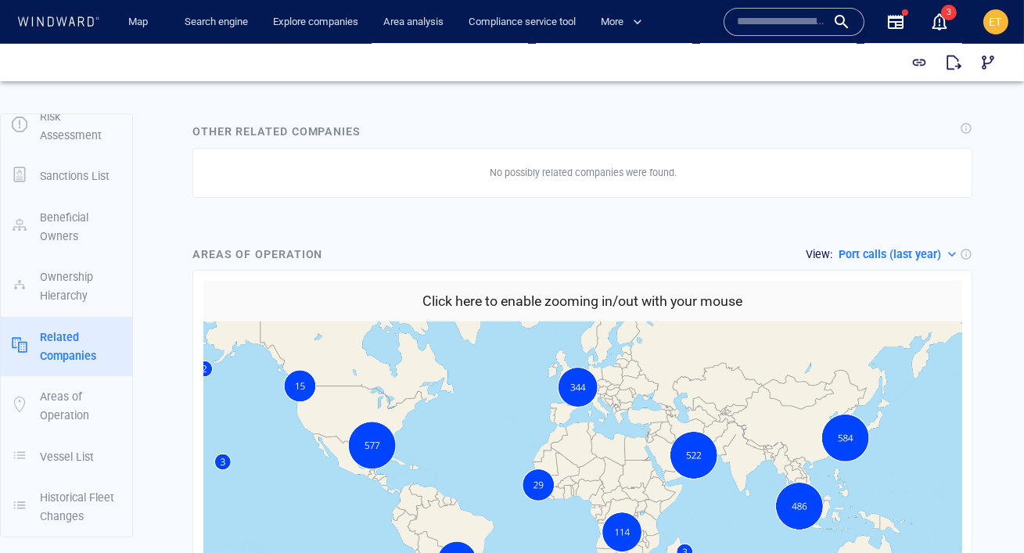
click at [529, 290] on h6 "Click here to enable zooming in/out with your mouse" at bounding box center [582, 301] width 320 height 23
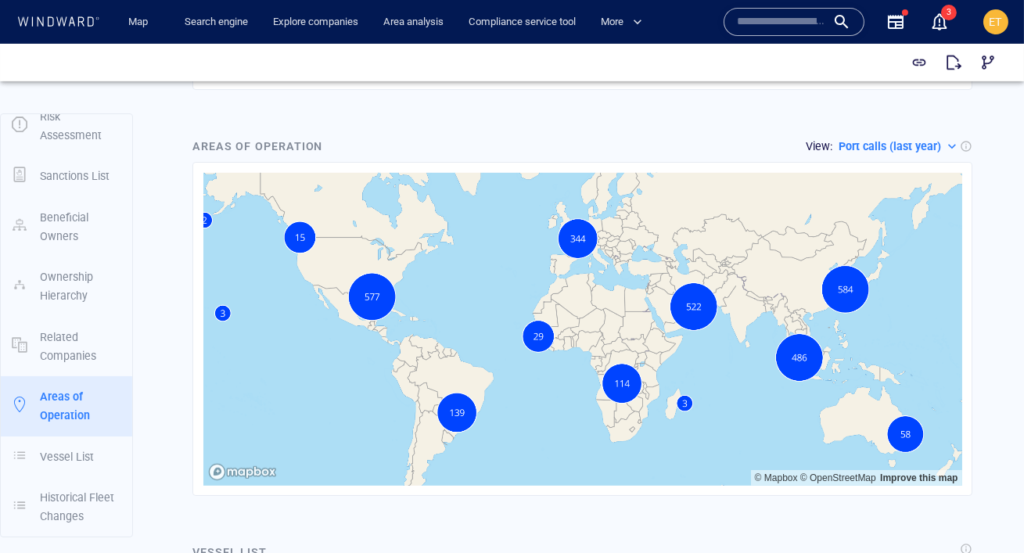
scroll to position [1985, 0]
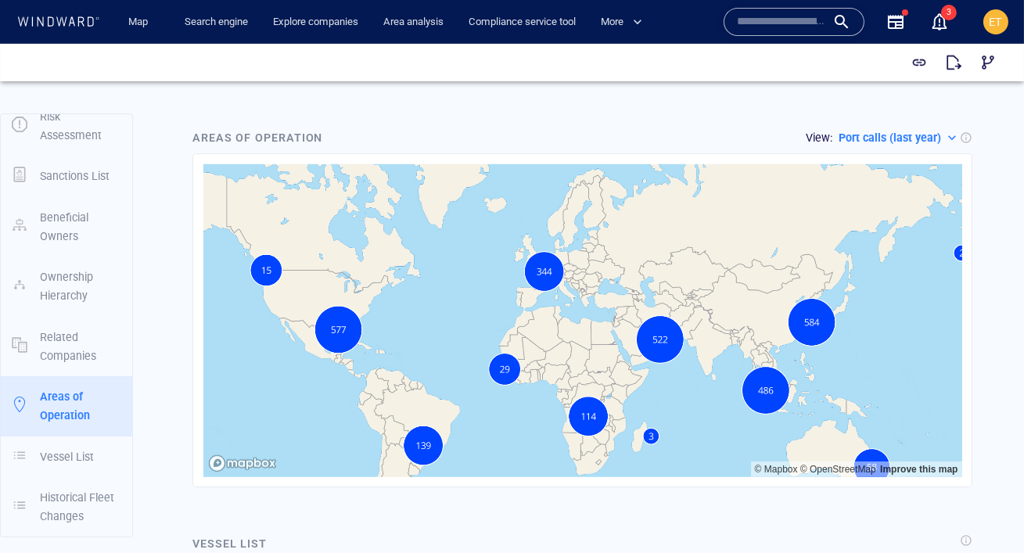
drag, startPoint x: 601, startPoint y: 272, endPoint x: 503, endPoint y: 278, distance: 97.9
click at [503, 278] on canvas "Map" at bounding box center [582, 320] width 759 height 313
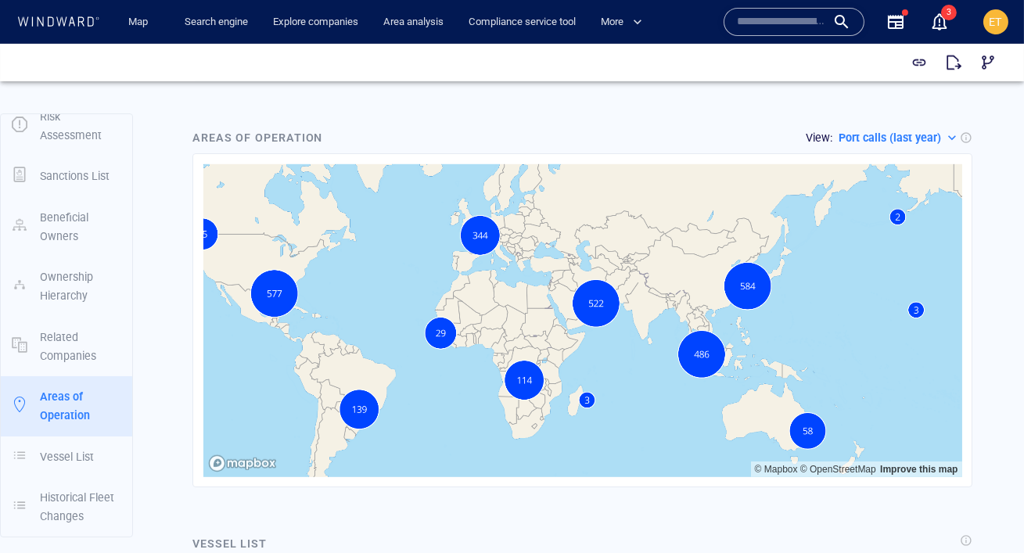
click at [503, 278] on canvas "Map" at bounding box center [582, 320] width 759 height 313
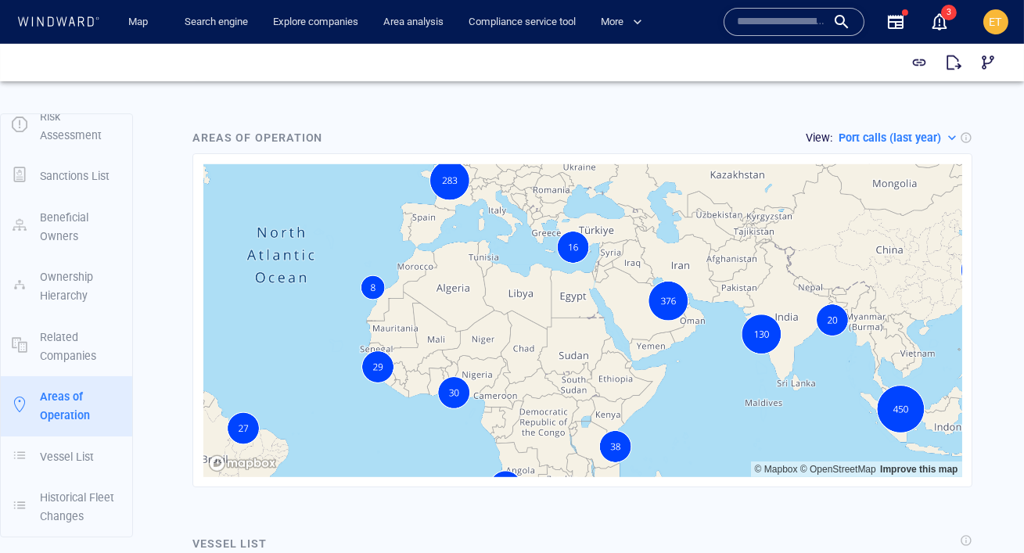
click at [906, 128] on p "Port calls (last year)" at bounding box center [889, 137] width 102 height 19
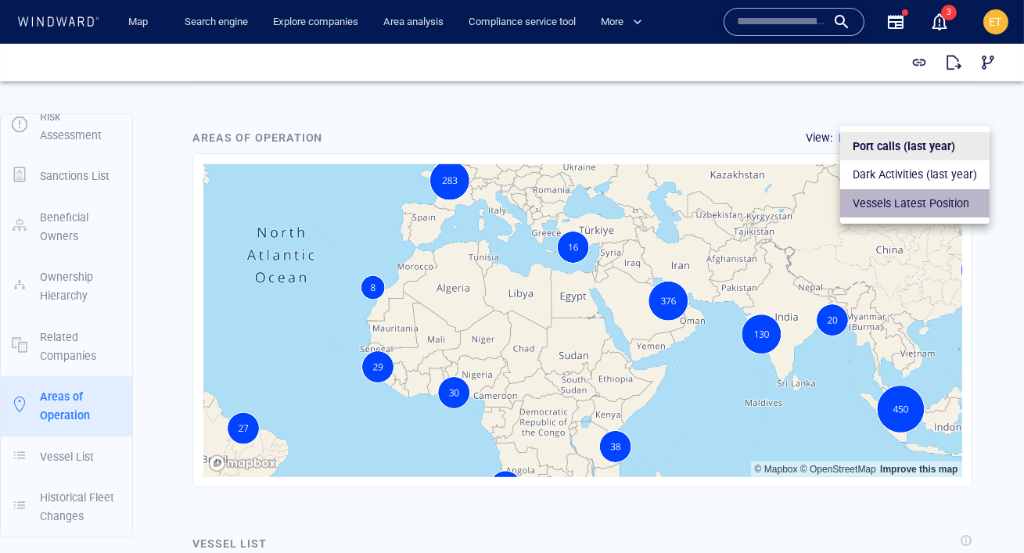
click at [900, 205] on p "Vessels Latest Position" at bounding box center [910, 203] width 117 height 19
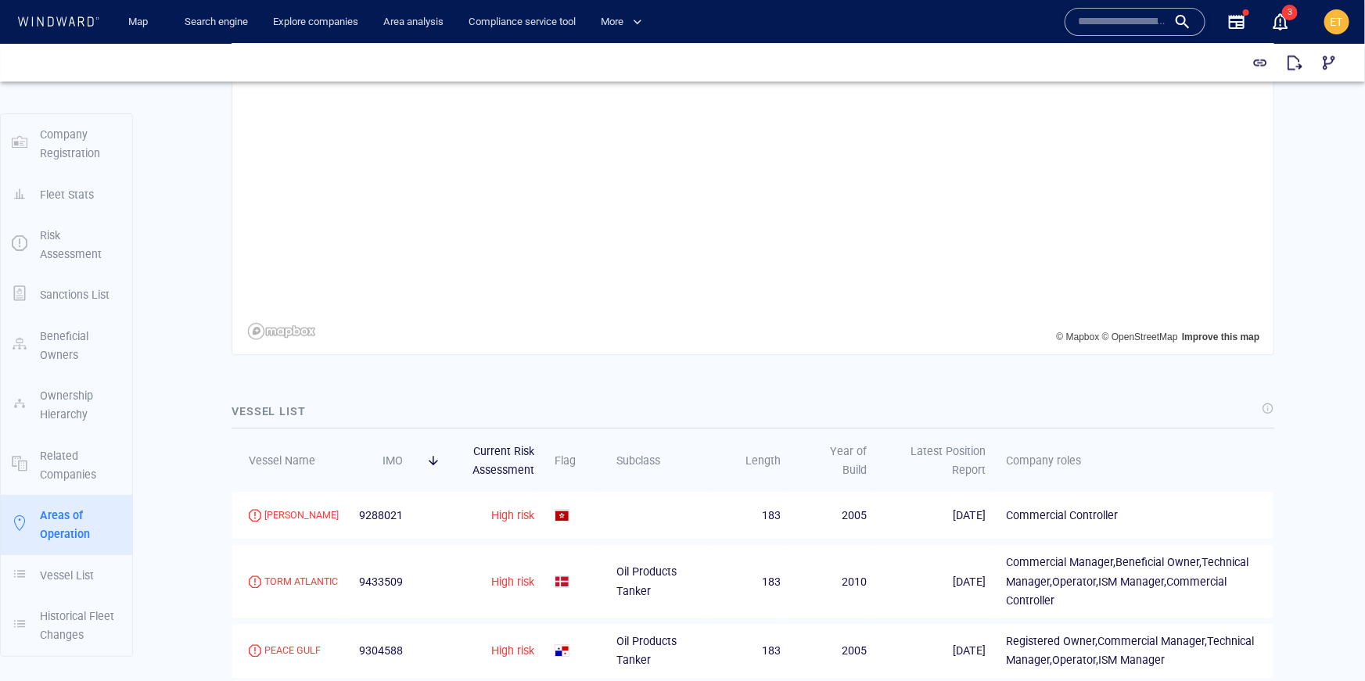
scroll to position [0, 0]
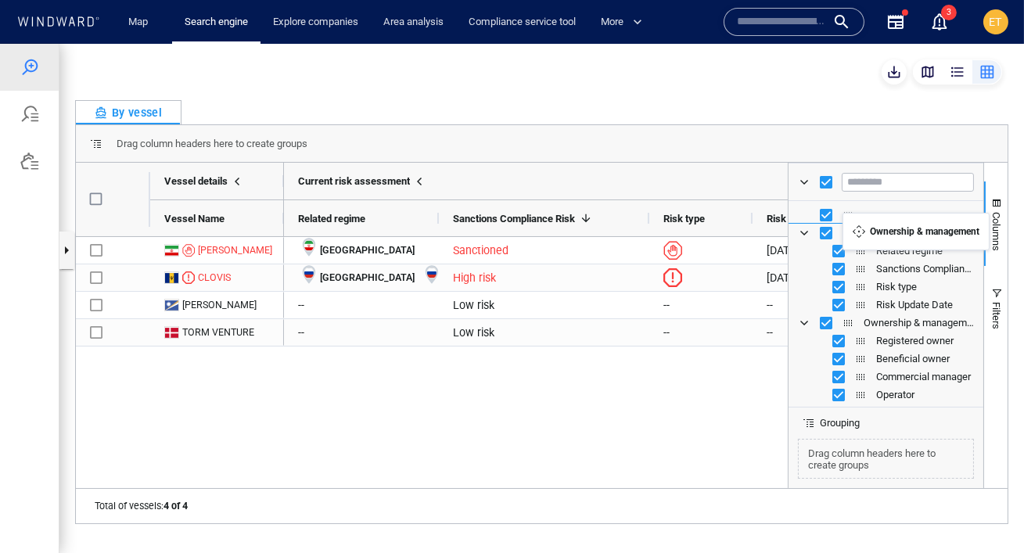
drag, startPoint x: 848, startPoint y: 325, endPoint x: 850, endPoint y: 223, distance: 101.7
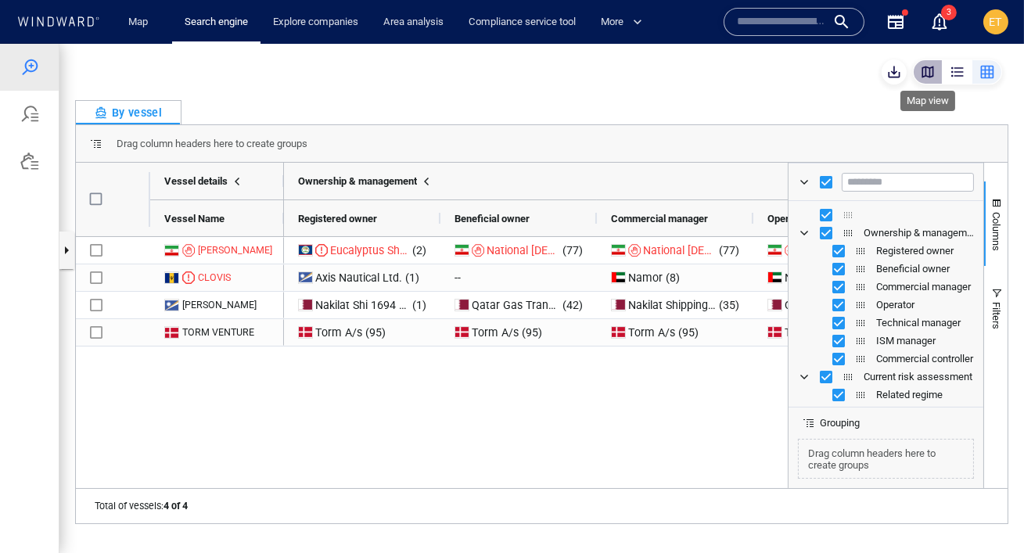
click at [929, 74] on div "button" at bounding box center [928, 72] width 16 height 16
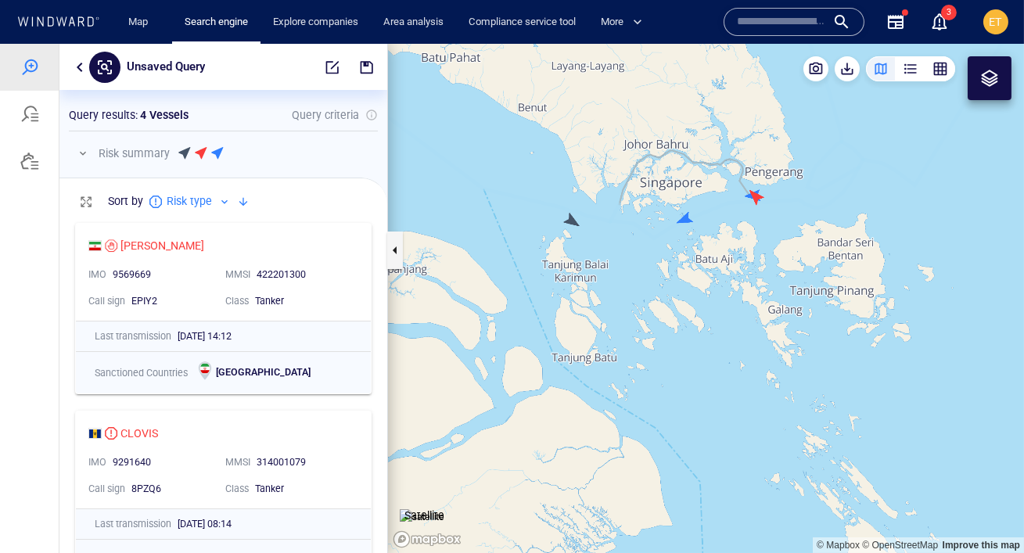
click at [81, 68] on button "button" at bounding box center [79, 67] width 19 height 19
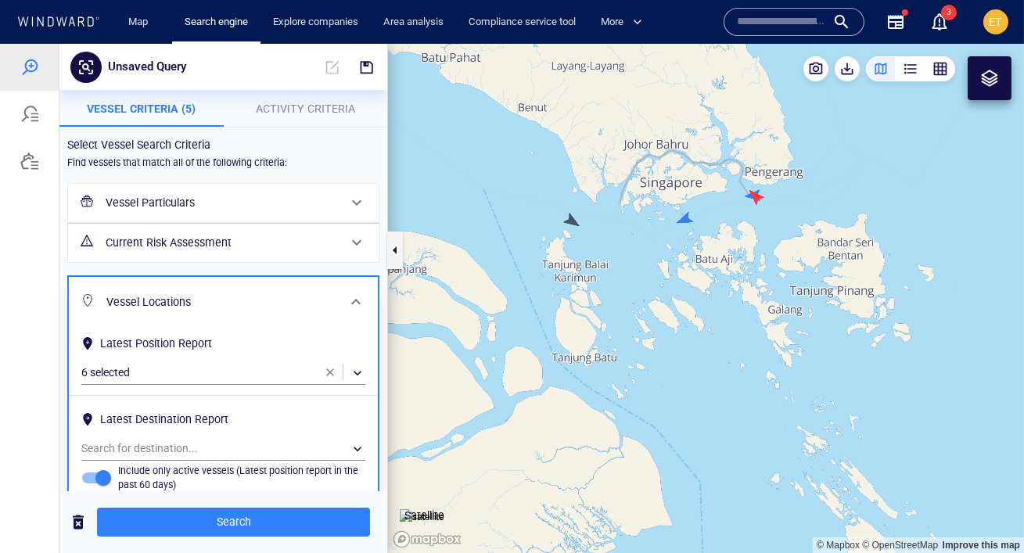
click at [328, 366] on span "button" at bounding box center [330, 372] width 13 height 13
click at [205, 437] on div "​" at bounding box center [223, 448] width 284 height 23
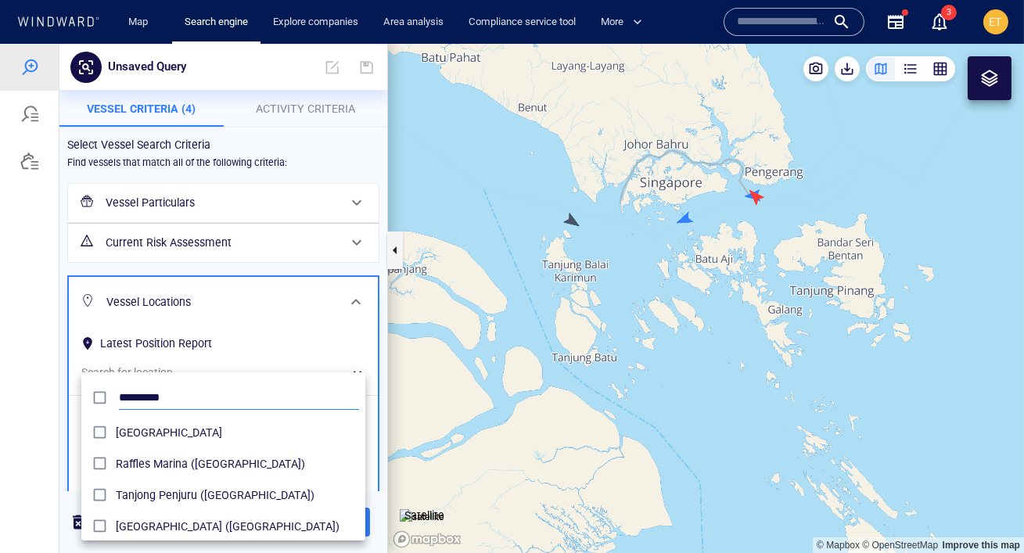
type input "*********"
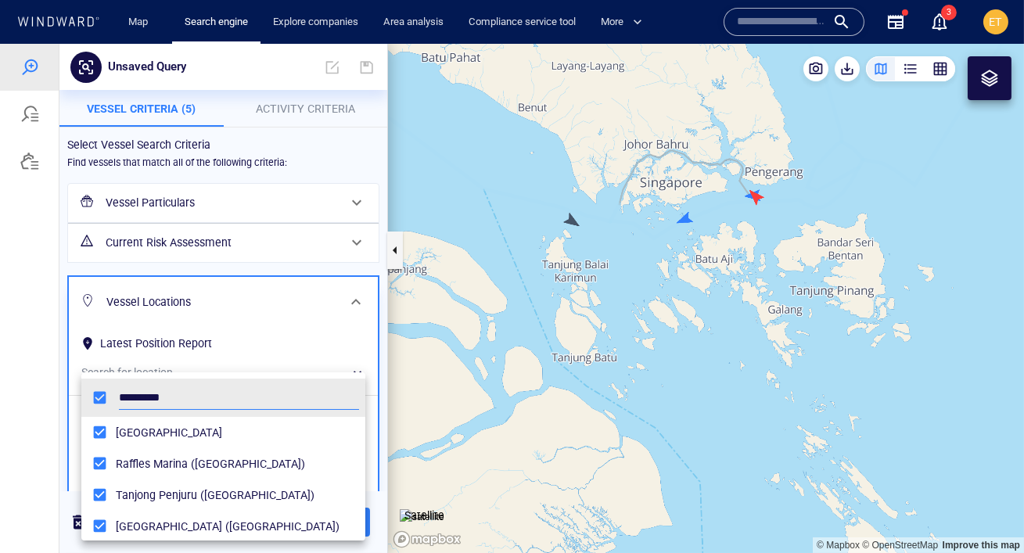
click at [63, 379] on div at bounding box center [512, 298] width 1024 height 509
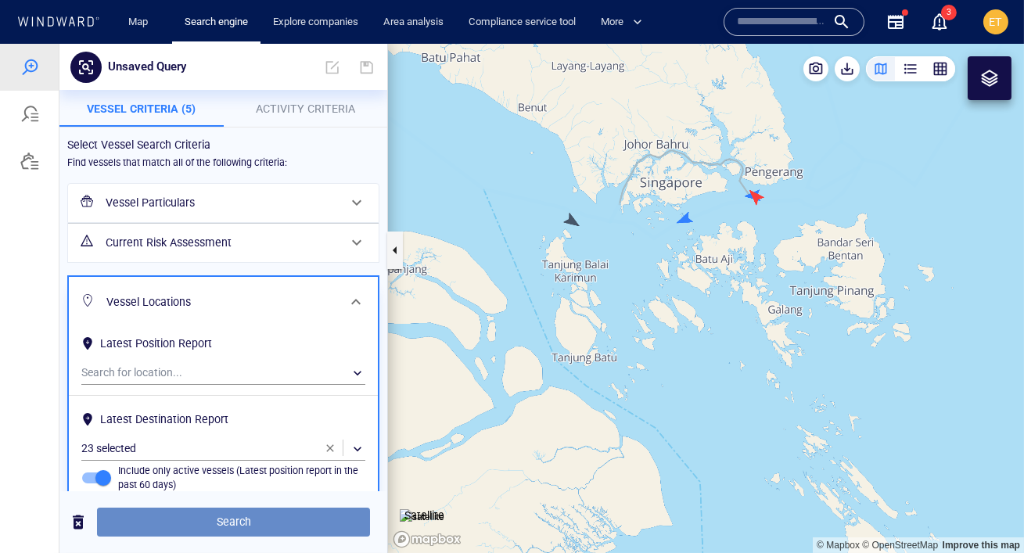
click at [192, 519] on span "Search" at bounding box center [233, 522] width 248 height 20
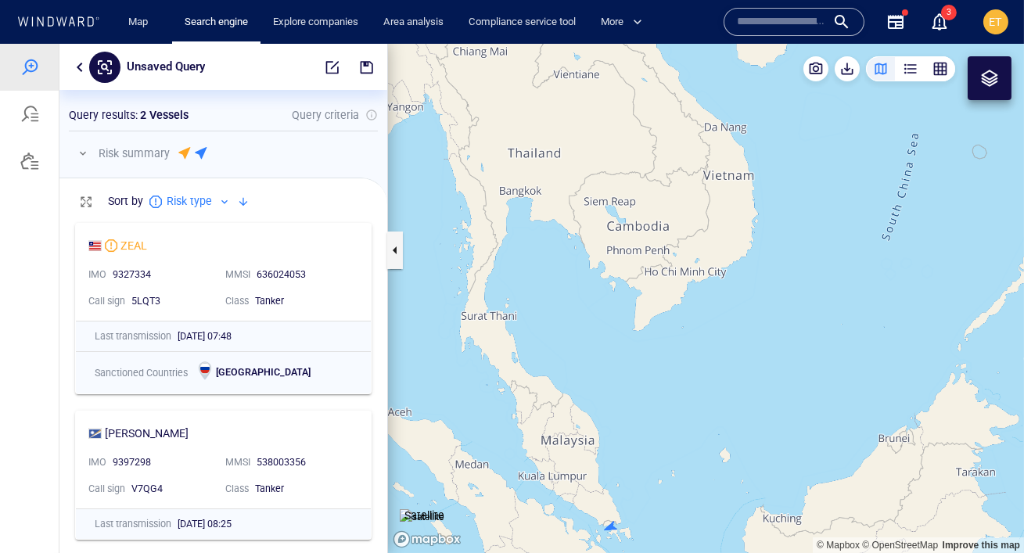
drag, startPoint x: 566, startPoint y: 356, endPoint x: 875, endPoint y: 303, distance: 313.3
click at [875, 303] on canvas "Map" at bounding box center [706, 298] width 636 height 509
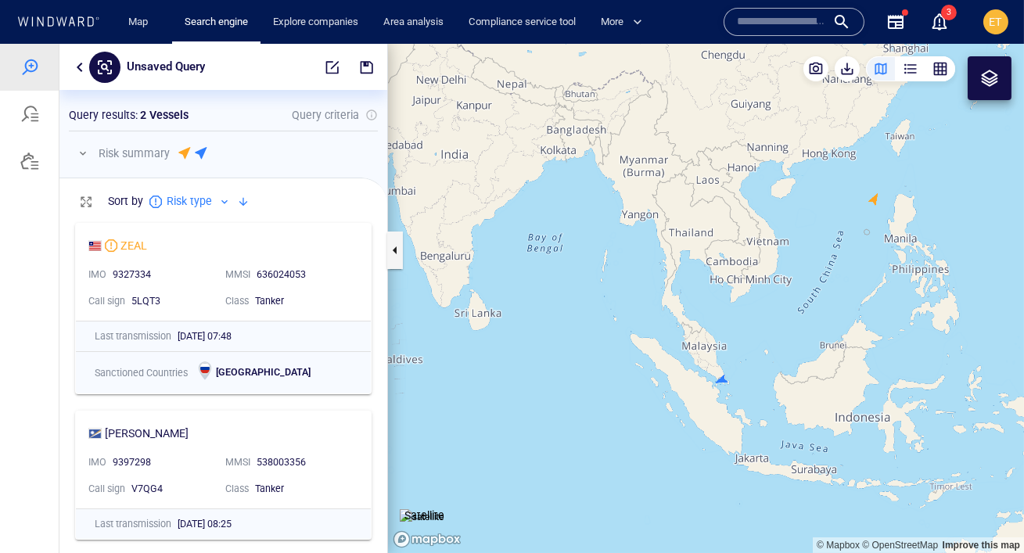
drag, startPoint x: 875, startPoint y: 303, endPoint x: 741, endPoint y: 313, distance: 134.1
click at [741, 313] on canvas "Map" at bounding box center [706, 298] width 636 height 509
click at [77, 69] on button "button" at bounding box center [79, 67] width 19 height 19
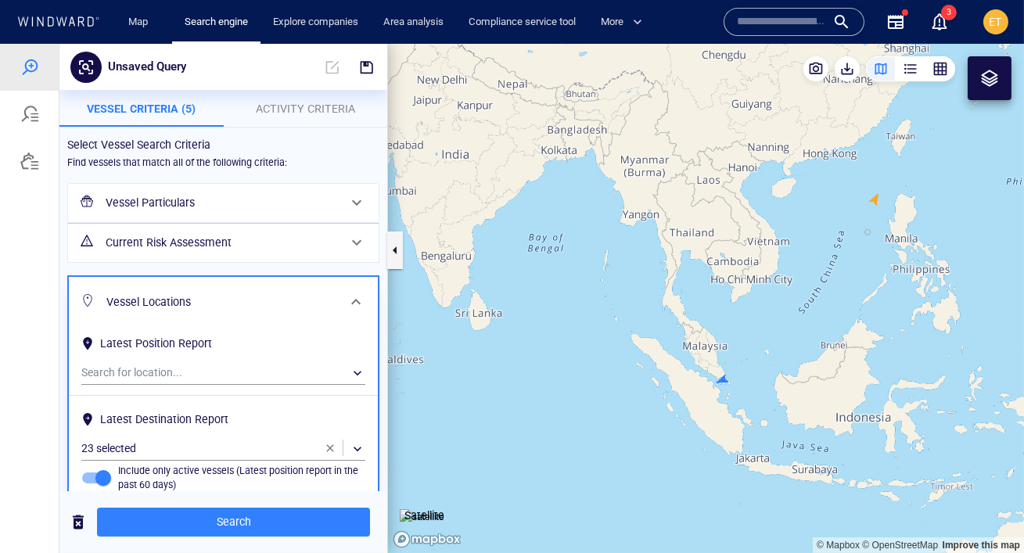
click at [328, 442] on span "button" at bounding box center [330, 448] width 13 height 13
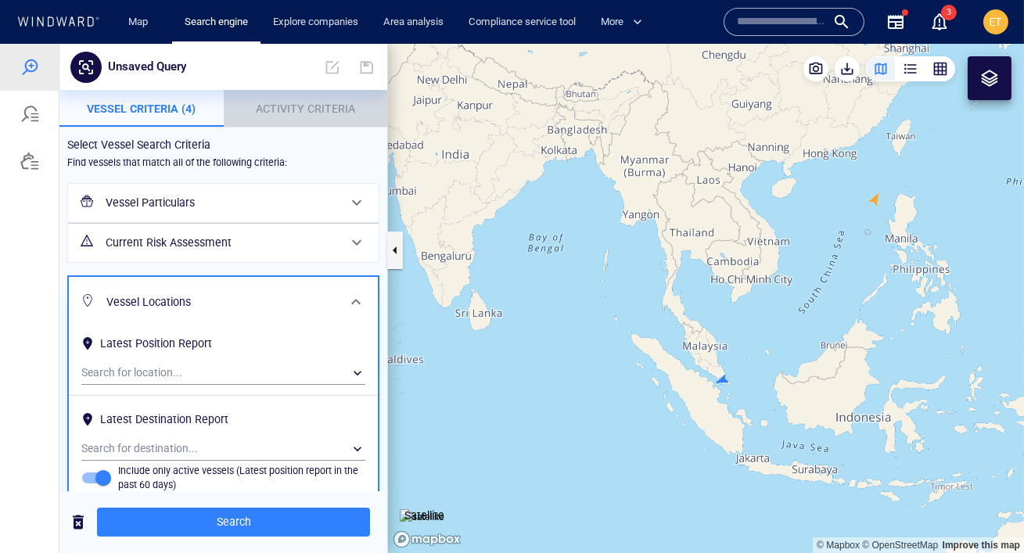
click at [301, 105] on span "Activity Criteria" at bounding box center [305, 108] width 99 height 13
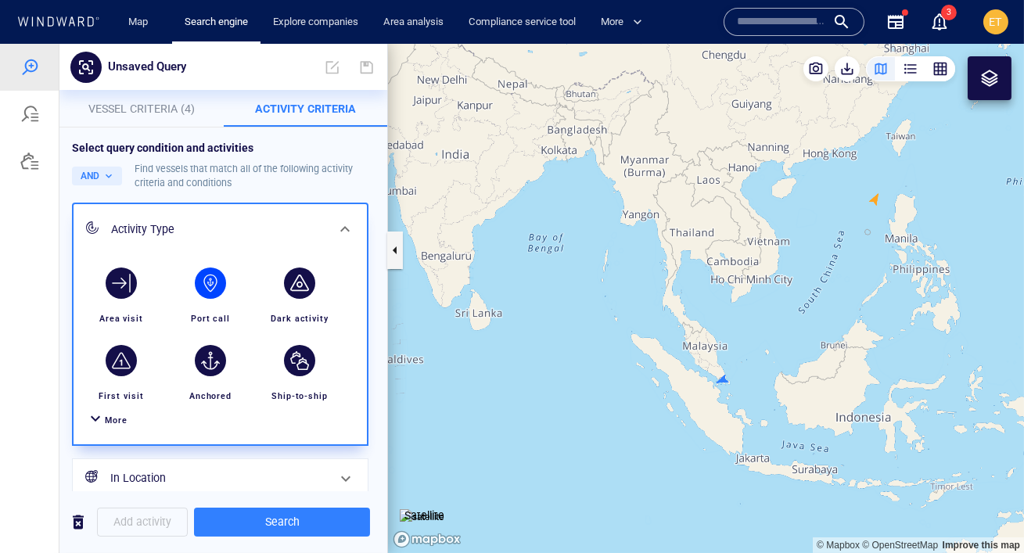
click at [214, 288] on div "button" at bounding box center [210, 282] width 31 height 31
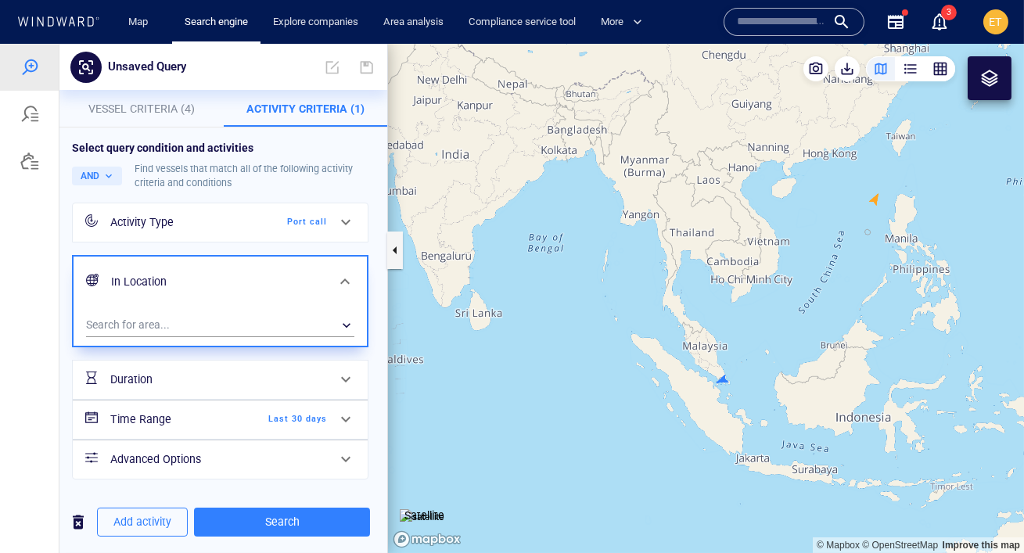
click at [278, 507] on div "Add activity Search" at bounding box center [223, 522] width 328 height 38
click at [274, 520] on span "Search" at bounding box center [281, 522] width 151 height 20
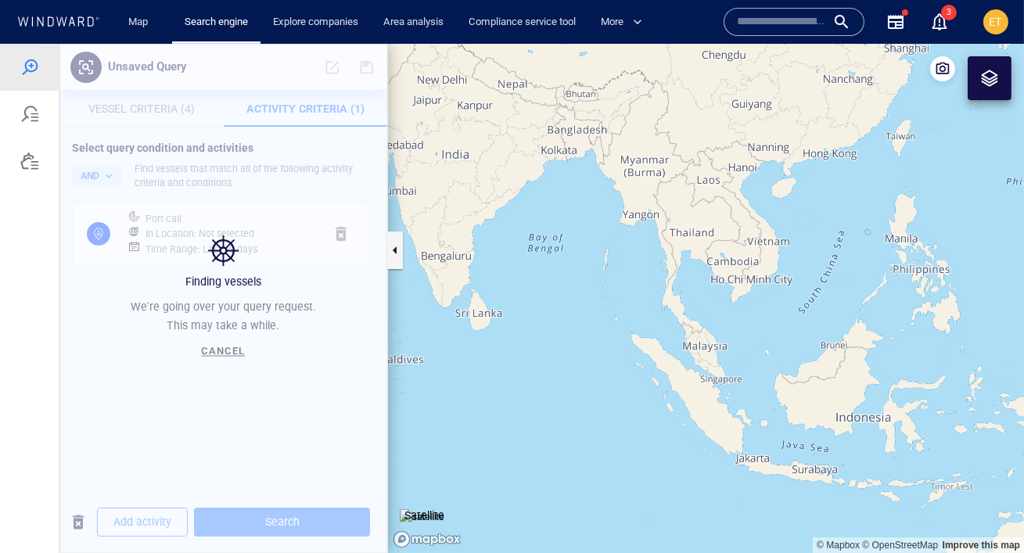
drag, startPoint x: 581, startPoint y: 330, endPoint x: 795, endPoint y: 369, distance: 217.8
click at [795, 369] on canvas "Map" at bounding box center [706, 298] width 636 height 509
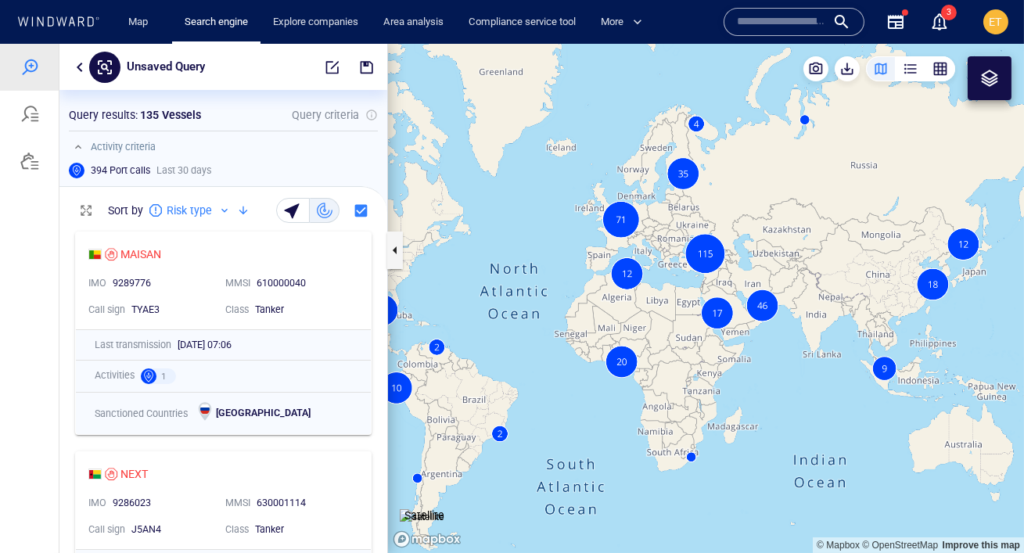
drag, startPoint x: 599, startPoint y: 443, endPoint x: 648, endPoint y: 429, distance: 51.2
click at [648, 429] on canvas "Map" at bounding box center [706, 298] width 636 height 509
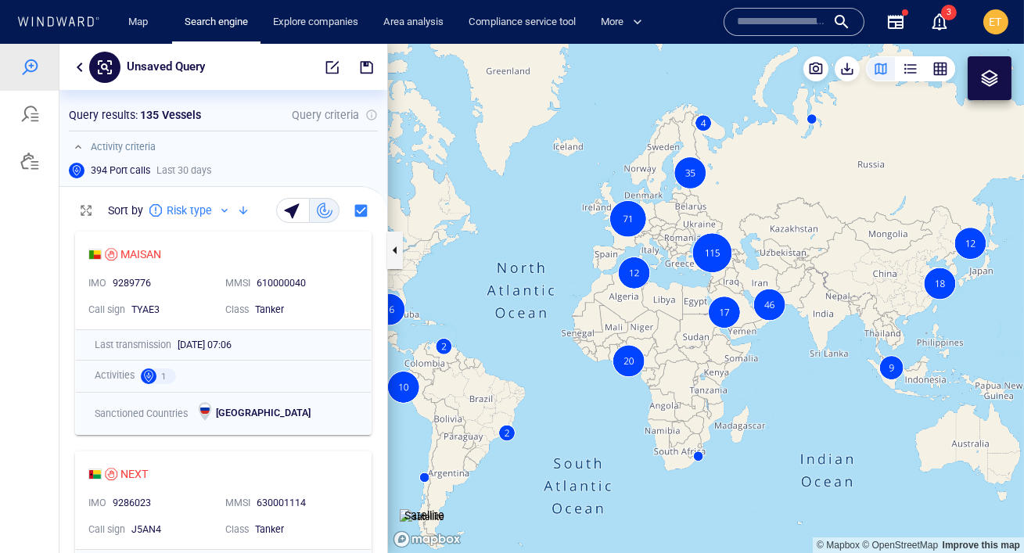
click at [630, 369] on canvas "Map" at bounding box center [706, 298] width 636 height 509
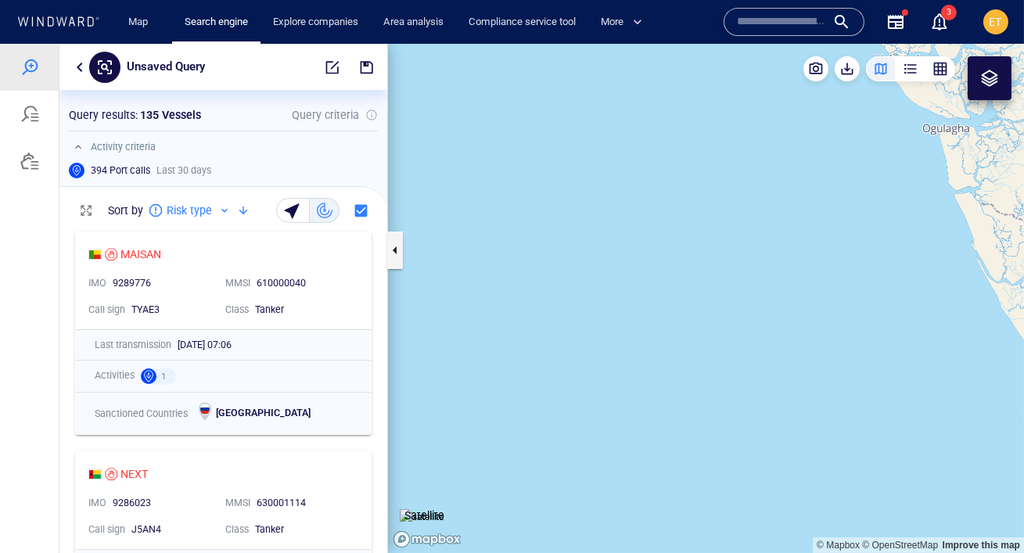
drag, startPoint x: 745, startPoint y: 341, endPoint x: 683, endPoint y: 480, distance: 152.3
click at [683, 480] on canvas "Map" at bounding box center [706, 298] width 636 height 509
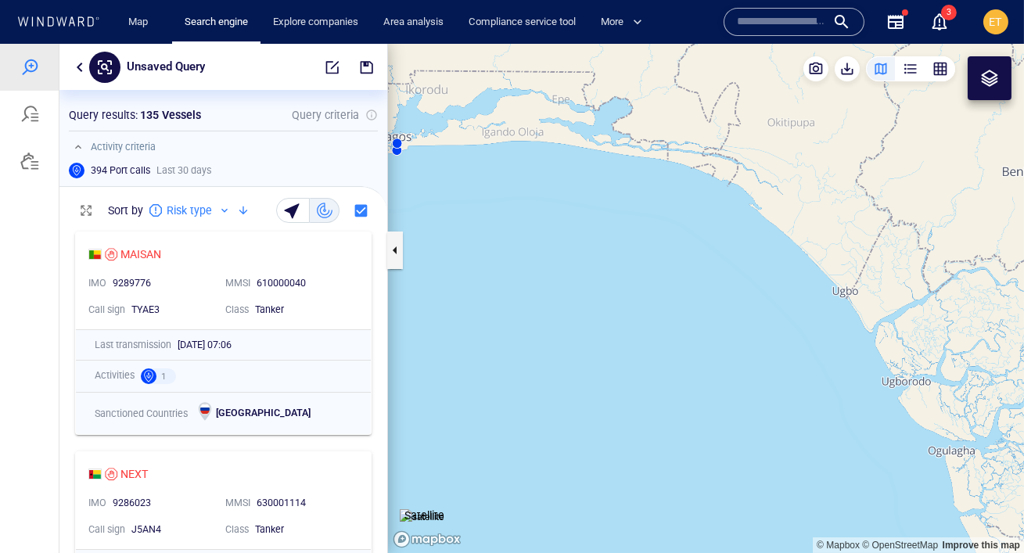
drag, startPoint x: 786, startPoint y: 395, endPoint x: 824, endPoint y: 553, distance: 162.6
click at [824, 552] on div "© Mapbox © OpenStreetMap Improve this map Satellite" at bounding box center [706, 298] width 636 height 509
drag, startPoint x: 798, startPoint y: 425, endPoint x: 820, endPoint y: 430, distance: 22.4
click at [820, 430] on canvas "Map" at bounding box center [706, 298] width 636 height 509
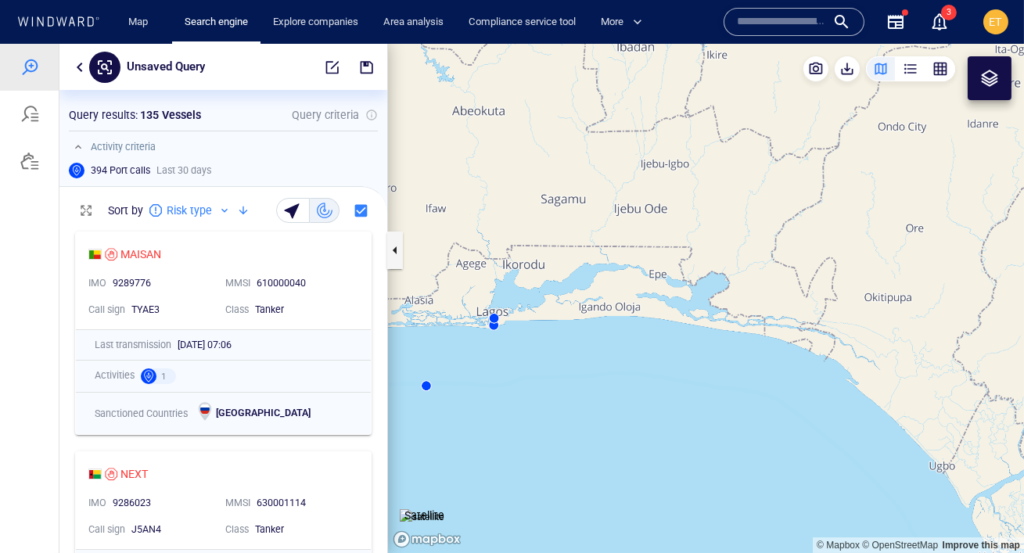
click at [497, 324] on canvas "Map" at bounding box center [706, 298] width 636 height 509
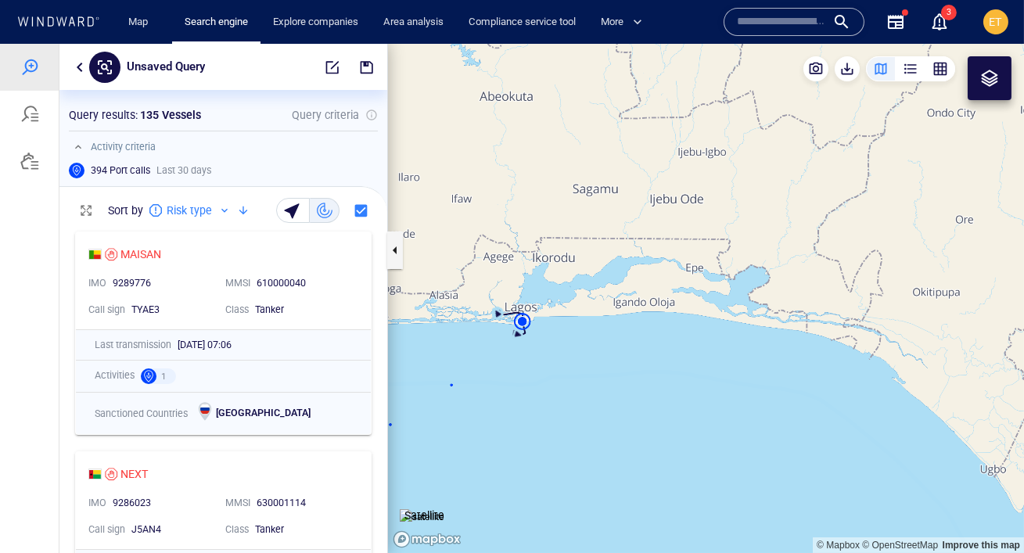
drag, startPoint x: 511, startPoint y: 282, endPoint x: 445, endPoint y: 288, distance: 66.8
click at [445, 288] on canvas "Map" at bounding box center [706, 298] width 636 height 509
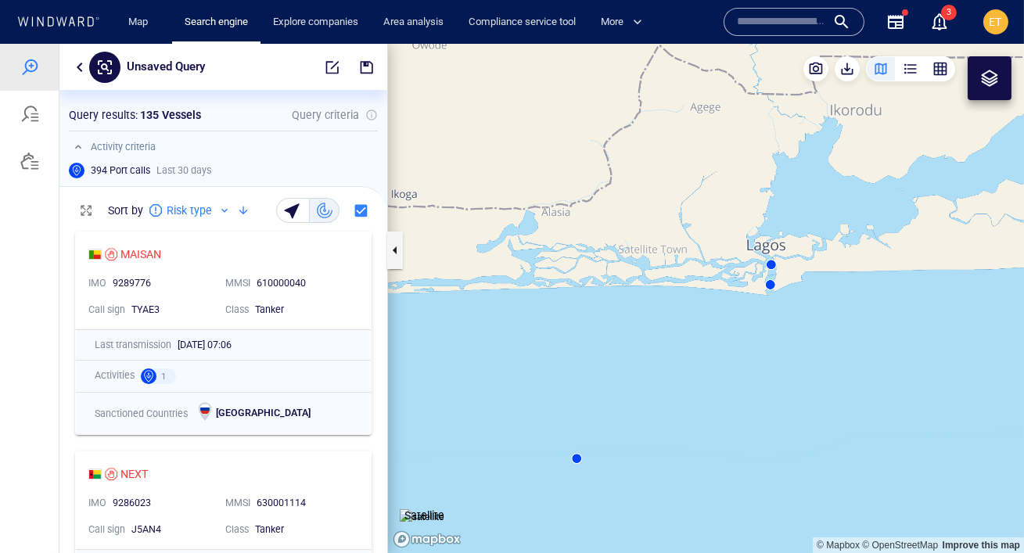
click at [779, 288] on canvas "Map" at bounding box center [706, 298] width 636 height 509
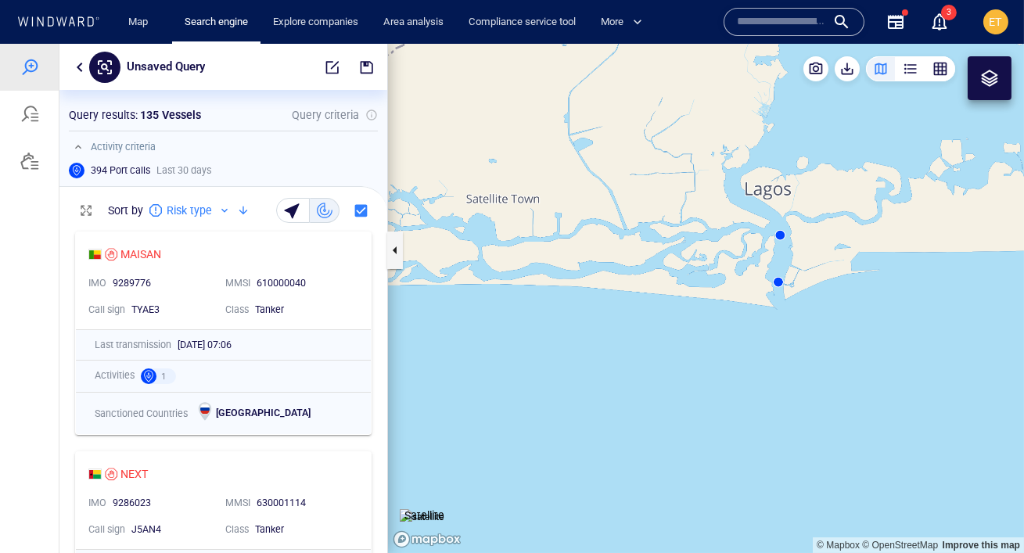
click at [780, 283] on canvas "Map" at bounding box center [706, 298] width 636 height 509
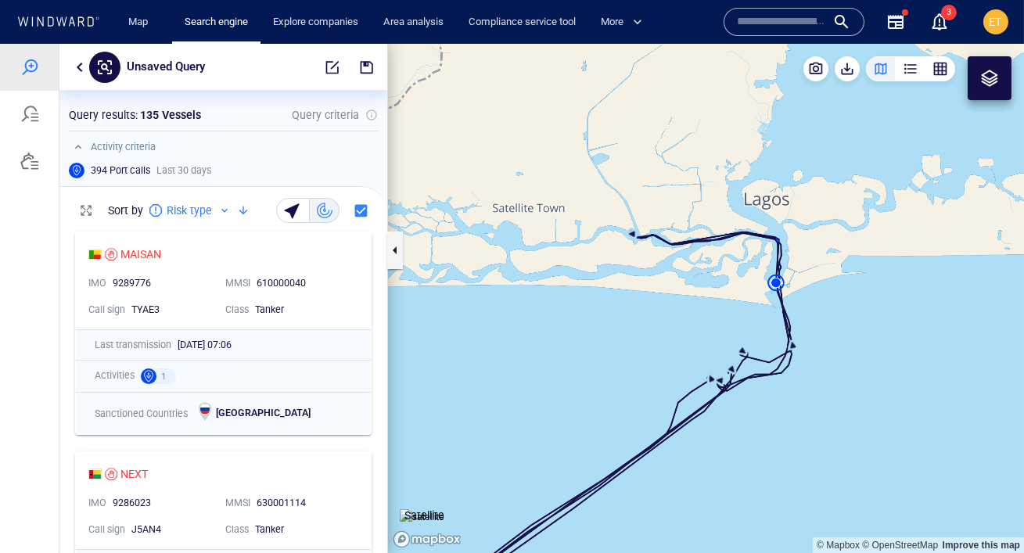
drag, startPoint x: 788, startPoint y: 278, endPoint x: 759, endPoint y: 278, distance: 28.2
click at [759, 278] on canvas "Map" at bounding box center [706, 298] width 636 height 509
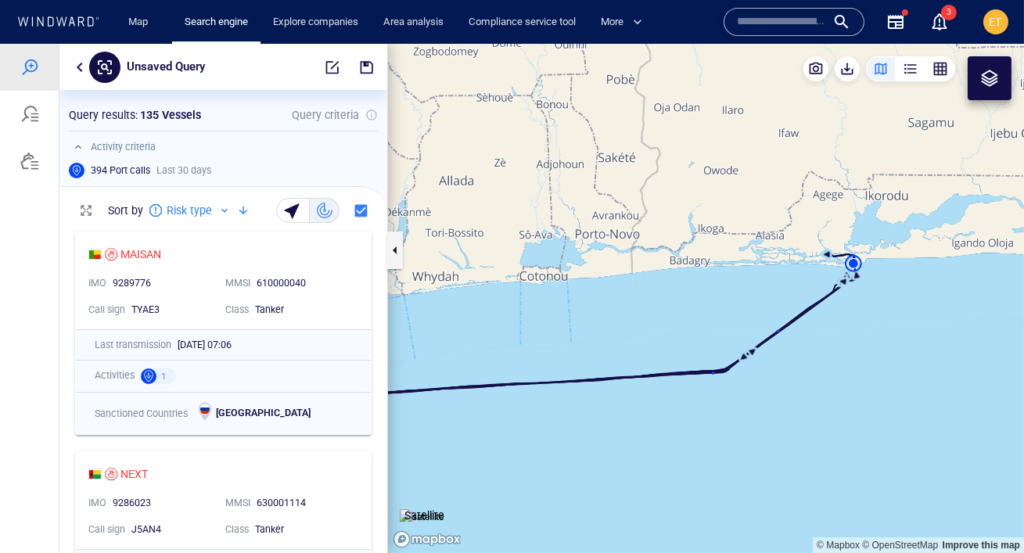
click at [854, 267] on canvas "Map" at bounding box center [706, 298] width 636 height 509
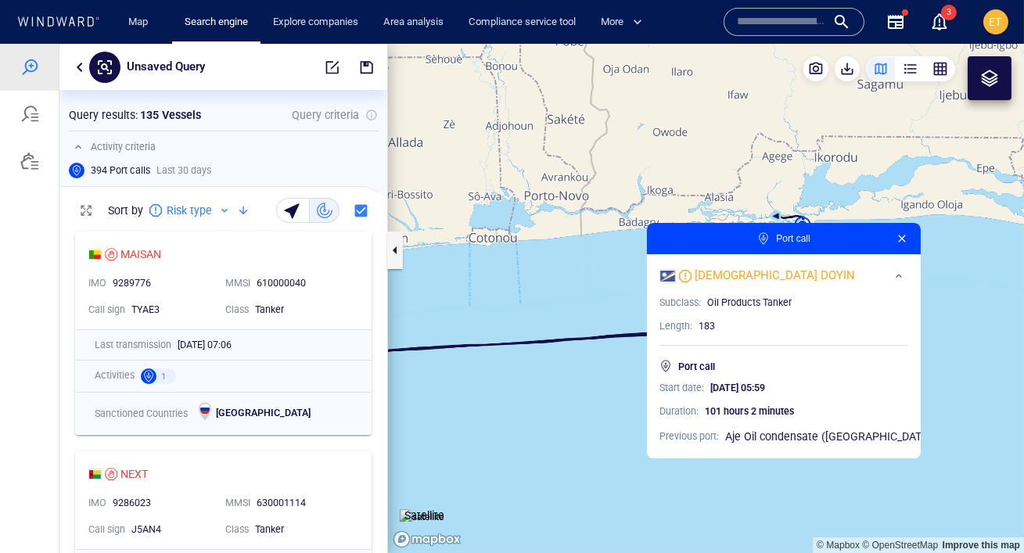
drag, startPoint x: 918, startPoint y: 247, endPoint x: 828, endPoint y: 192, distance: 105.3
click at [828, 192] on canvas "Map" at bounding box center [706, 298] width 636 height 509
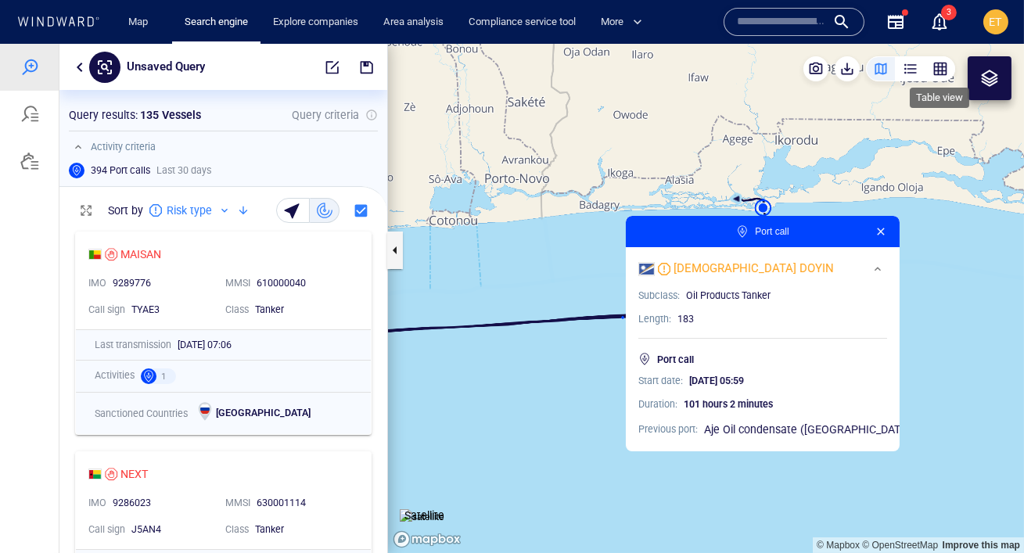
click at [935, 70] on div "button" at bounding box center [940, 69] width 16 height 16
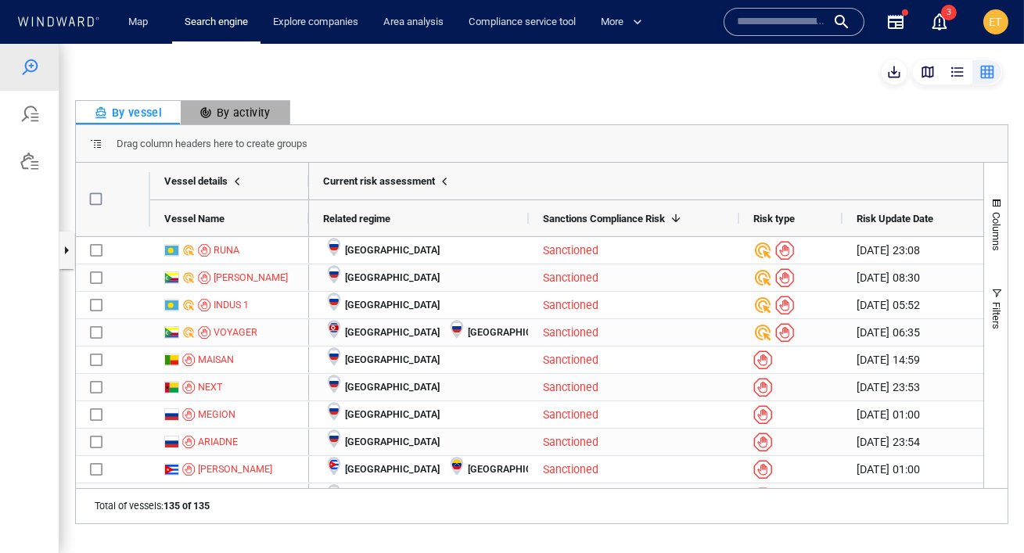
click at [234, 113] on div "By activity" at bounding box center [234, 112] width 71 height 19
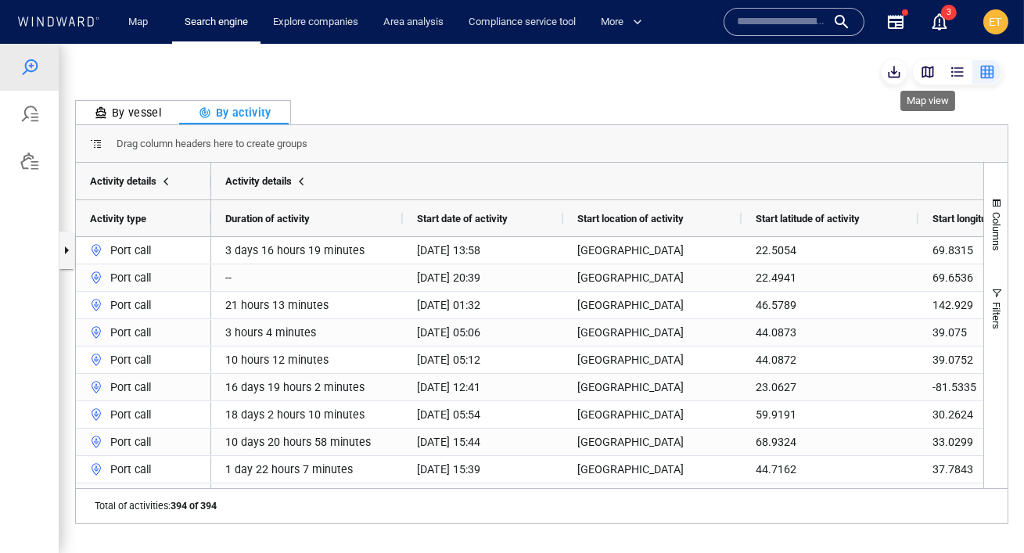
click at [928, 76] on div "button" at bounding box center [928, 72] width 16 height 16
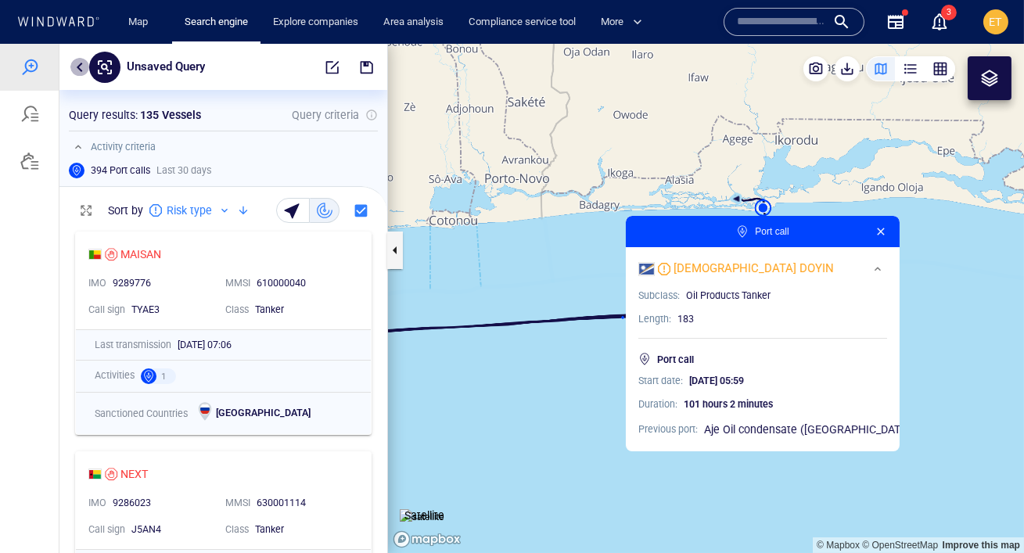
click at [74, 72] on button "button" at bounding box center [79, 67] width 19 height 19
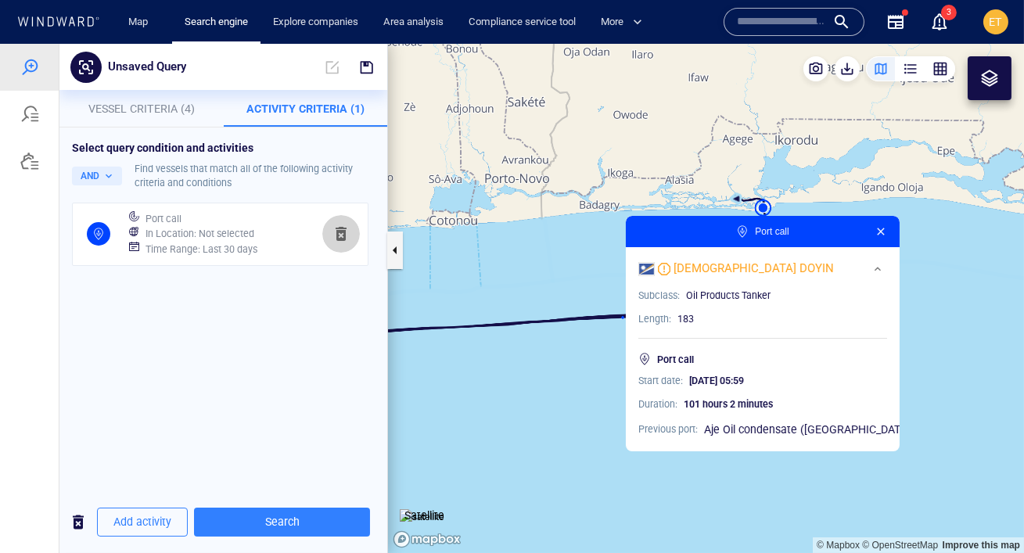
click at [336, 240] on span "button" at bounding box center [341, 233] width 19 height 19
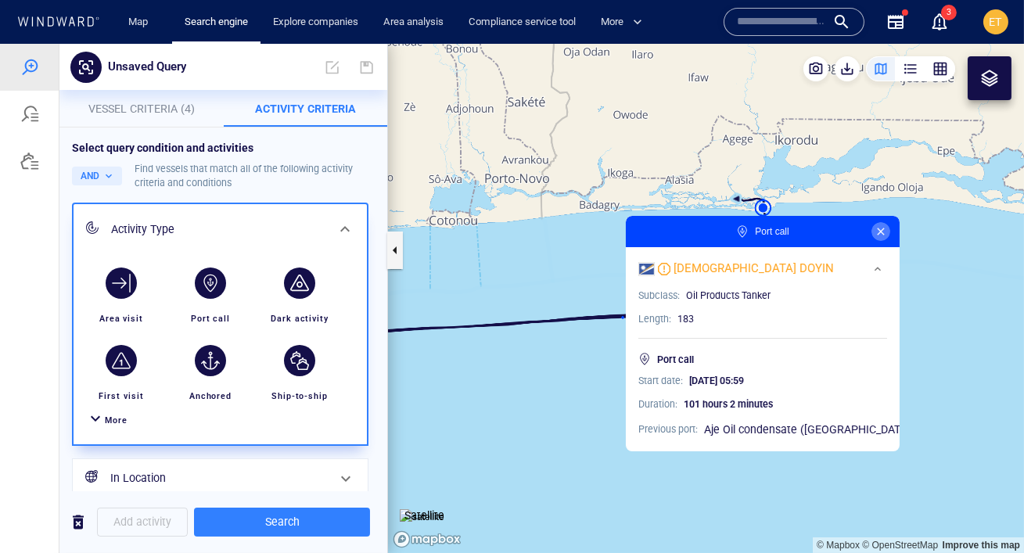
click at [871, 228] on button "button" at bounding box center [880, 231] width 19 height 19
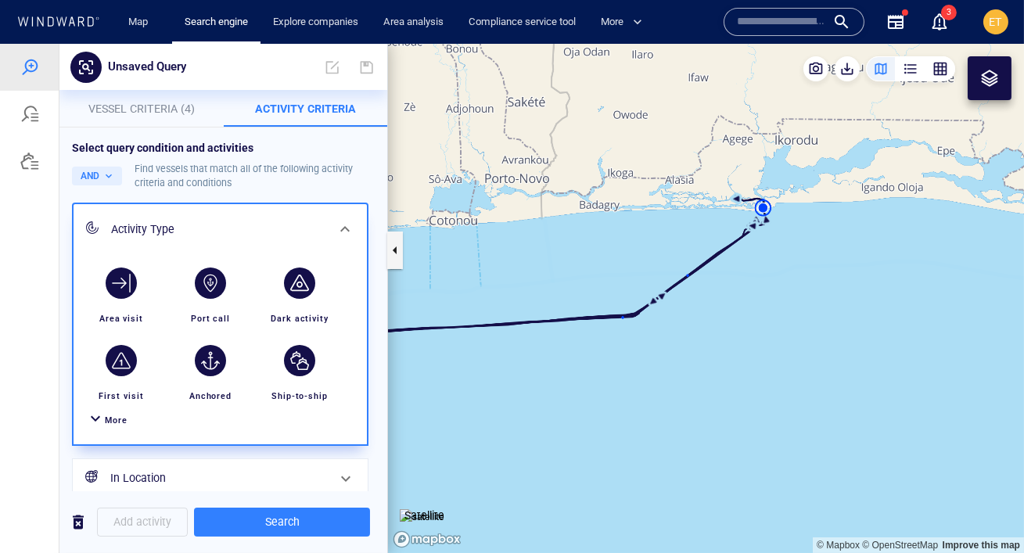
drag, startPoint x: 827, startPoint y: 206, endPoint x: 887, endPoint y: 243, distance: 70.3
click at [887, 243] on canvas "Map" at bounding box center [706, 298] width 636 height 509
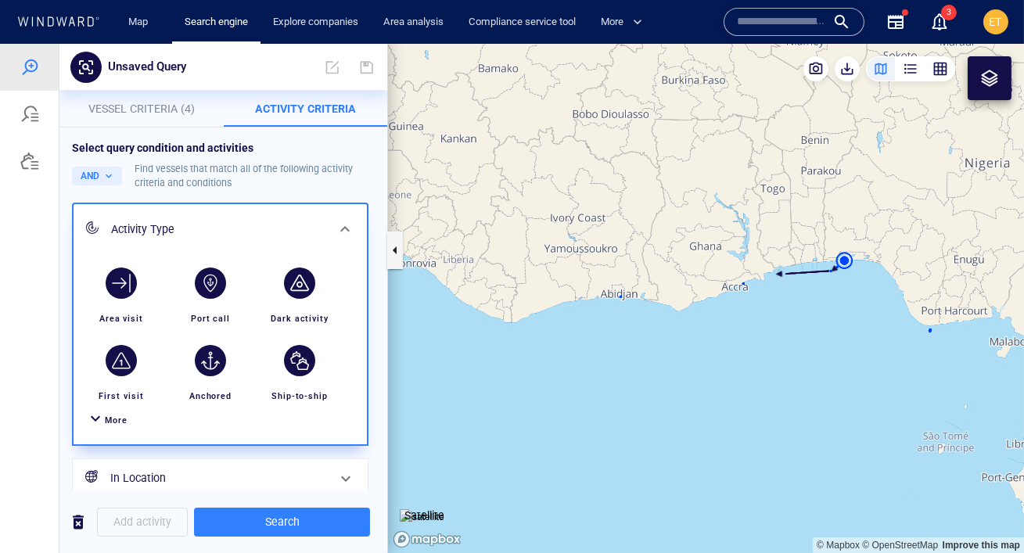
drag, startPoint x: 855, startPoint y: 184, endPoint x: 817, endPoint y: 203, distance: 42.0
click at [817, 203] on canvas "Map" at bounding box center [706, 298] width 636 height 509
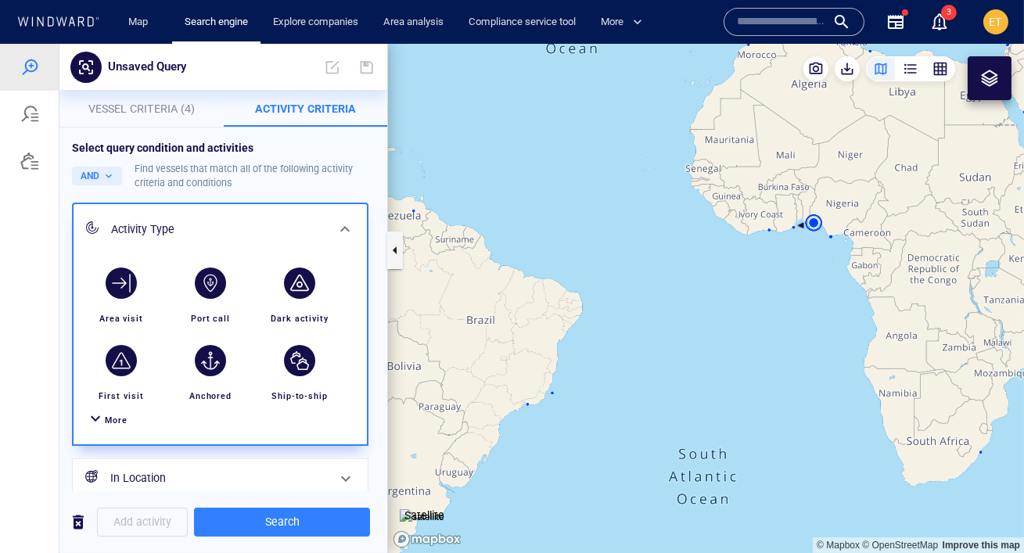
drag, startPoint x: 899, startPoint y: 264, endPoint x: 887, endPoint y: 272, distance: 14.5
click at [887, 272] on canvas "Map" at bounding box center [706, 298] width 636 height 509
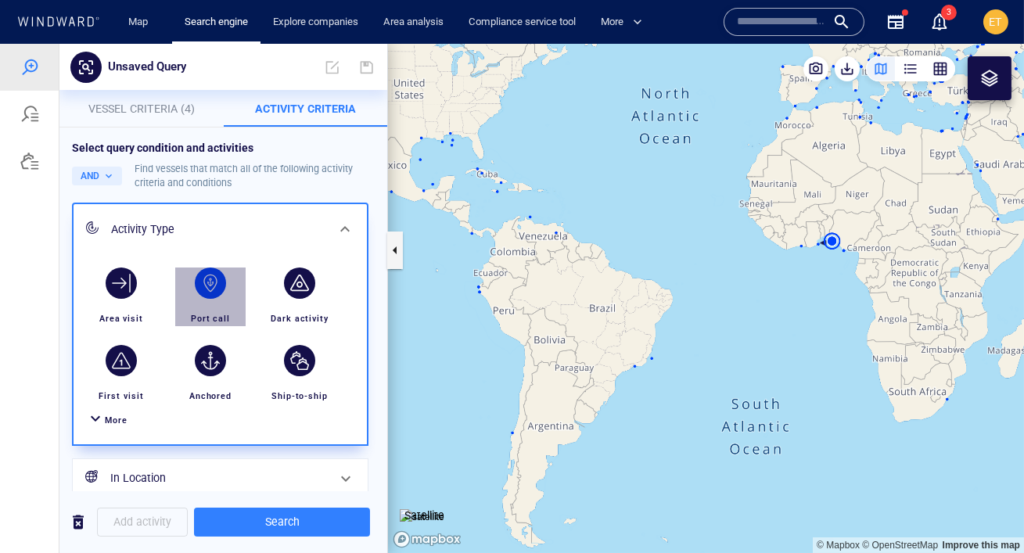
click at [210, 290] on div "button" at bounding box center [210, 282] width 31 height 31
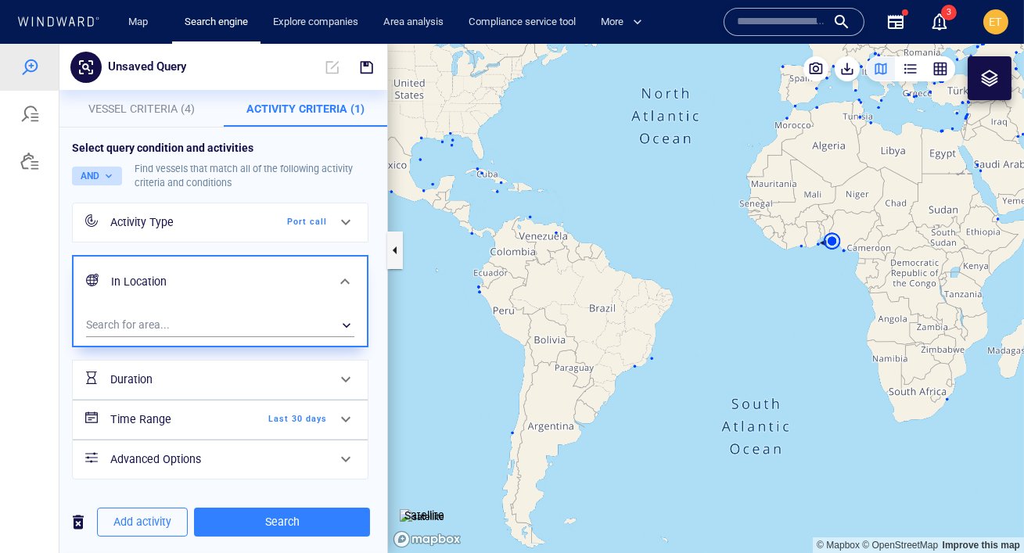
click at [101, 177] on button "AND" at bounding box center [97, 176] width 50 height 19
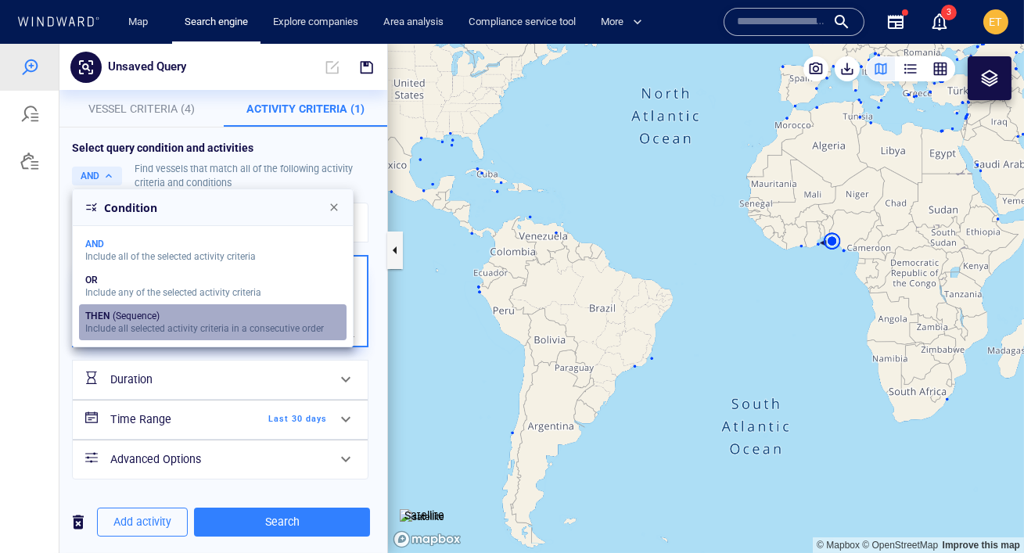
click at [135, 320] on button "THEN (Sequence) Include all selected activity criteria in a consecutive order" at bounding box center [212, 322] width 267 height 36
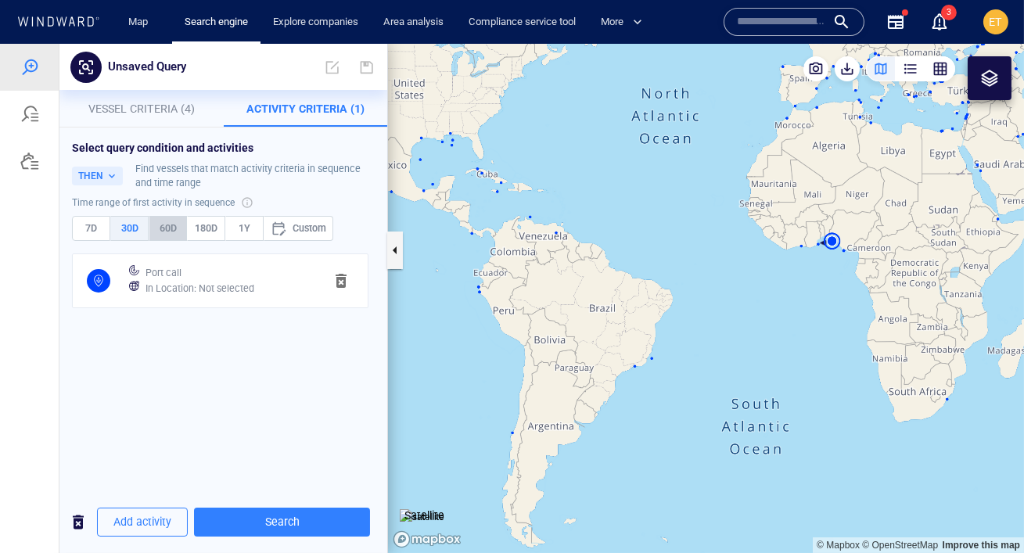
click at [170, 232] on span "60D" at bounding box center [168, 228] width 24 height 17
click at [133, 522] on span "Add activity" at bounding box center [142, 522] width 58 height 20
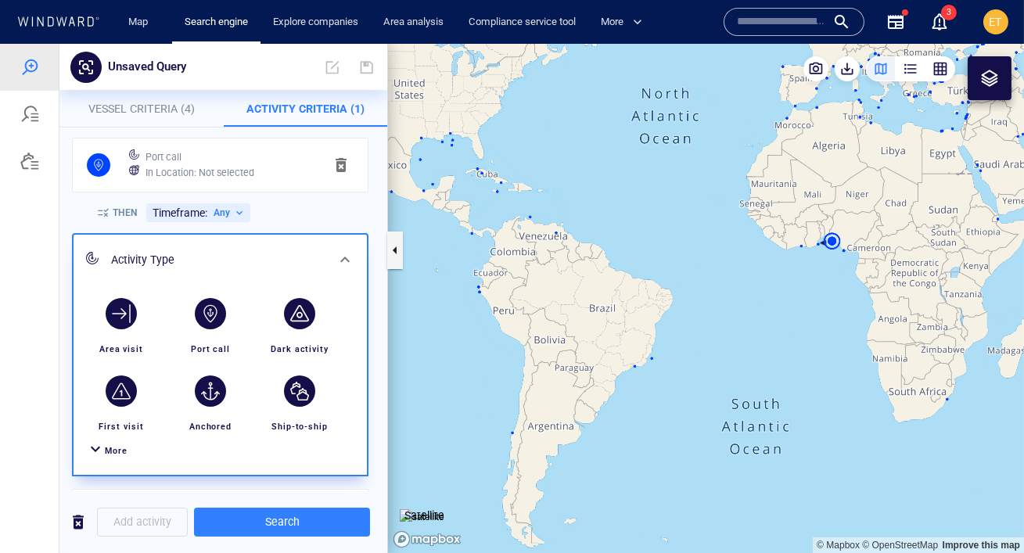
scroll to position [189, 0]
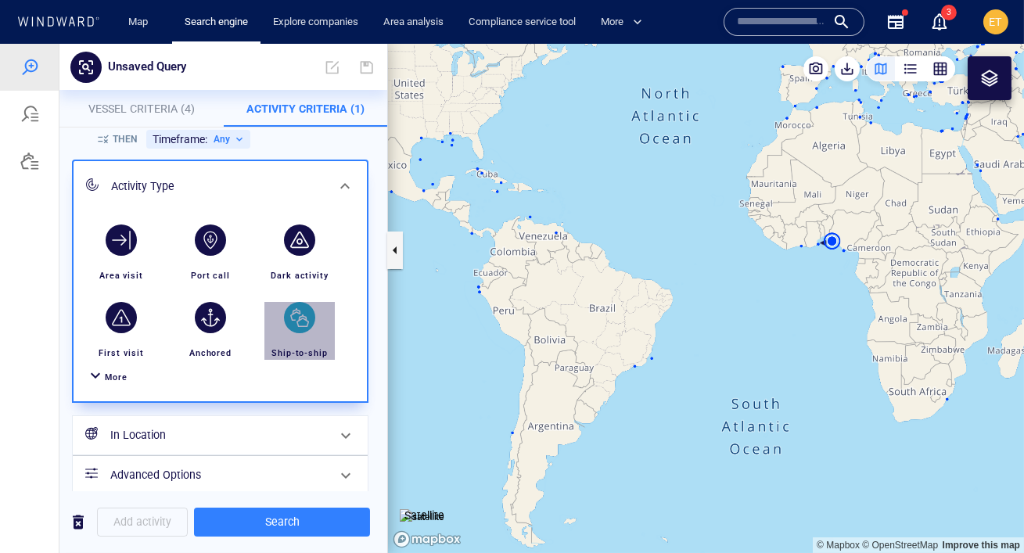
click at [303, 318] on div "button" at bounding box center [299, 317] width 31 height 31
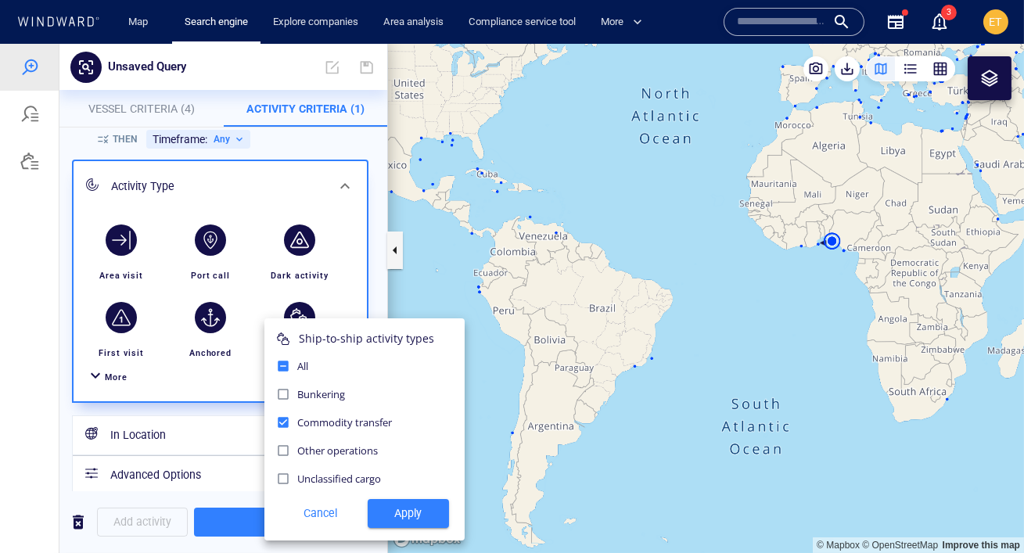
click at [232, 398] on div at bounding box center [512, 298] width 1024 height 509
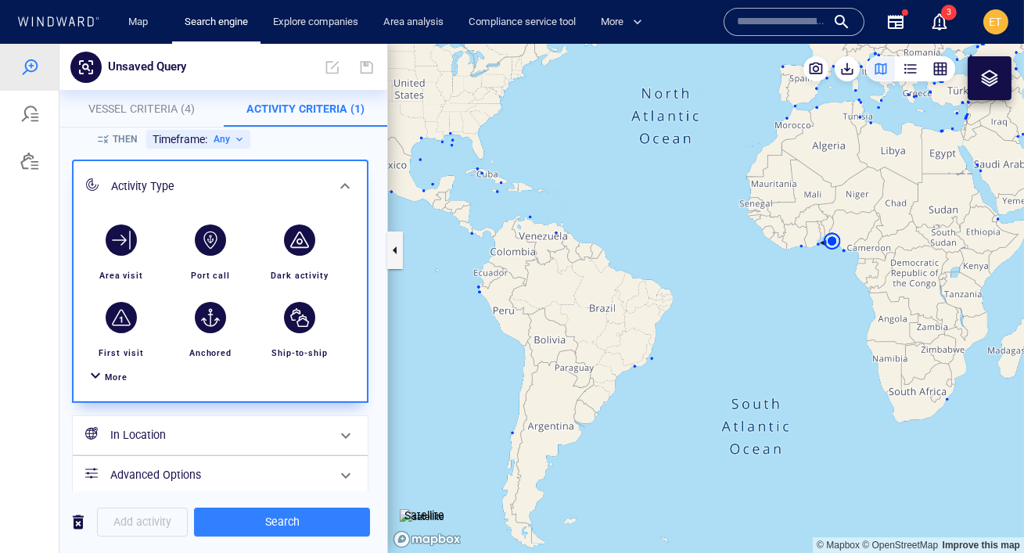
scroll to position [204, 0]
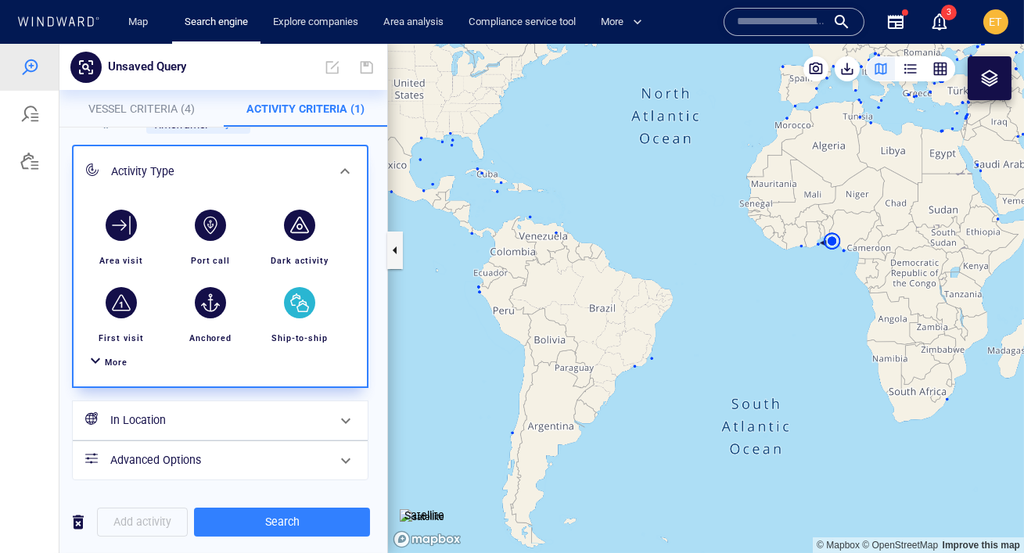
click at [301, 331] on div "Ship-to-ship" at bounding box center [300, 338] width 70 height 27
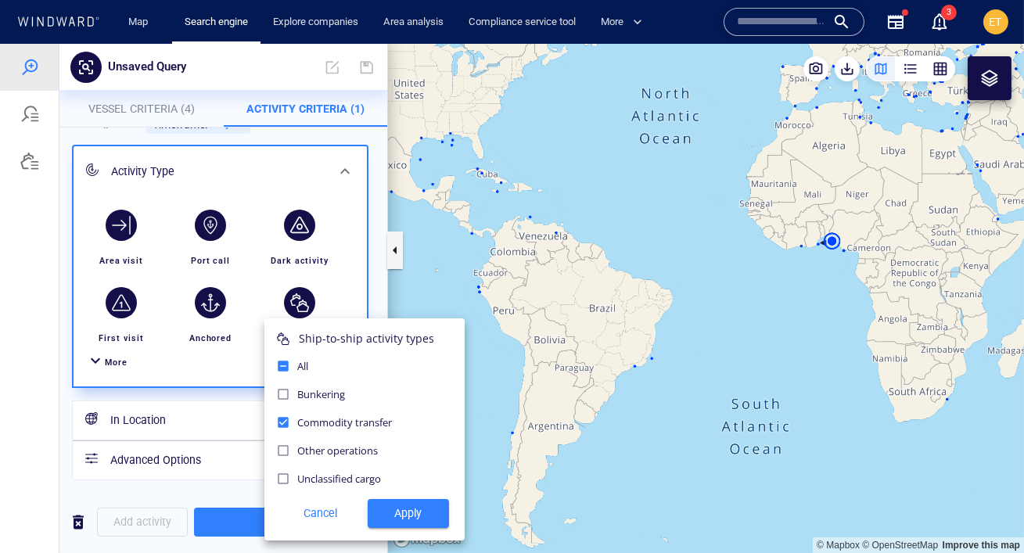
click at [404, 526] on button "Apply" at bounding box center [408, 513] width 81 height 29
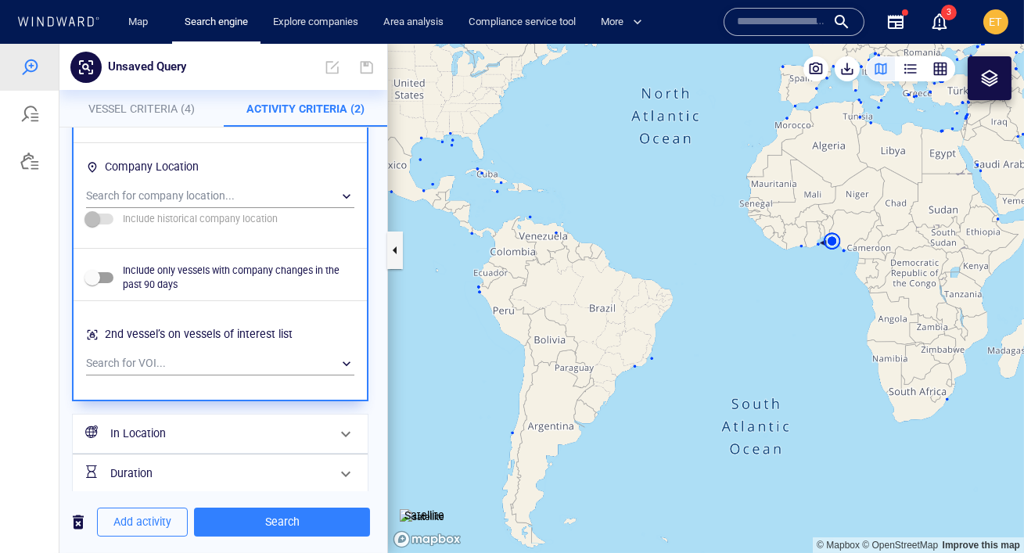
scroll to position [1325, 0]
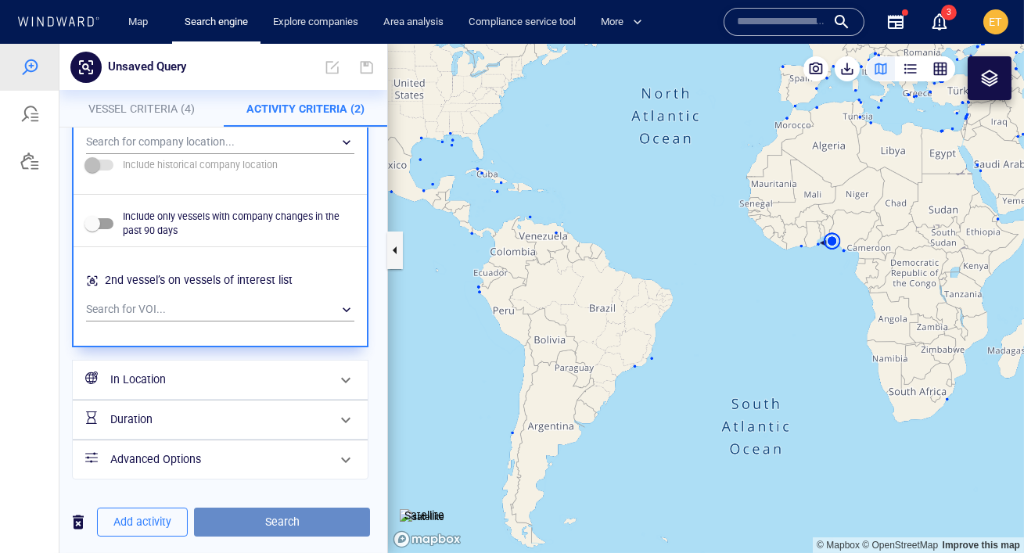
click at [264, 524] on span "Search" at bounding box center [281, 522] width 151 height 20
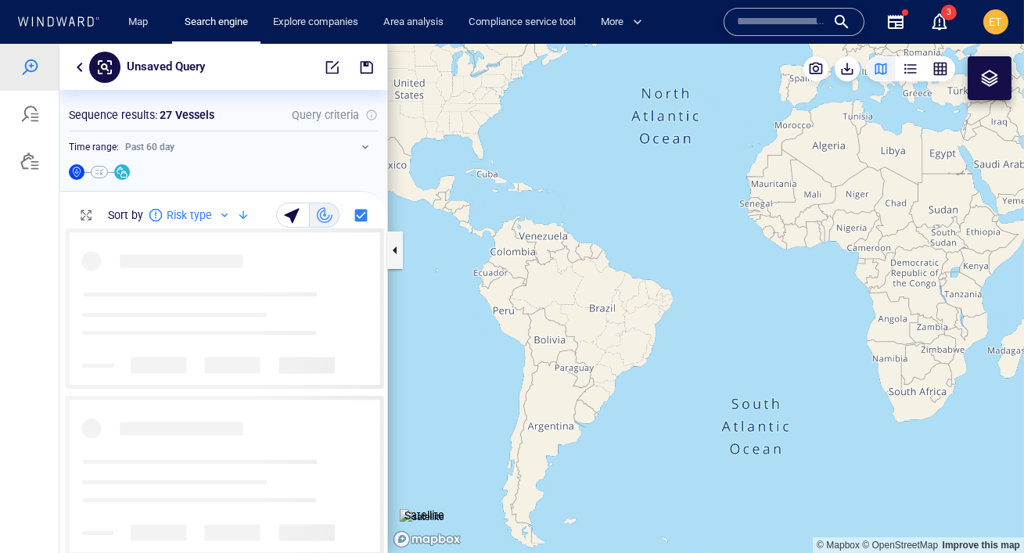
scroll to position [325, 328]
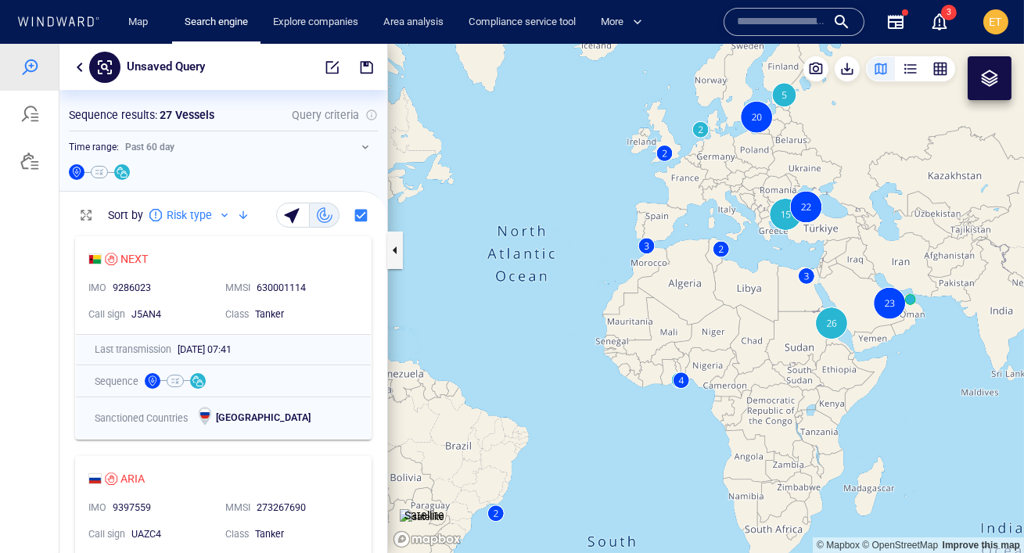
drag, startPoint x: 873, startPoint y: 282, endPoint x: 730, endPoint y: 421, distance: 199.1
click at [730, 421] on canvas "Map" at bounding box center [706, 298] width 636 height 509
drag, startPoint x: 745, startPoint y: 153, endPoint x: 773, endPoint y: 158, distance: 28.5
click at [773, 158] on canvas "Map" at bounding box center [706, 298] width 636 height 509
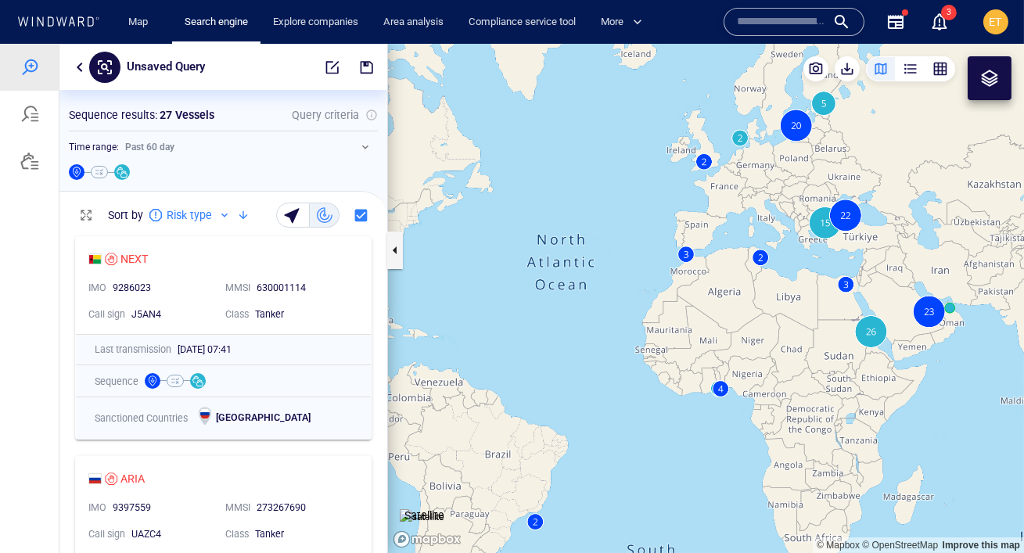
click at [742, 141] on canvas "Map" at bounding box center [706, 298] width 636 height 509
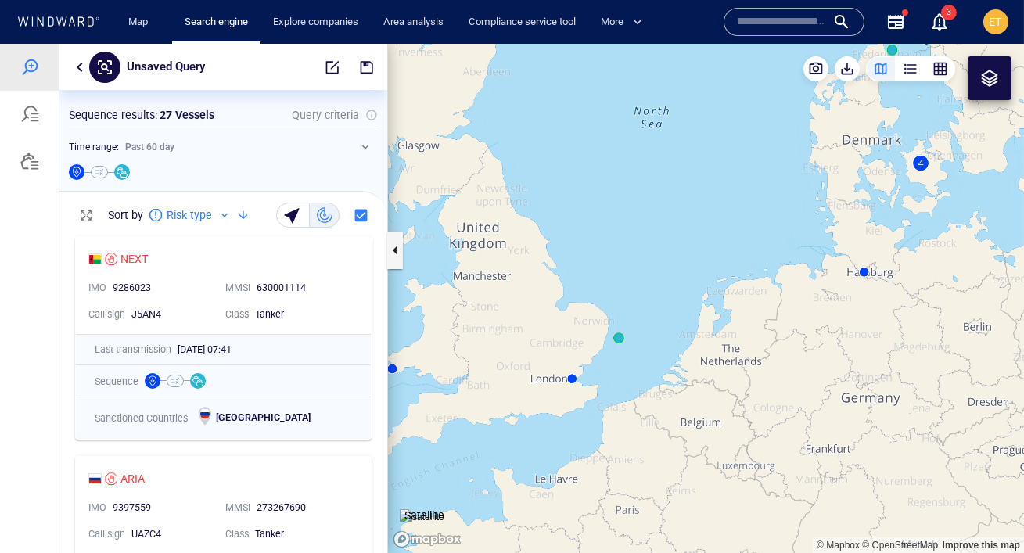
drag, startPoint x: 770, startPoint y: 303, endPoint x: 827, endPoint y: 323, distance: 60.3
click at [827, 323] on canvas "Map" at bounding box center [706, 298] width 636 height 509
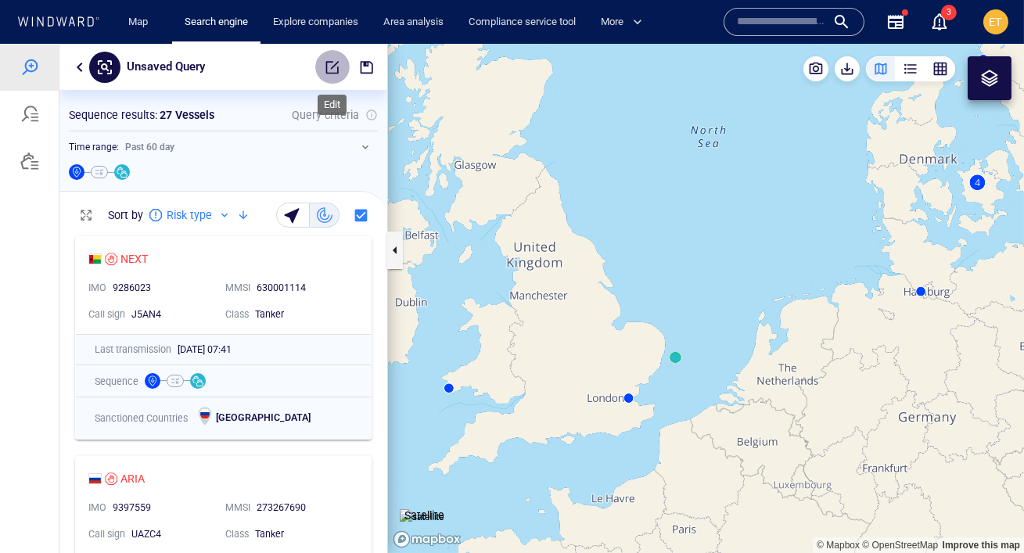
click at [332, 76] on button "button" at bounding box center [332, 67] width 34 height 34
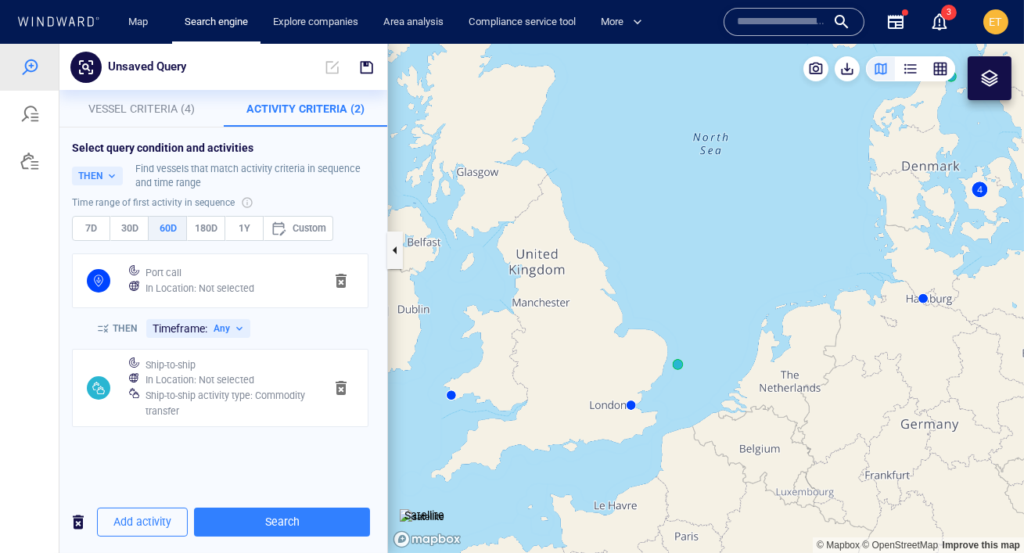
click at [545, 357] on canvas "Map" at bounding box center [706, 298] width 636 height 509
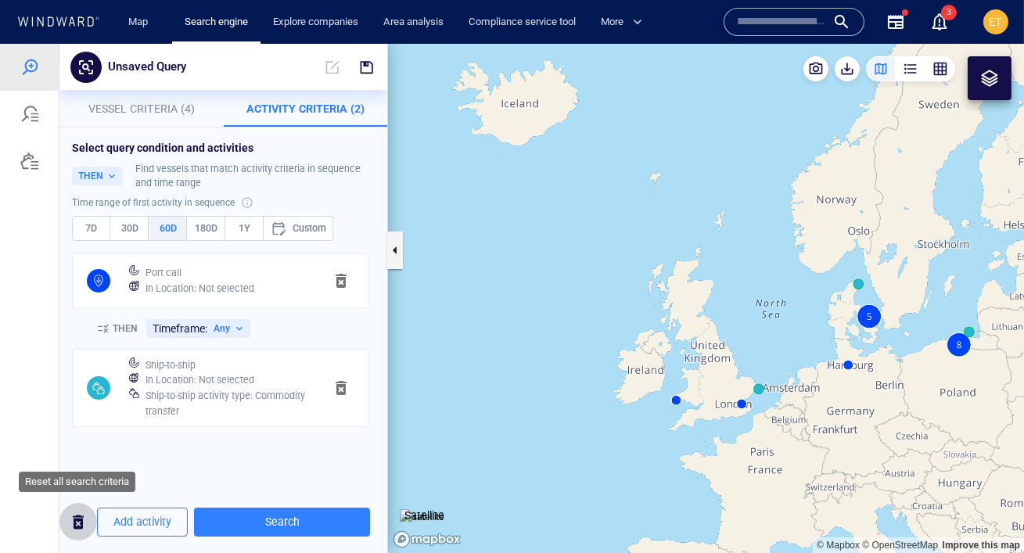
click at [77, 526] on span "button" at bounding box center [78, 522] width 19 height 20
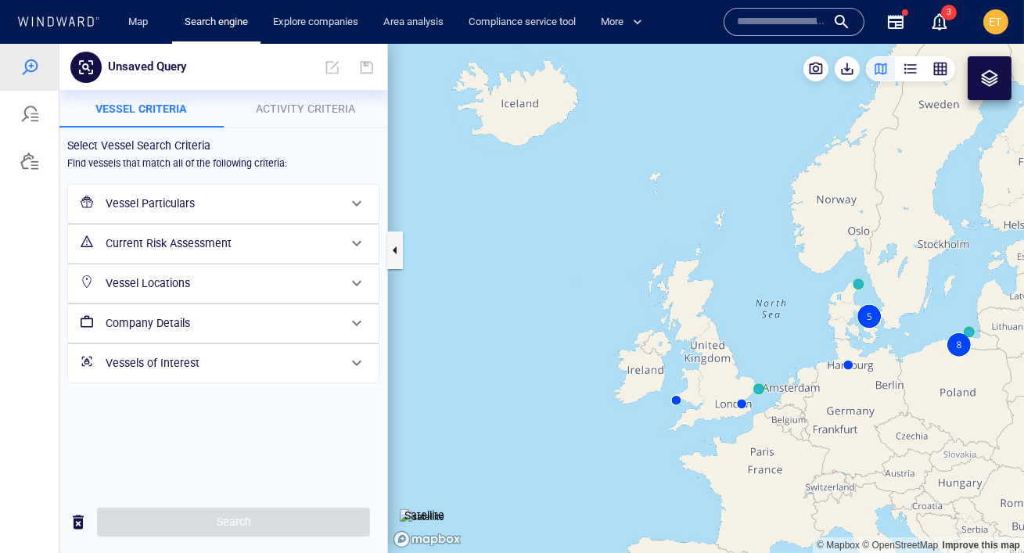
click at [236, 316] on h6 "Company Details" at bounding box center [222, 324] width 232 height 20
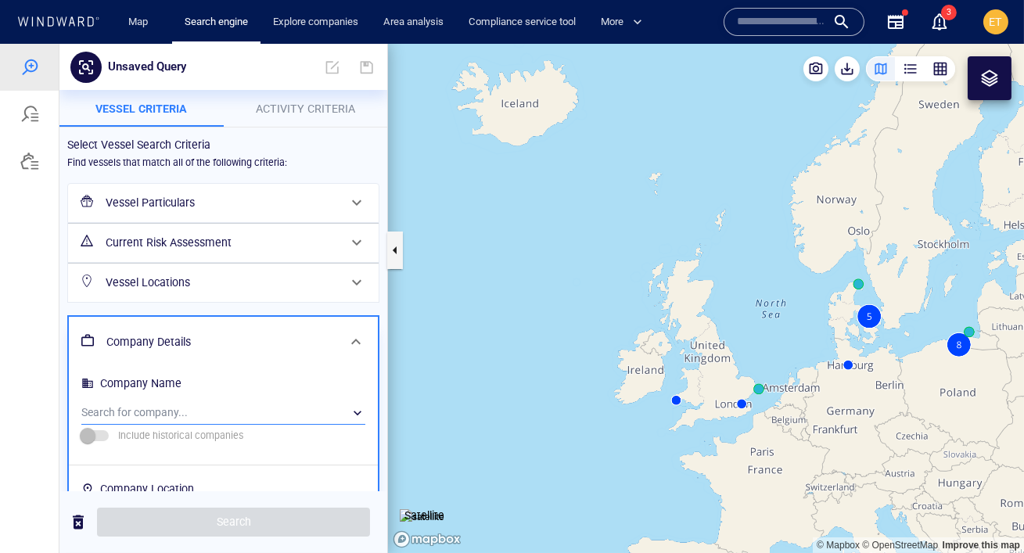
click at [196, 407] on div "​" at bounding box center [223, 412] width 284 height 23
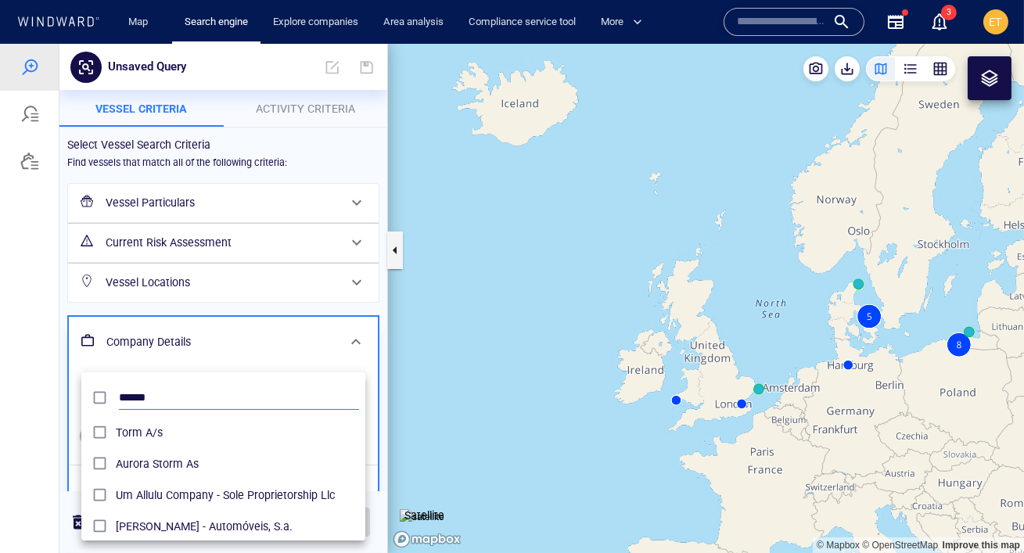
scroll to position [156, 283]
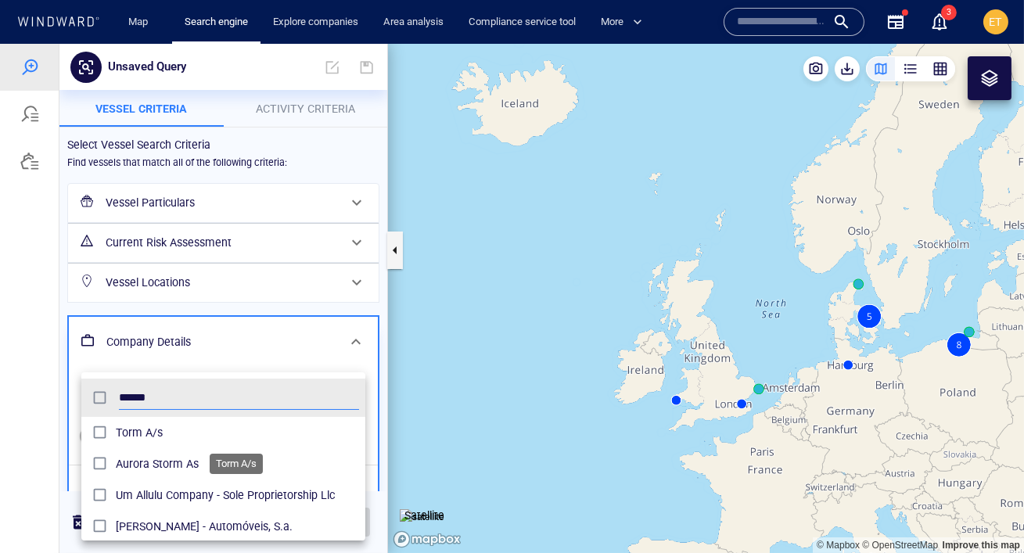
type input "******"
click at [196, 432] on span "Torm A/s" at bounding box center [237, 432] width 243 height 19
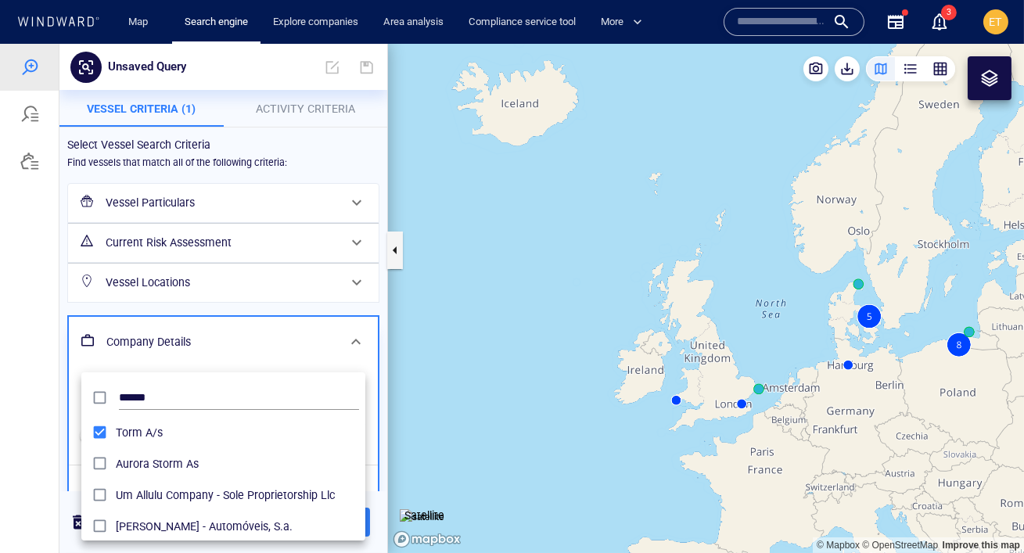
click at [248, 325] on div at bounding box center [512, 298] width 1024 height 509
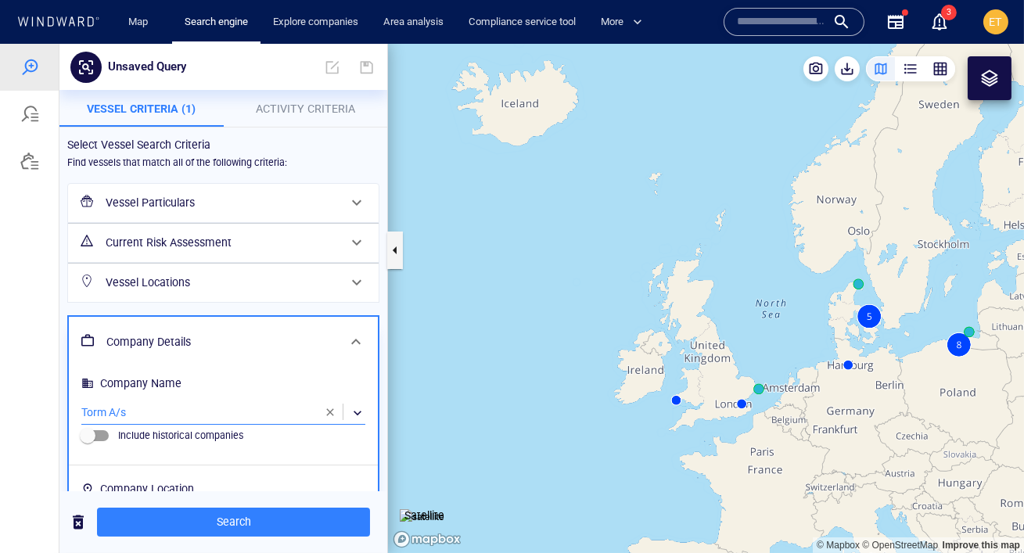
click at [296, 111] on span "Activity Criteria" at bounding box center [305, 108] width 99 height 13
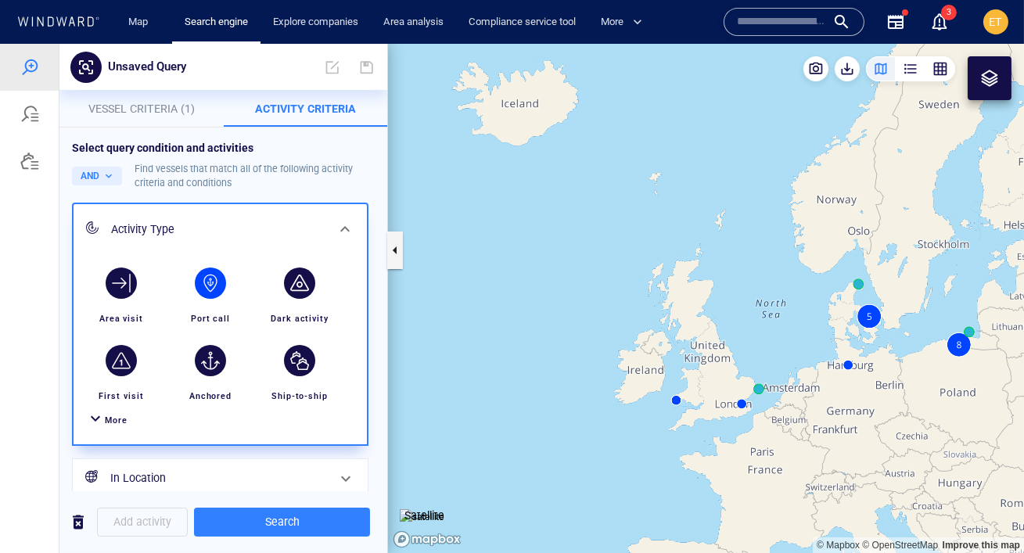
click at [224, 282] on div "button" at bounding box center [210, 282] width 31 height 31
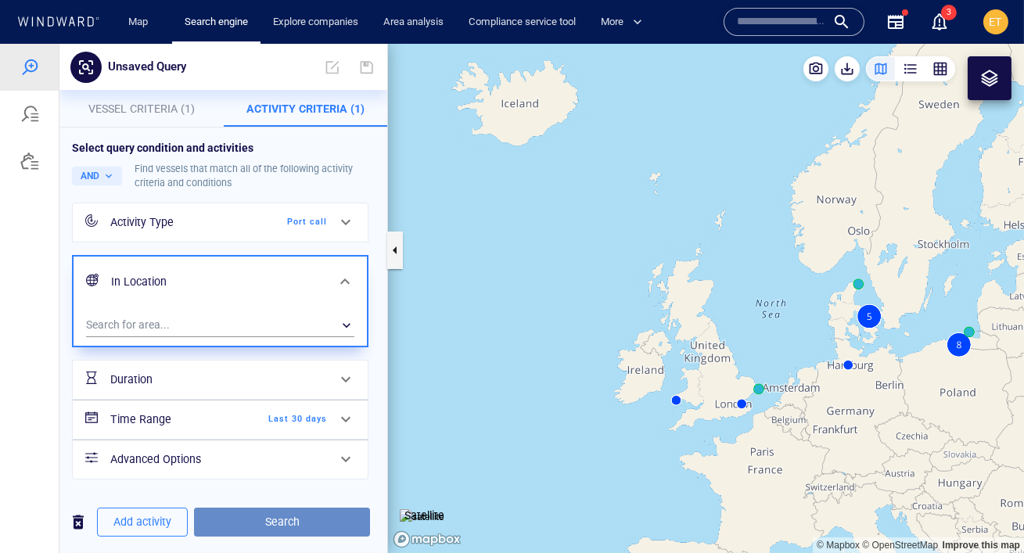
click at [285, 516] on span "Search" at bounding box center [281, 522] width 151 height 20
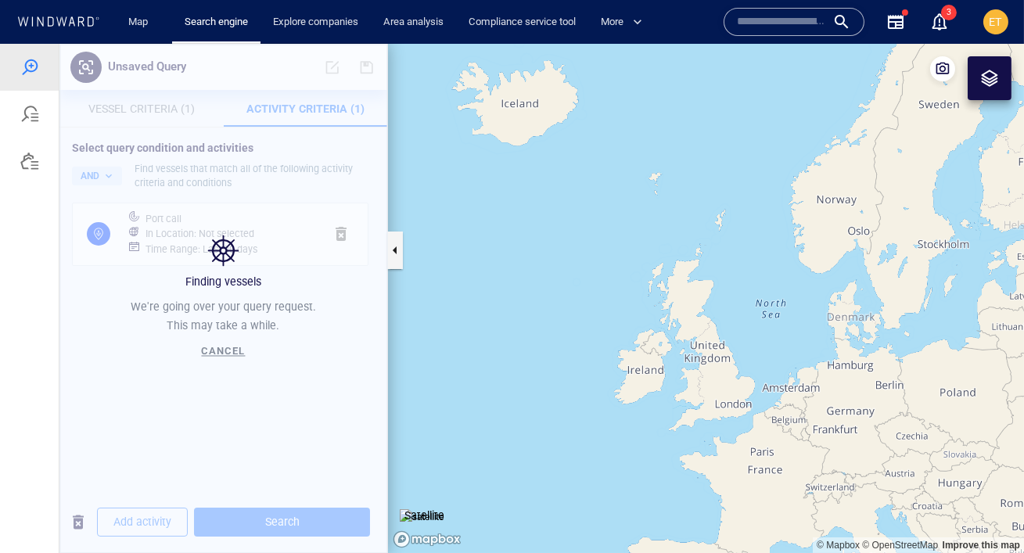
drag, startPoint x: 886, startPoint y: 379, endPoint x: 745, endPoint y: 382, distance: 141.6
click at [745, 382] on canvas "Map" at bounding box center [706, 298] width 636 height 509
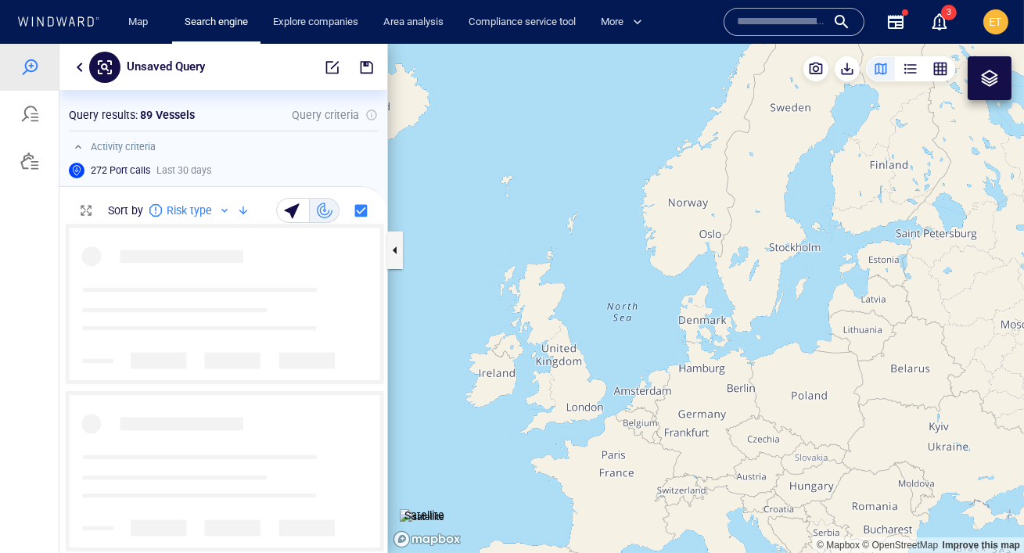
scroll to position [329, 328]
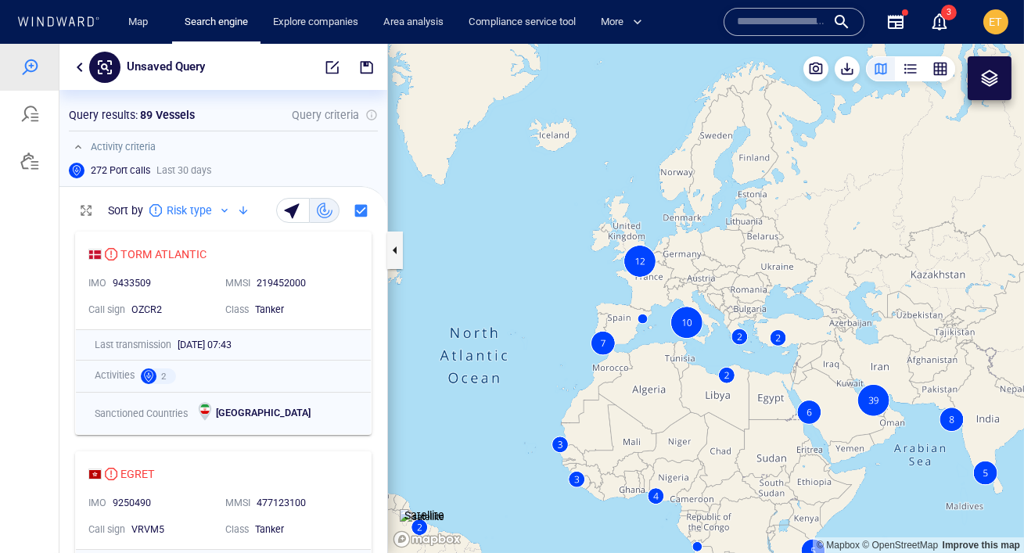
drag, startPoint x: 767, startPoint y: 386, endPoint x: 720, endPoint y: 245, distance: 148.6
click at [720, 245] on canvas "Map" at bounding box center [706, 298] width 636 height 509
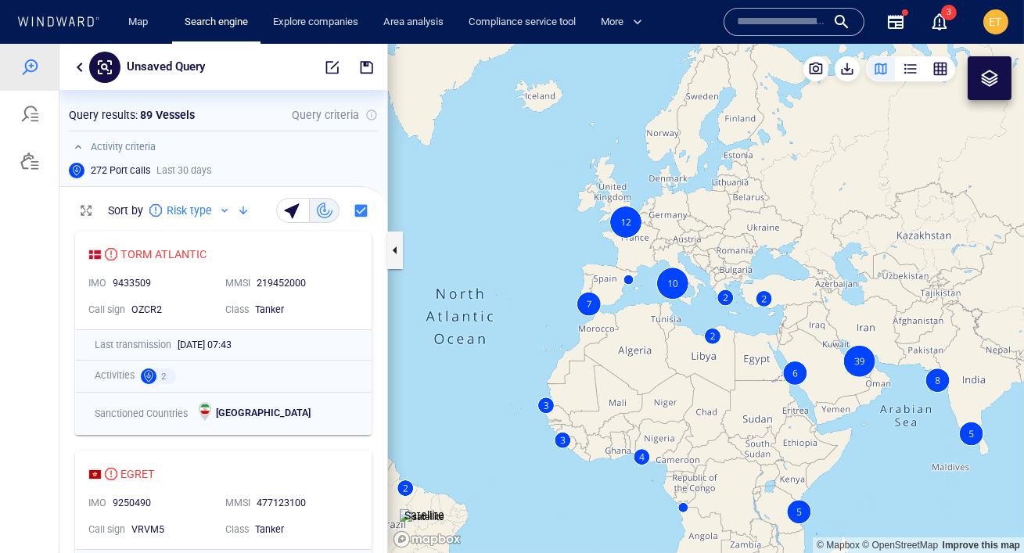
drag, startPoint x: 770, startPoint y: 257, endPoint x: 755, endPoint y: 217, distance: 42.6
click at [755, 217] on canvas "Map" at bounding box center [706, 298] width 636 height 509
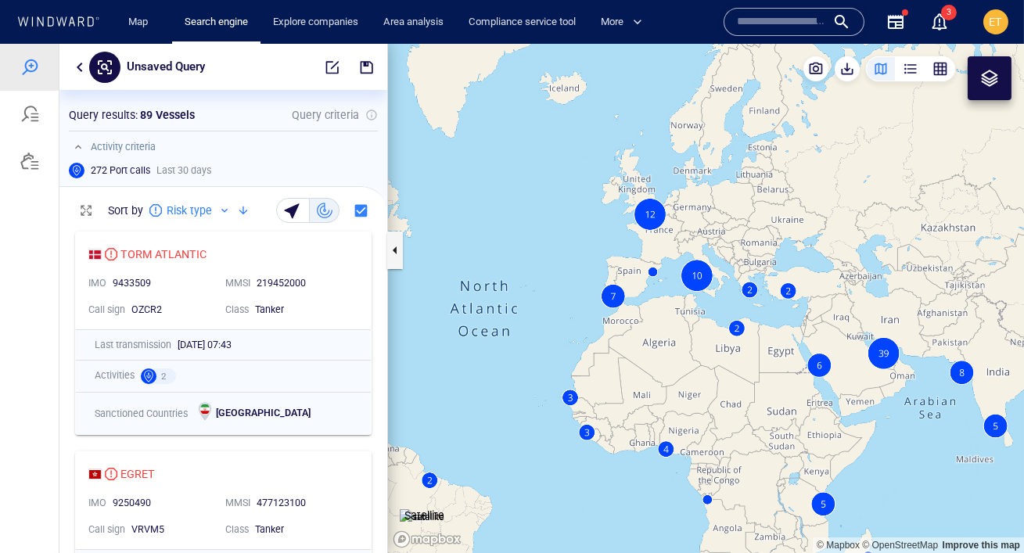
drag, startPoint x: 765, startPoint y: 221, endPoint x: 788, endPoint y: 212, distance: 24.3
click at [788, 212] on canvas "Map" at bounding box center [706, 298] width 636 height 509
drag, startPoint x: 788, startPoint y: 212, endPoint x: 766, endPoint y: 204, distance: 23.3
click at [766, 204] on canvas "Map" at bounding box center [706, 298] width 636 height 509
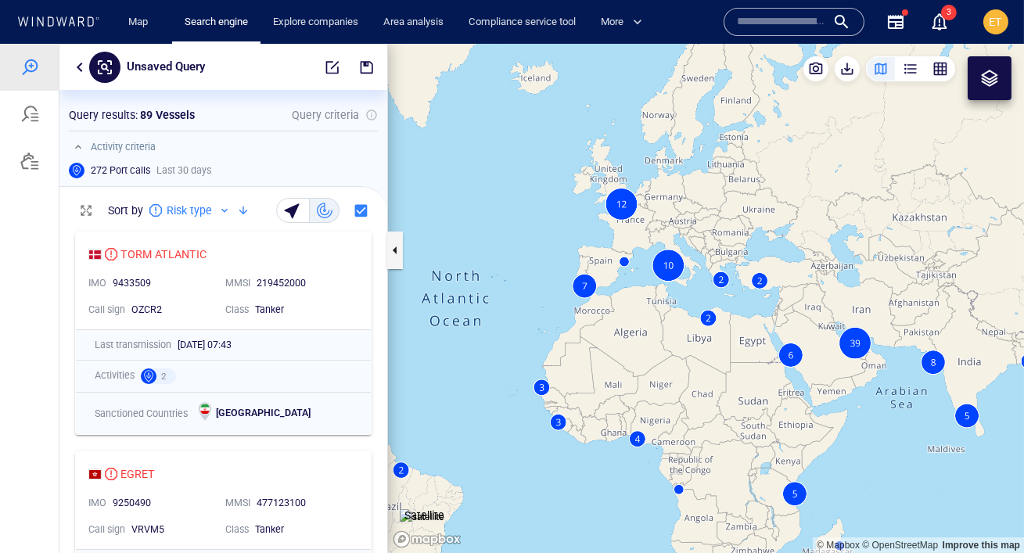
click at [935, 74] on div "button" at bounding box center [940, 69] width 16 height 16
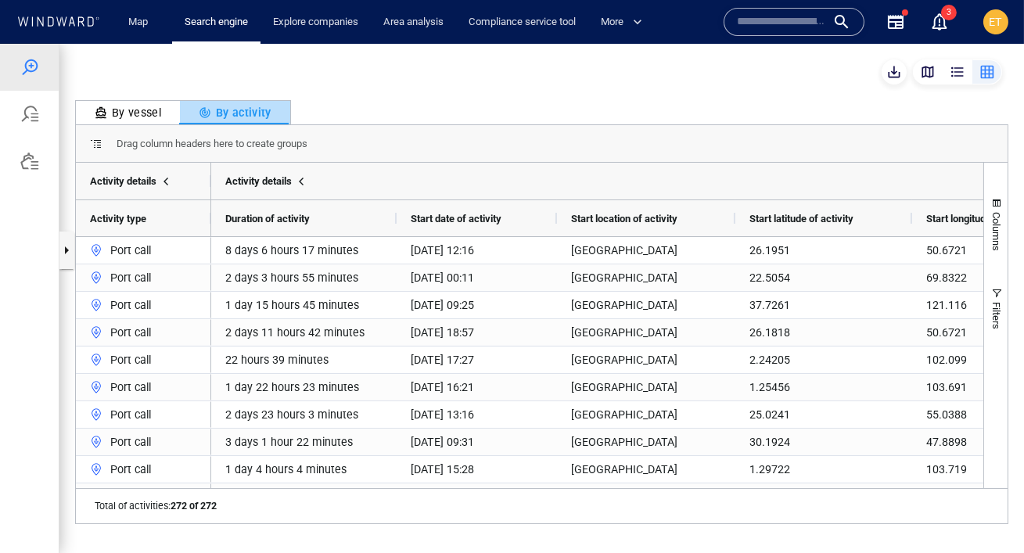
click at [240, 113] on div "By activity" at bounding box center [235, 112] width 73 height 19
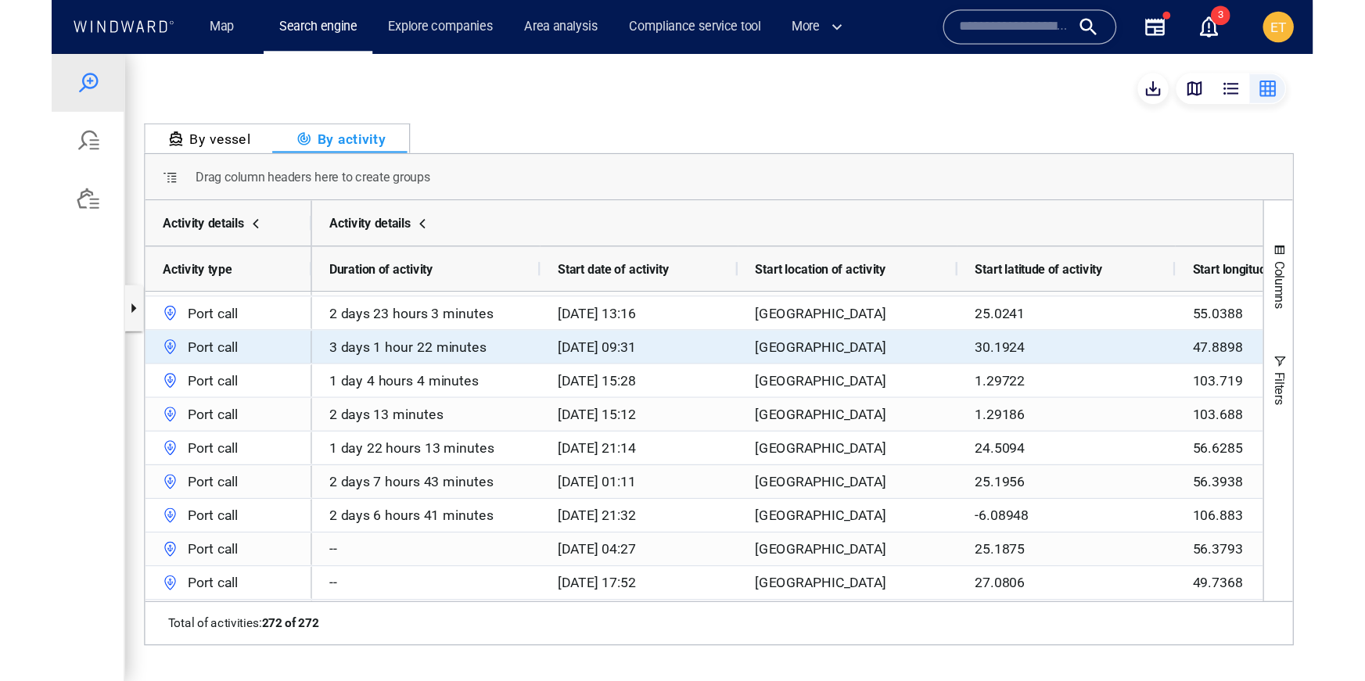
scroll to position [0, 0]
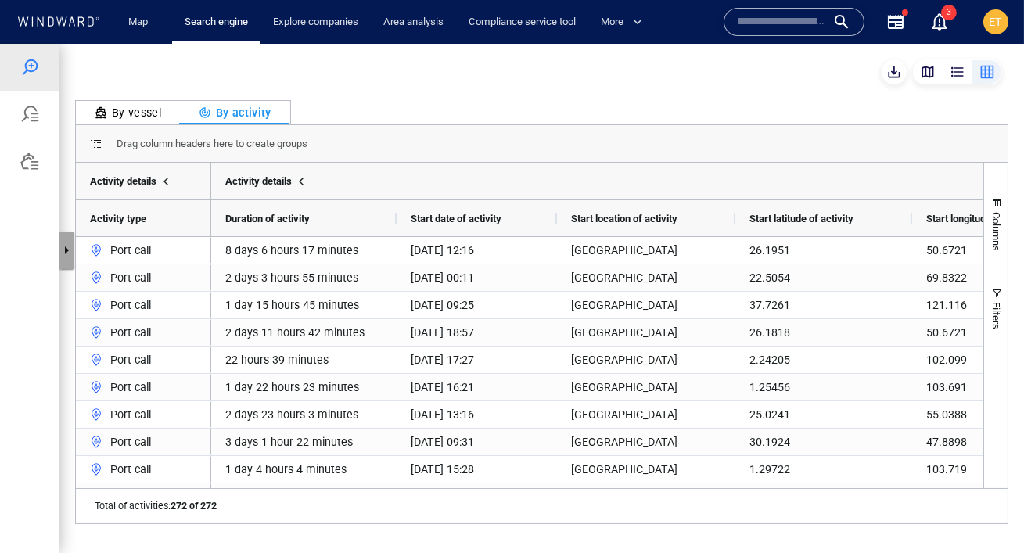
click at [66, 244] on button "button" at bounding box center [67, 250] width 16 height 38
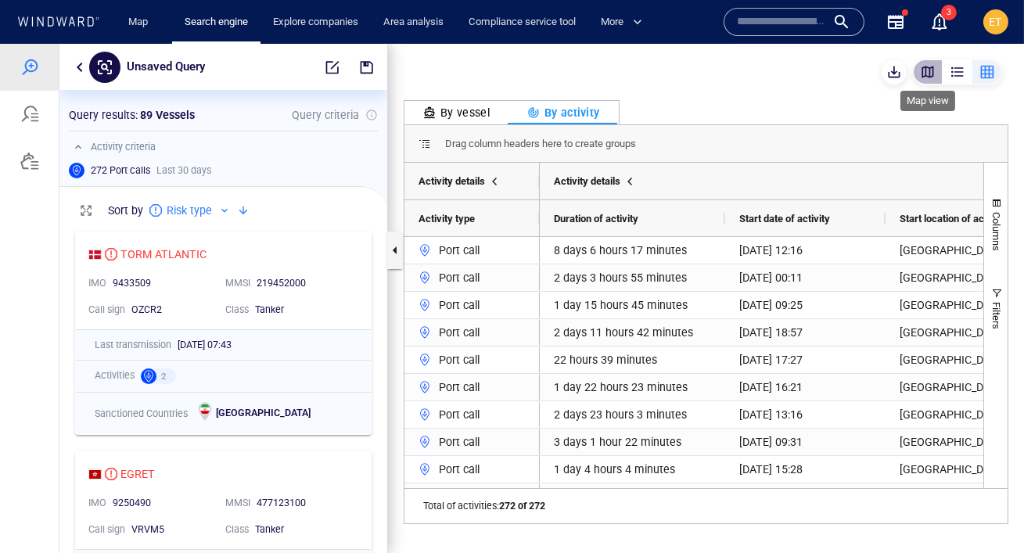
click at [932, 72] on div "button" at bounding box center [928, 72] width 16 height 16
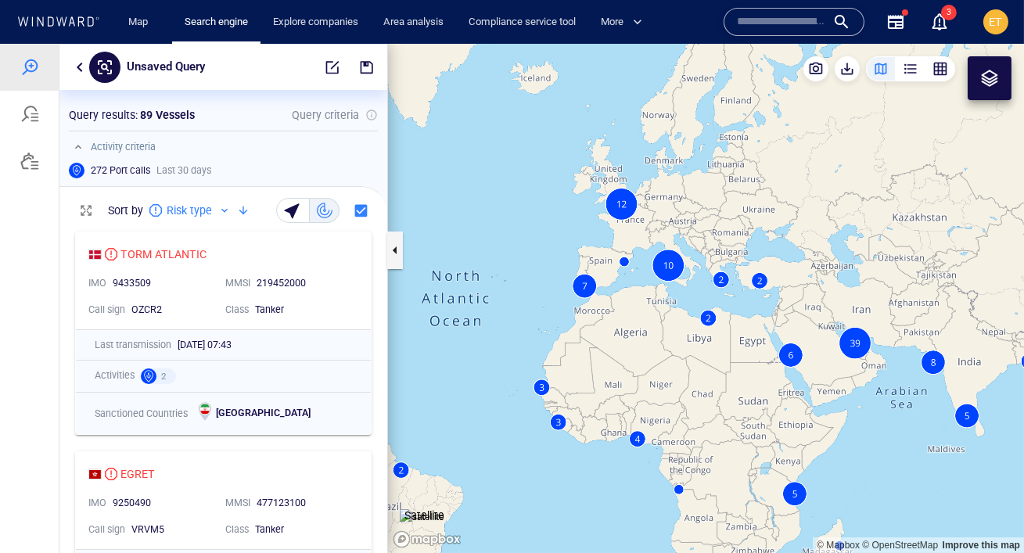
drag, startPoint x: 866, startPoint y: 269, endPoint x: 878, endPoint y: 181, distance: 89.3
click at [878, 181] on canvas "Map" at bounding box center [706, 298] width 636 height 509
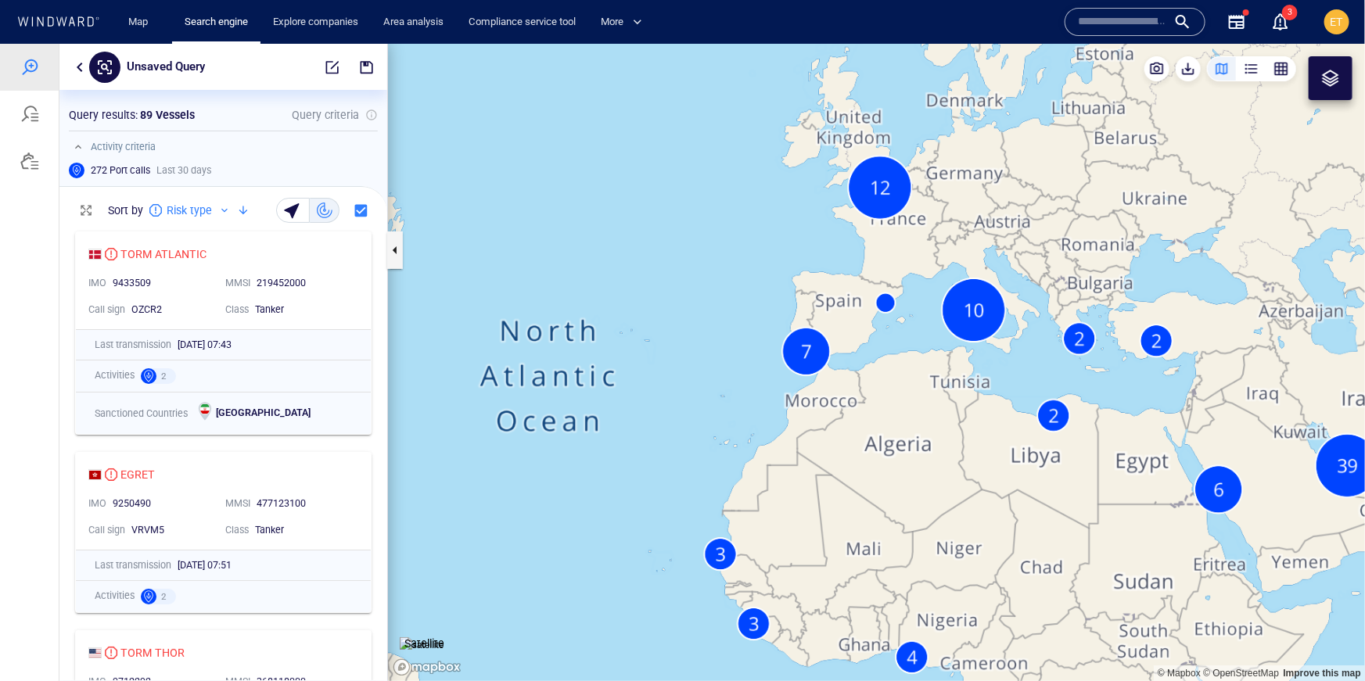
scroll to position [456, 328]
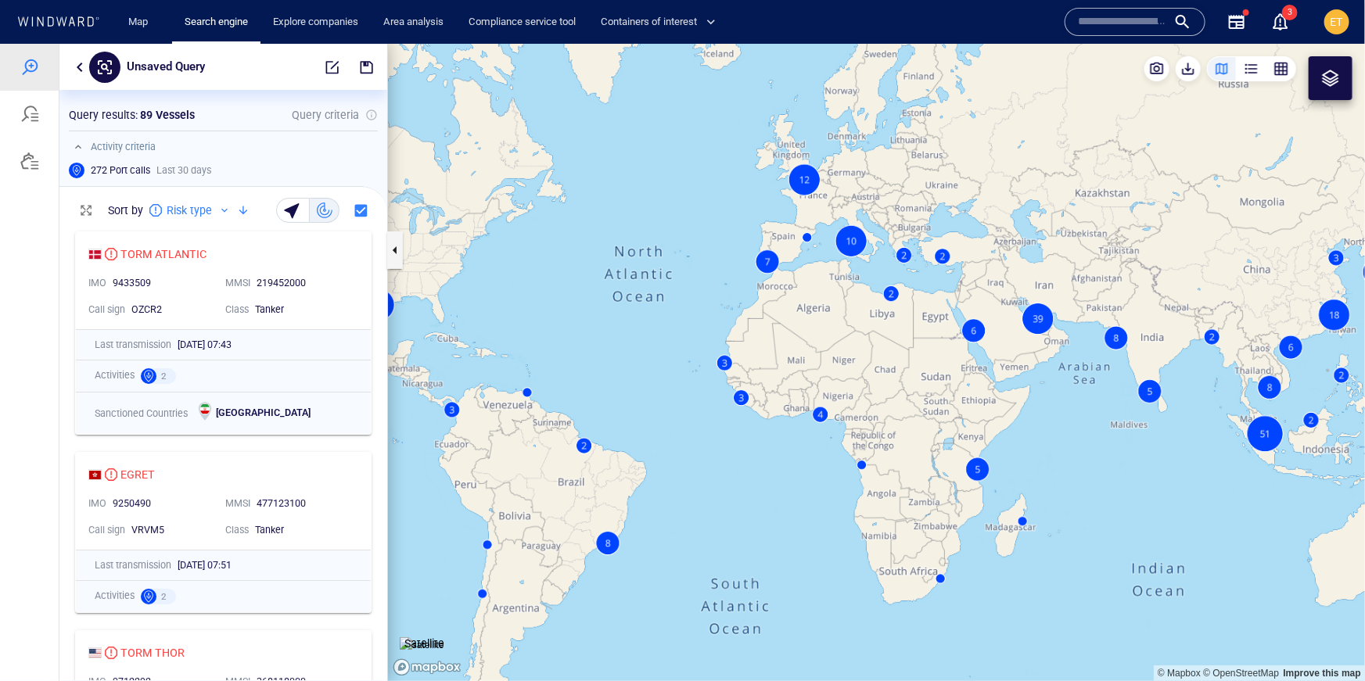
click at [75, 16] on icon at bounding box center [58, 21] width 84 height 10
